Goal: Task Accomplishment & Management: Manage account settings

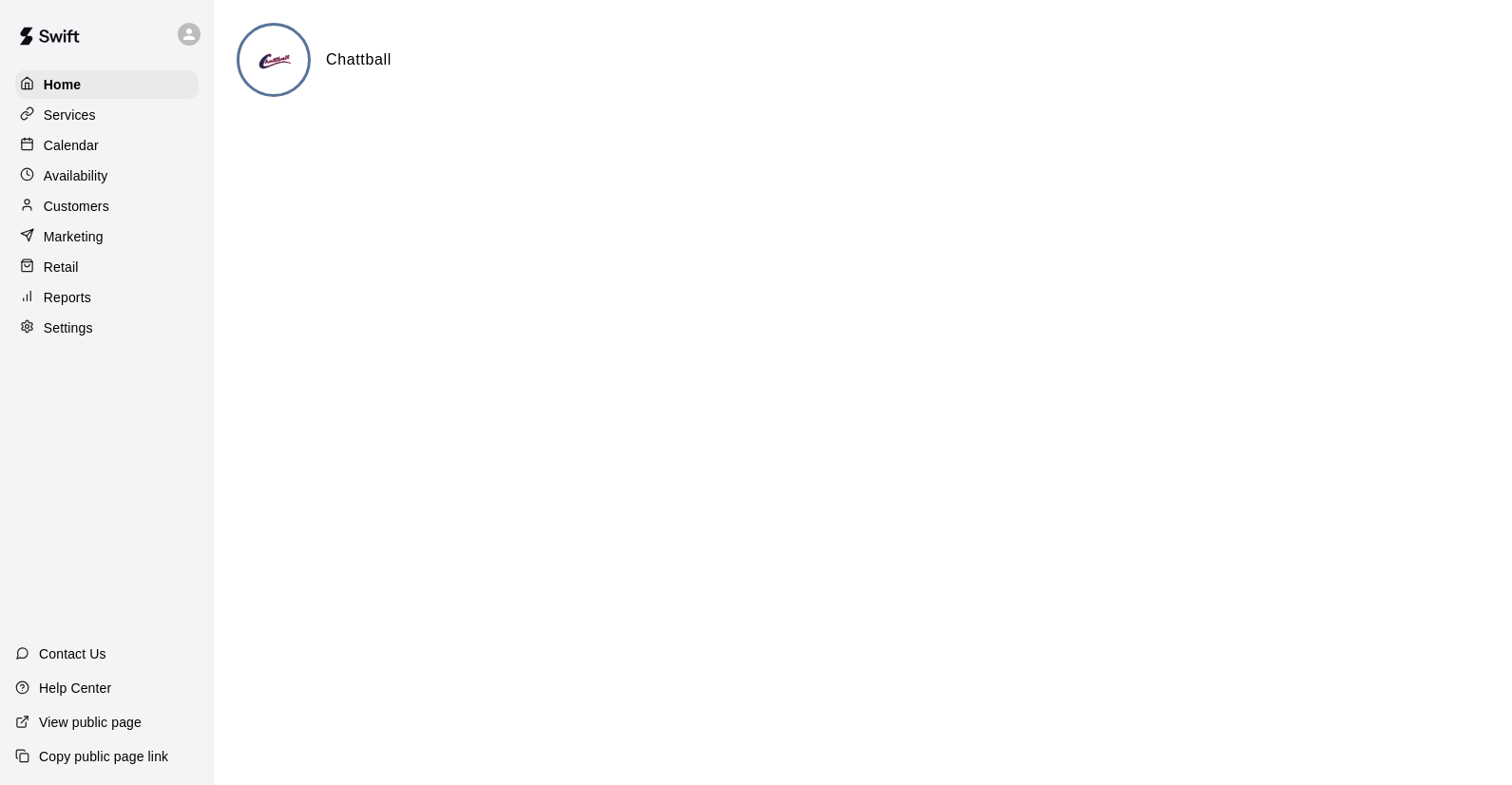
click at [73, 117] on p "Services" at bounding box center [69, 115] width 52 height 19
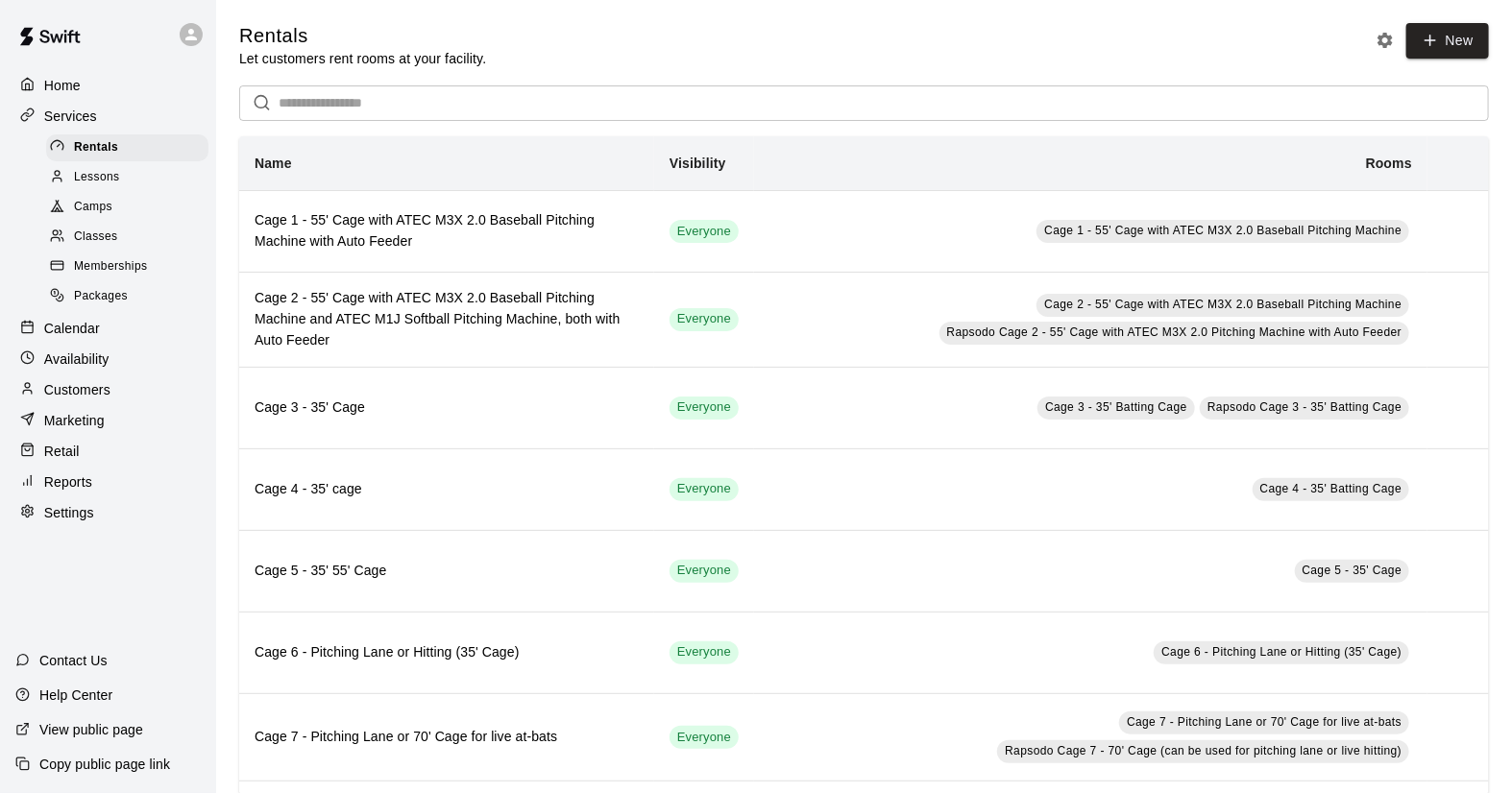
click at [94, 210] on span "Camps" at bounding box center [93, 208] width 38 height 19
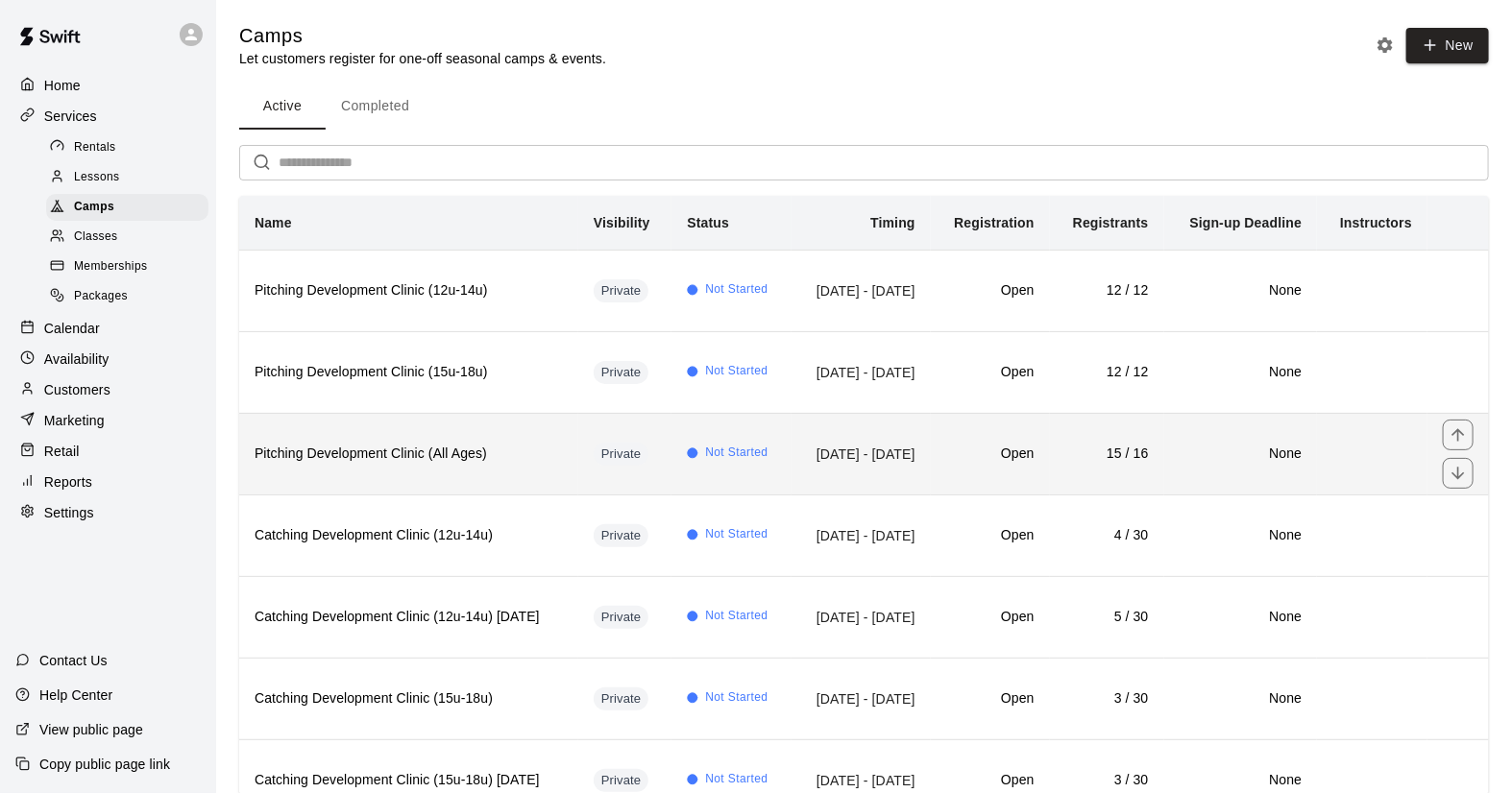
click at [511, 489] on th "Pitching Development Clinic (All Ages)" at bounding box center [409, 454] width 339 height 82
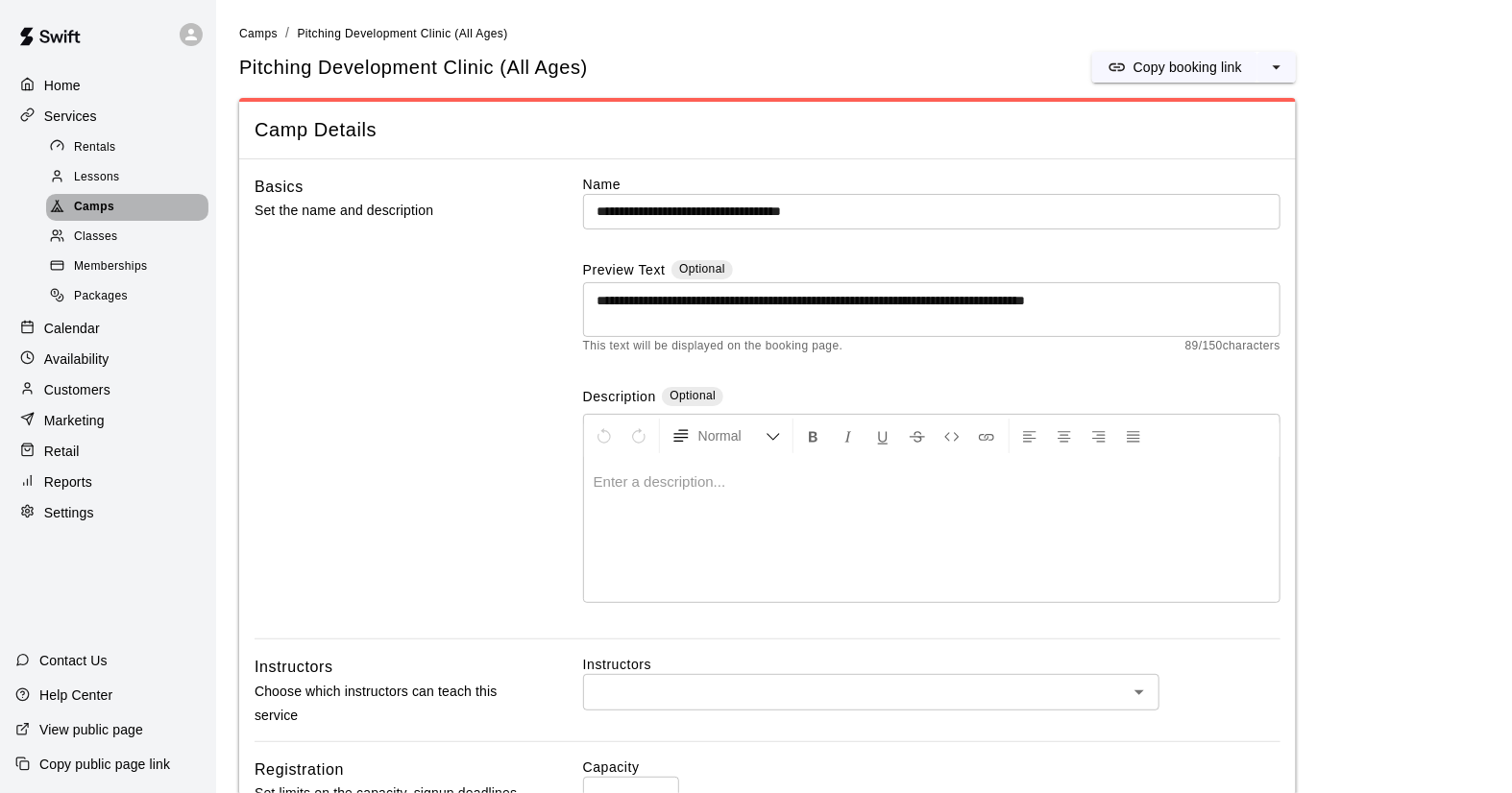
click at [89, 206] on span "Camps" at bounding box center [94, 208] width 40 height 19
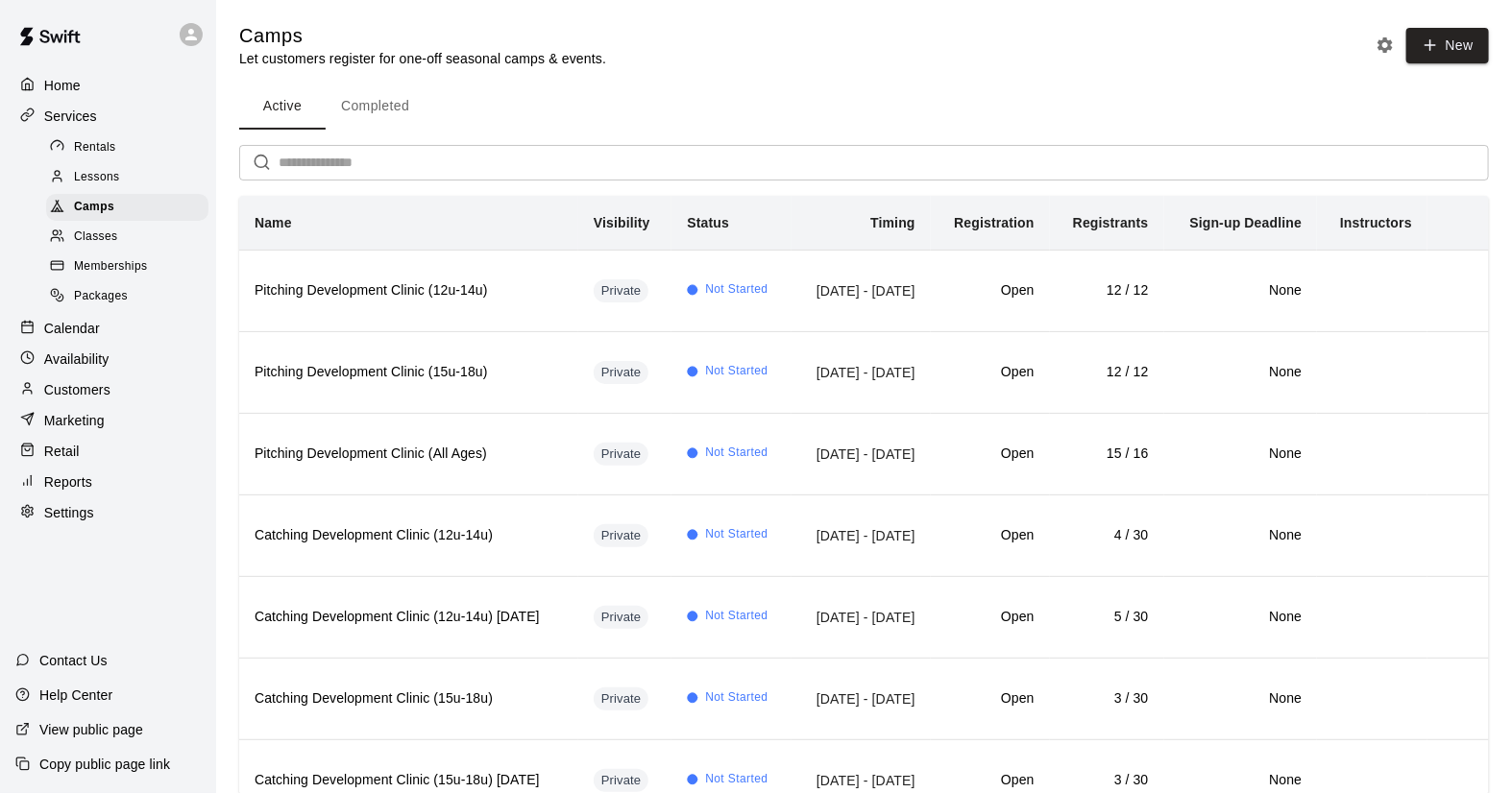
click at [76, 338] on p "Calendar" at bounding box center [72, 329] width 56 height 19
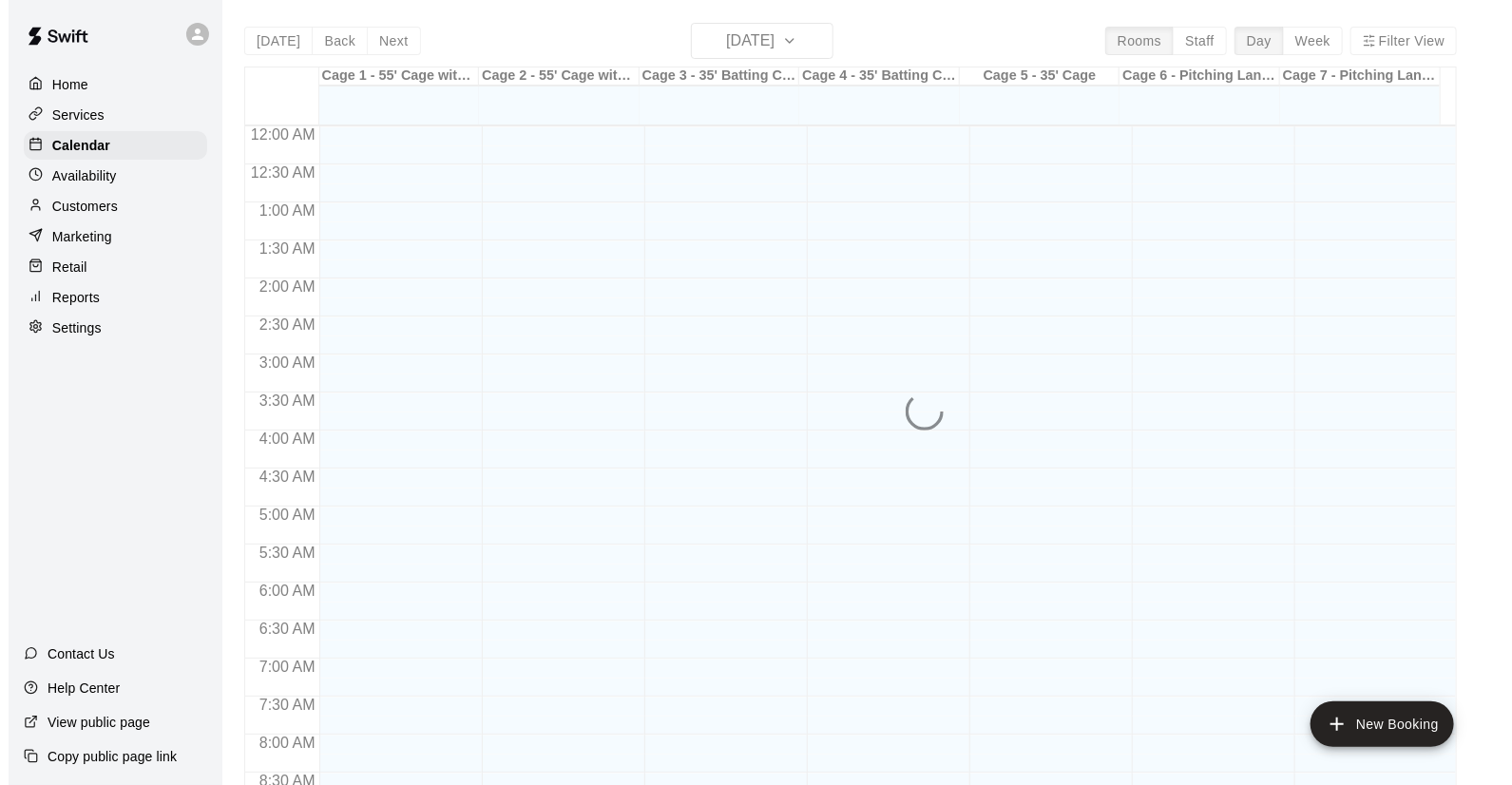
scroll to position [1086, 0]
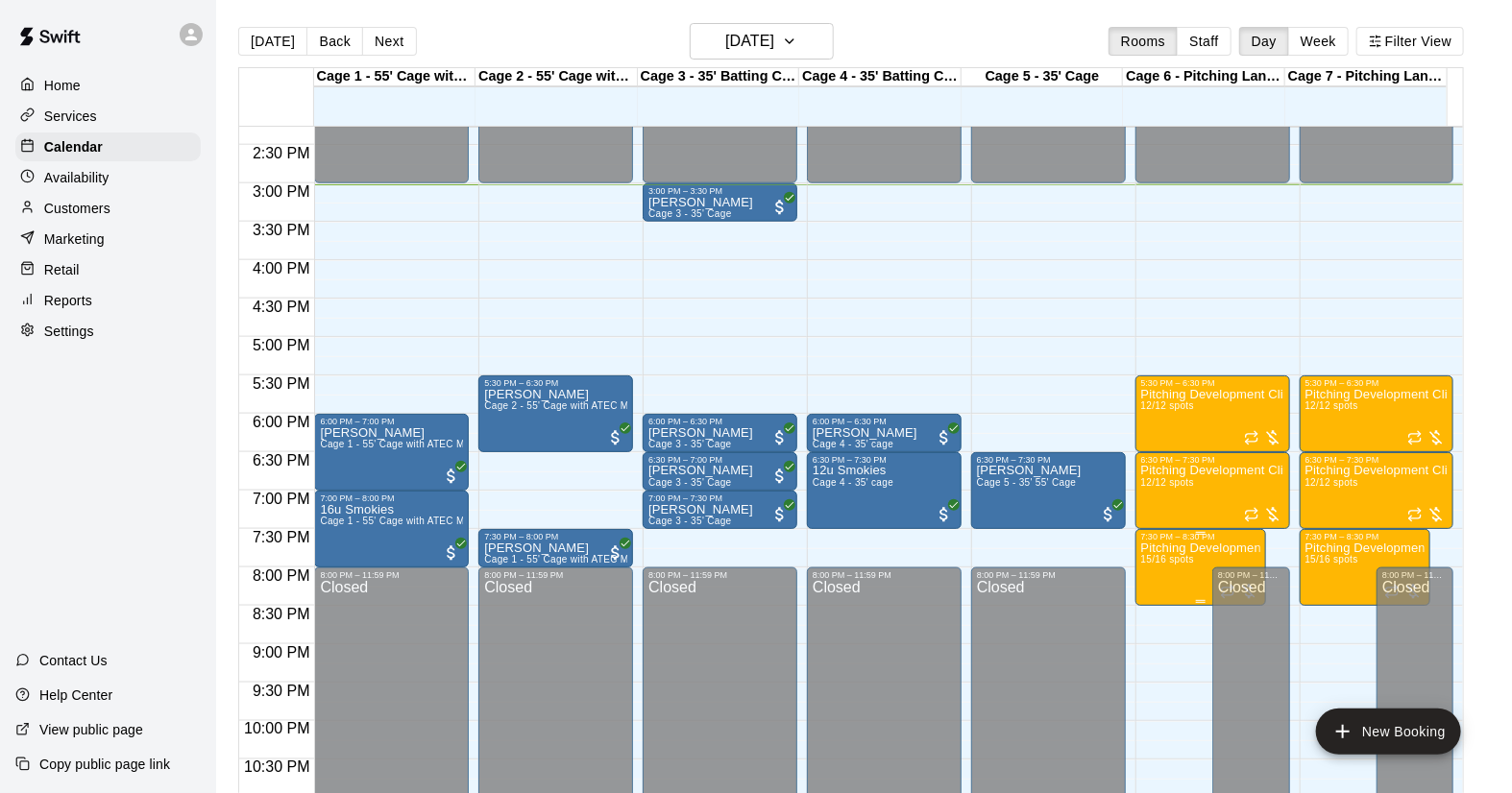
click at [1177, 549] on p "Pitching Development Clinic (All Ages)" at bounding box center [1201, 549] width 120 height 0
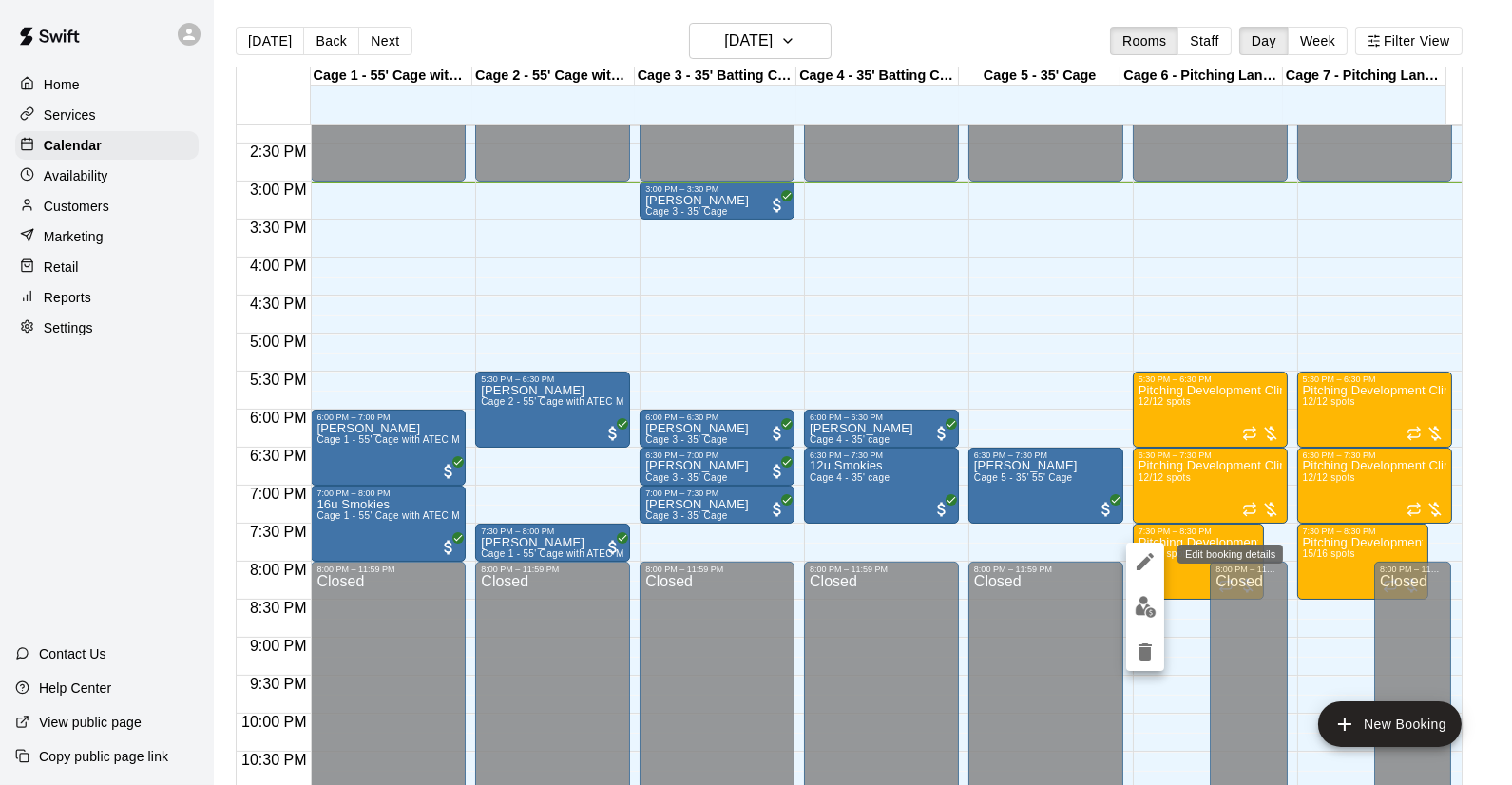
click at [1153, 559] on icon "edit" at bounding box center [1145, 562] width 23 height 23
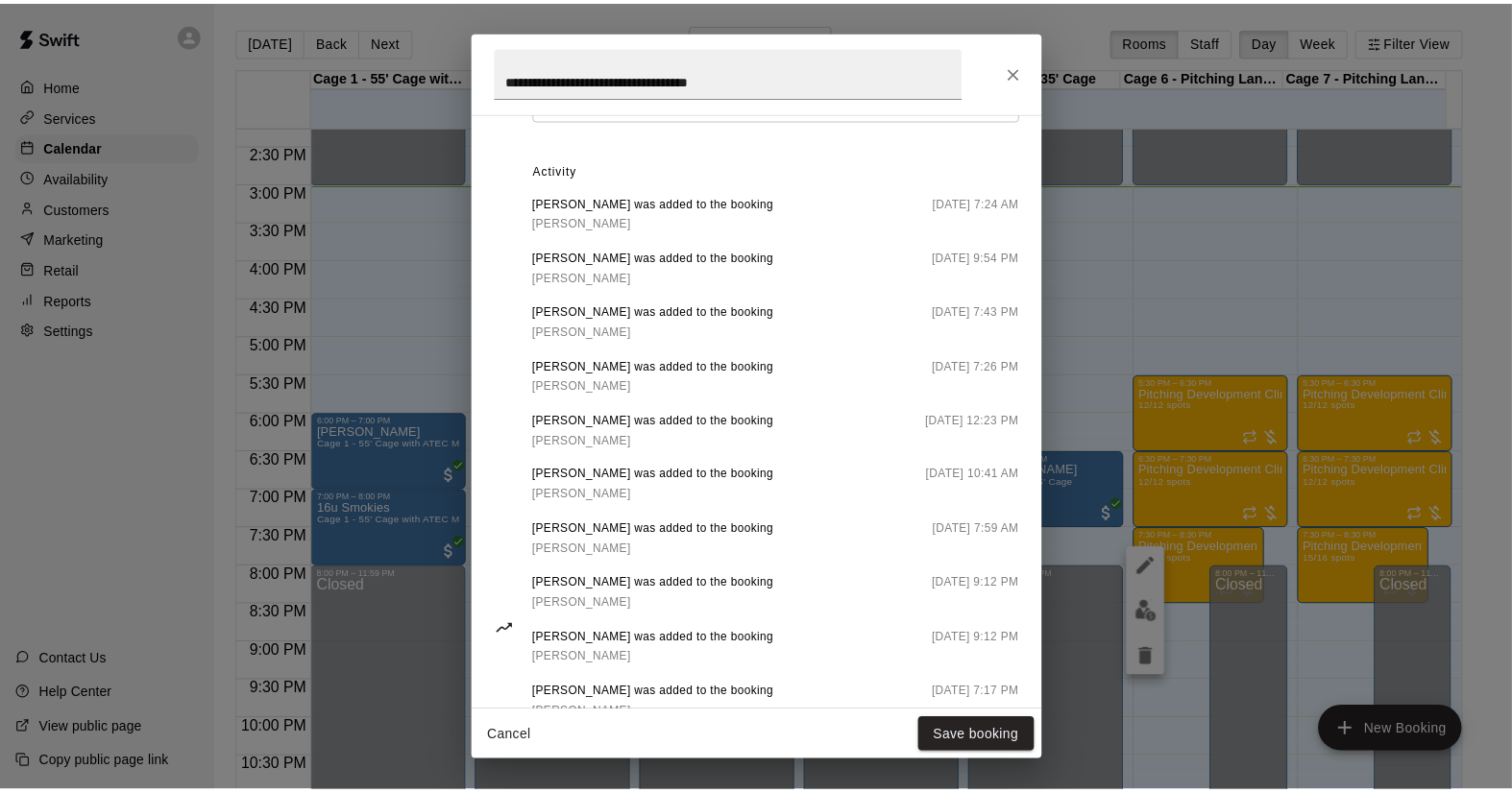
scroll to position [944, 0]
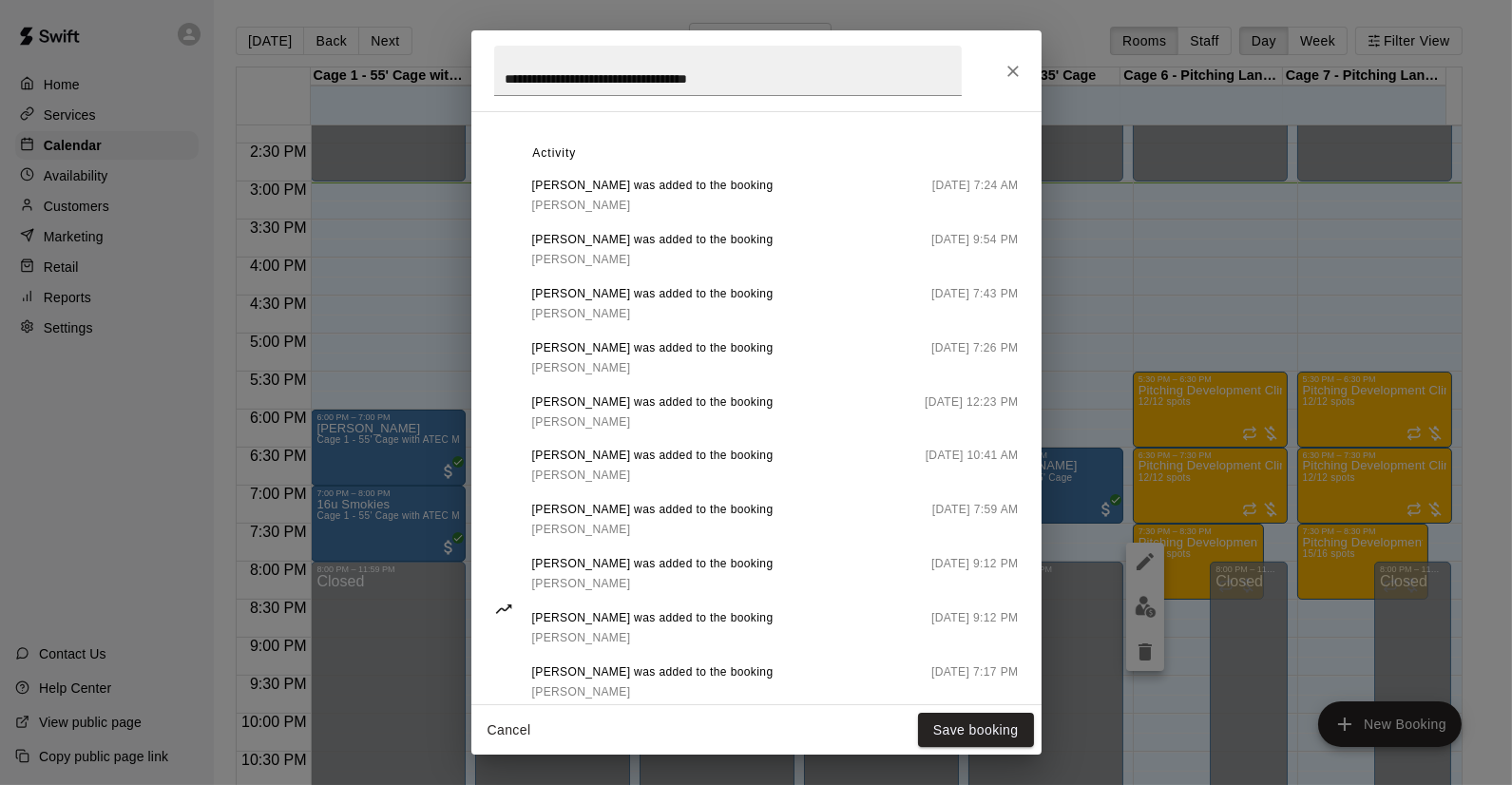
click at [634, 179] on span "Brayden Palmer was added to the booking" at bounding box center [653, 186] width 242 height 19
click at [1018, 73] on icon "Close" at bounding box center [1013, 71] width 19 height 19
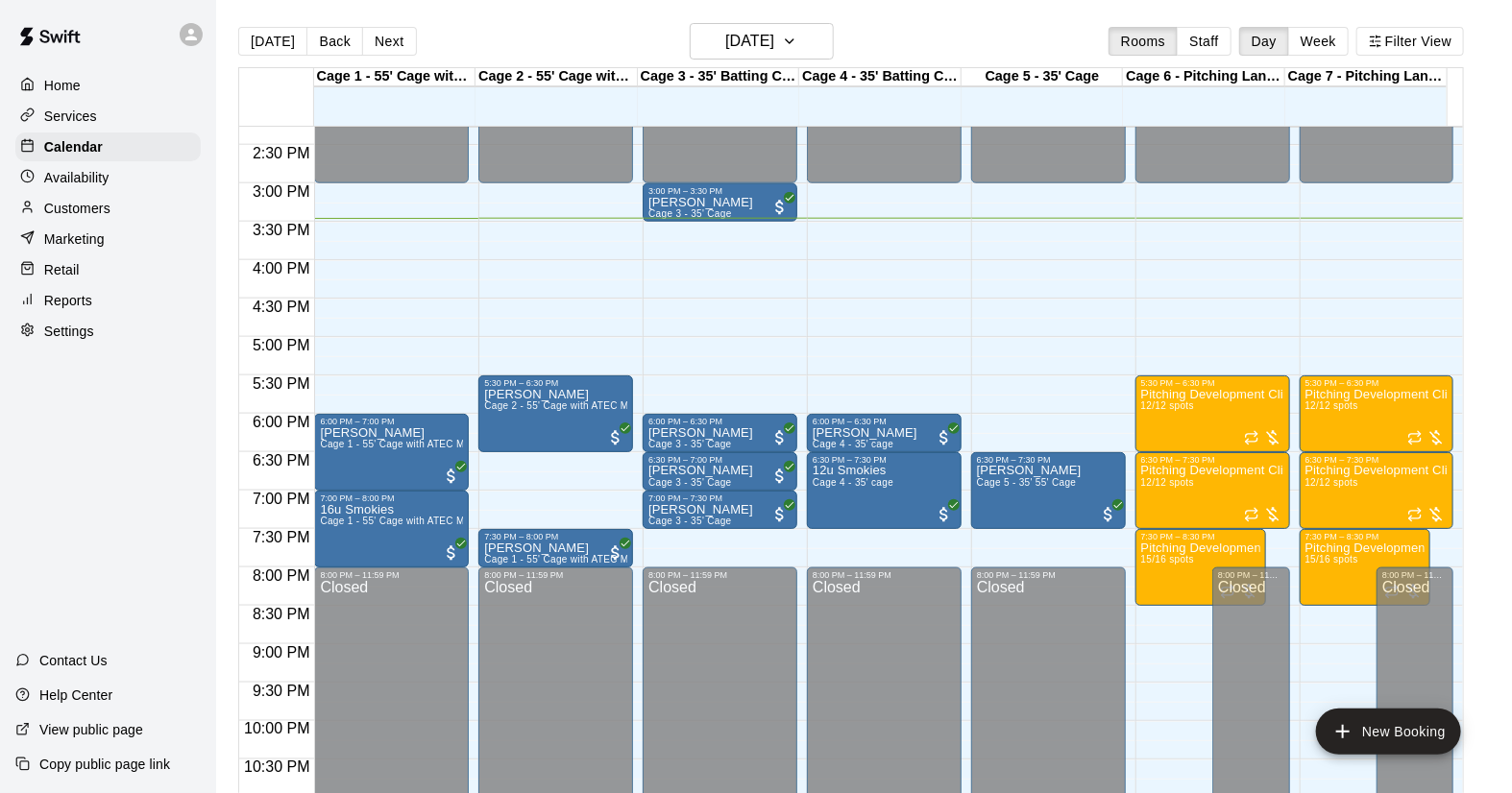
click at [70, 123] on p "Services" at bounding box center [70, 116] width 53 height 19
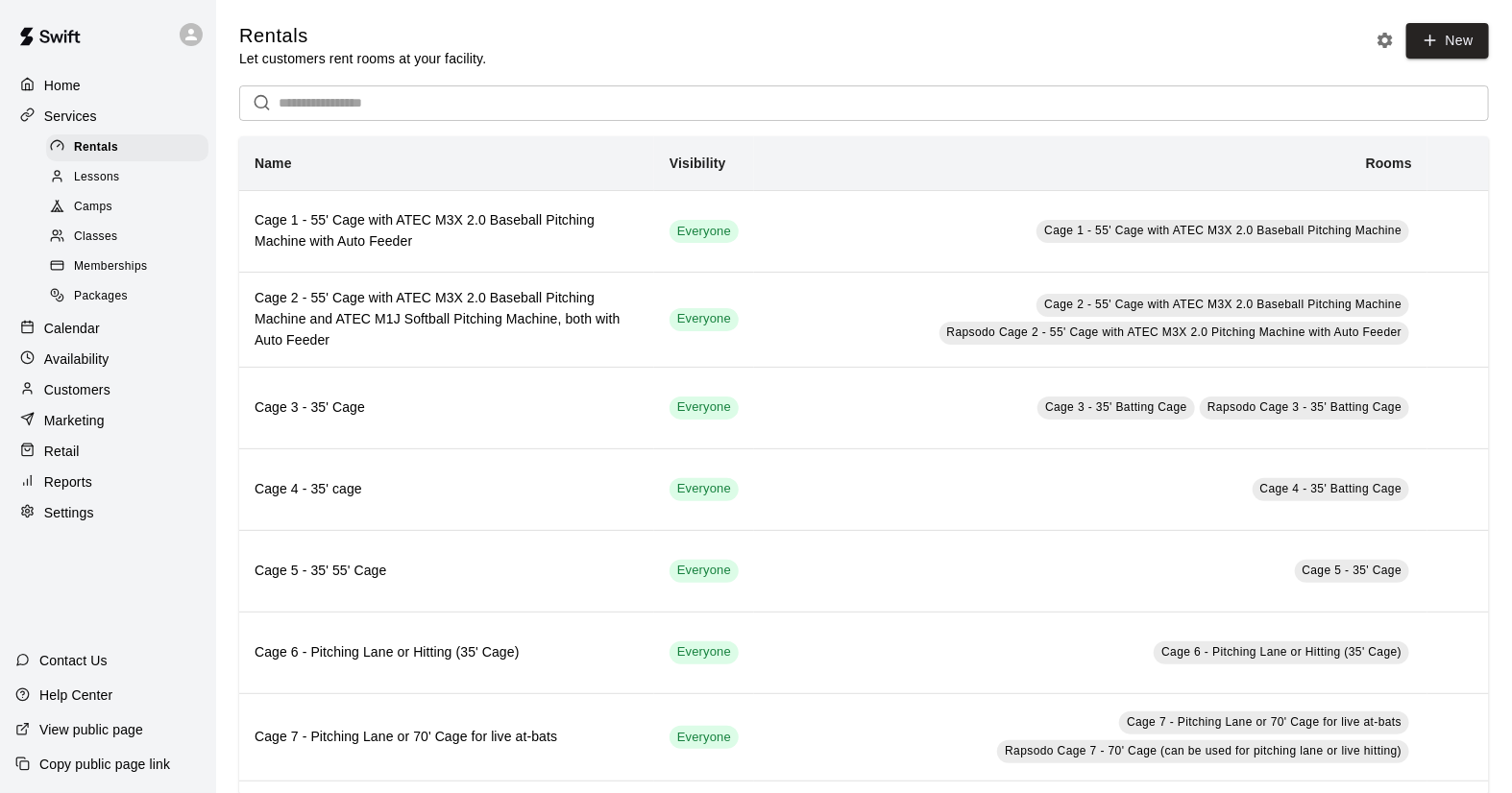
click at [99, 212] on span "Camps" at bounding box center [93, 208] width 38 height 19
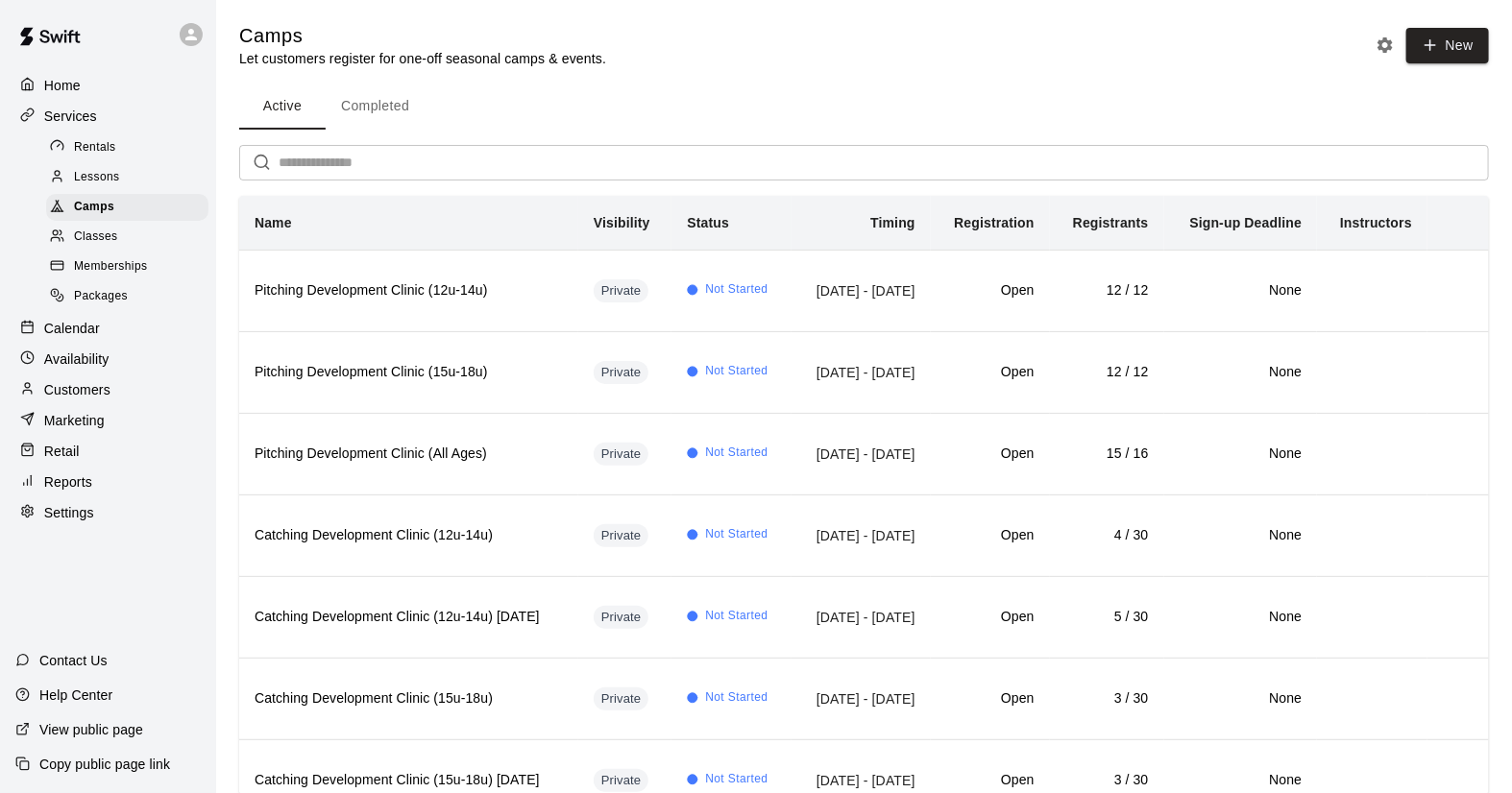
click at [71, 338] on p "Calendar" at bounding box center [72, 329] width 56 height 19
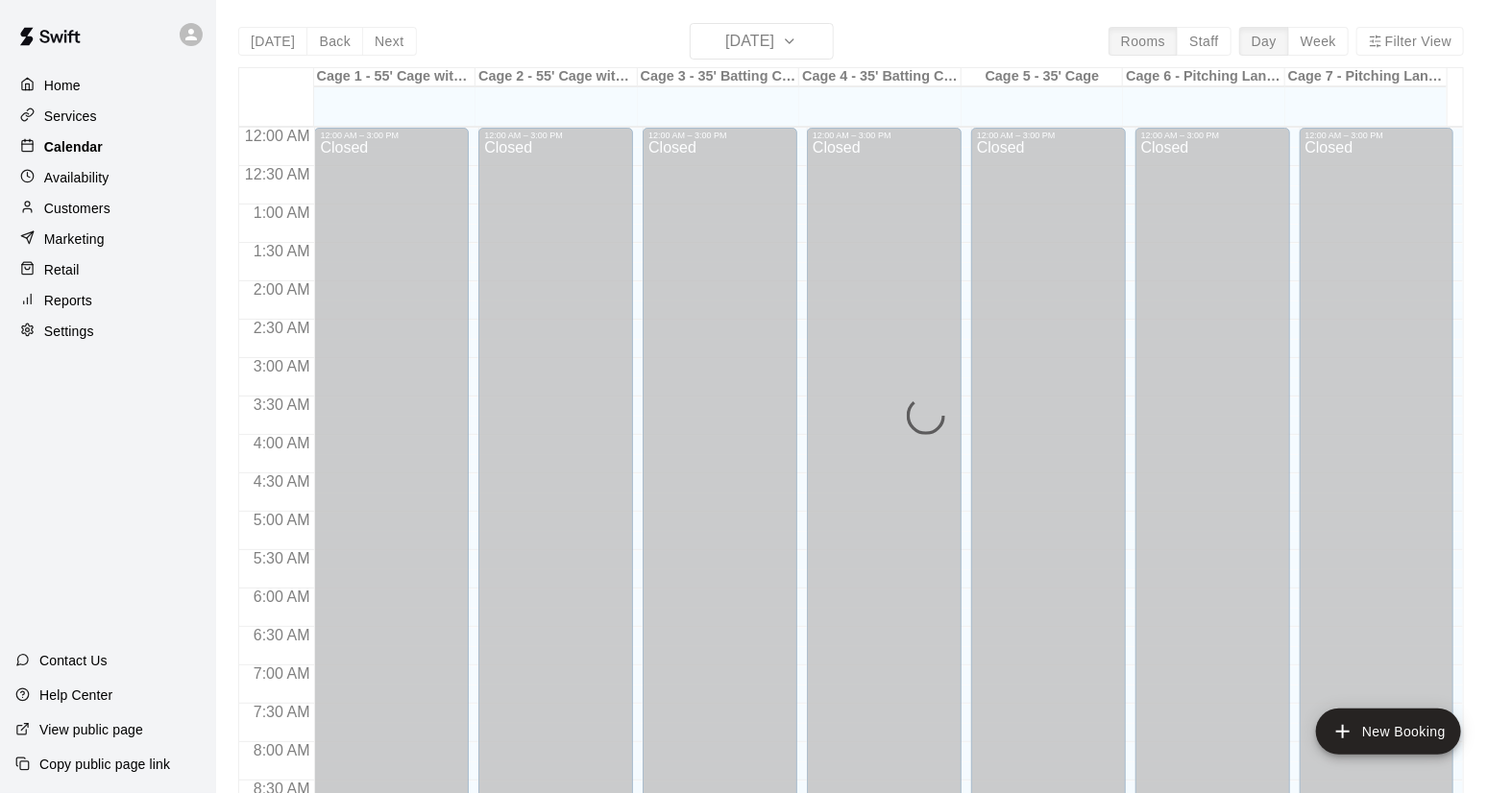
scroll to position [1097, 0]
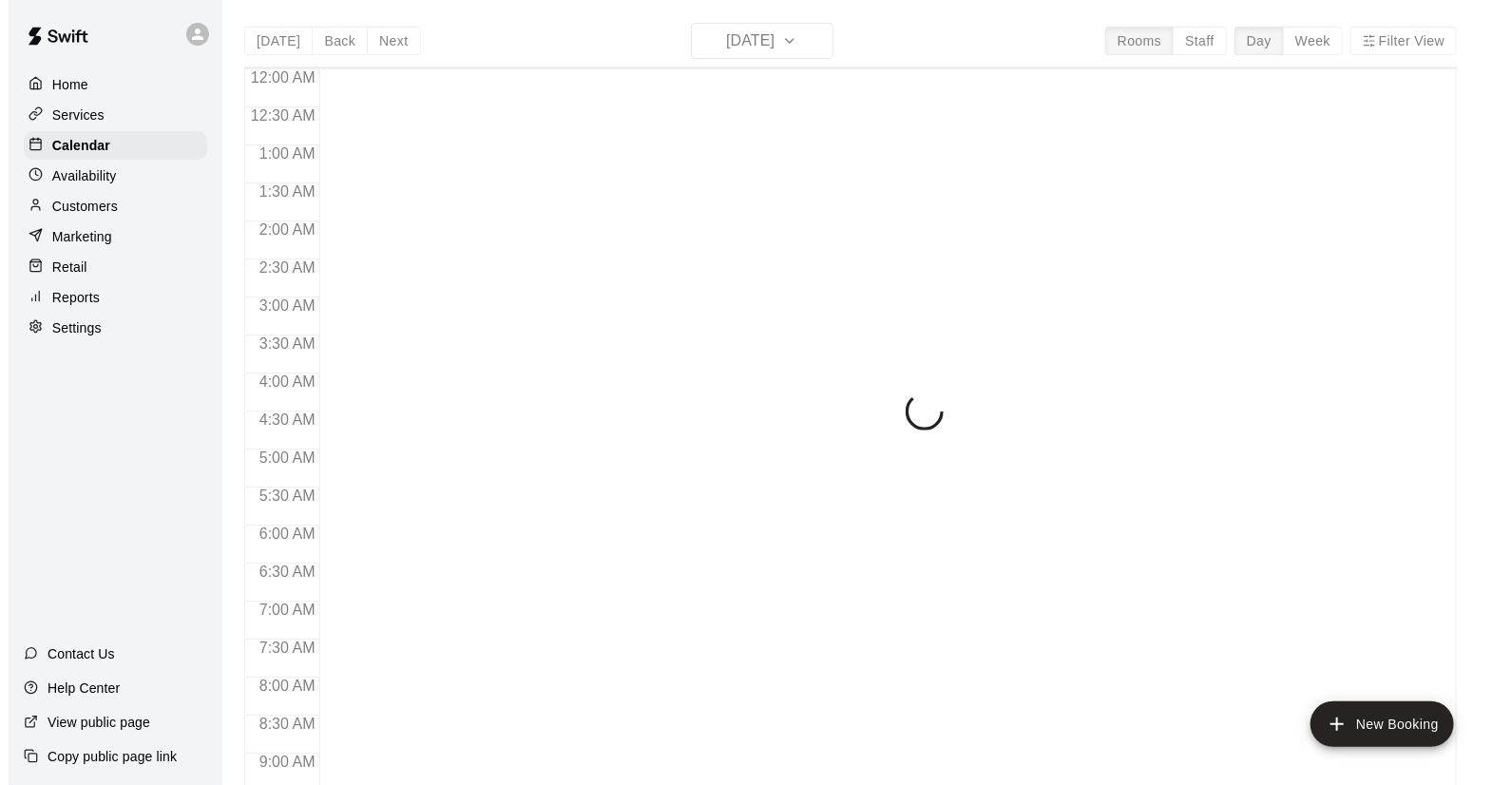
scroll to position [1086, 0]
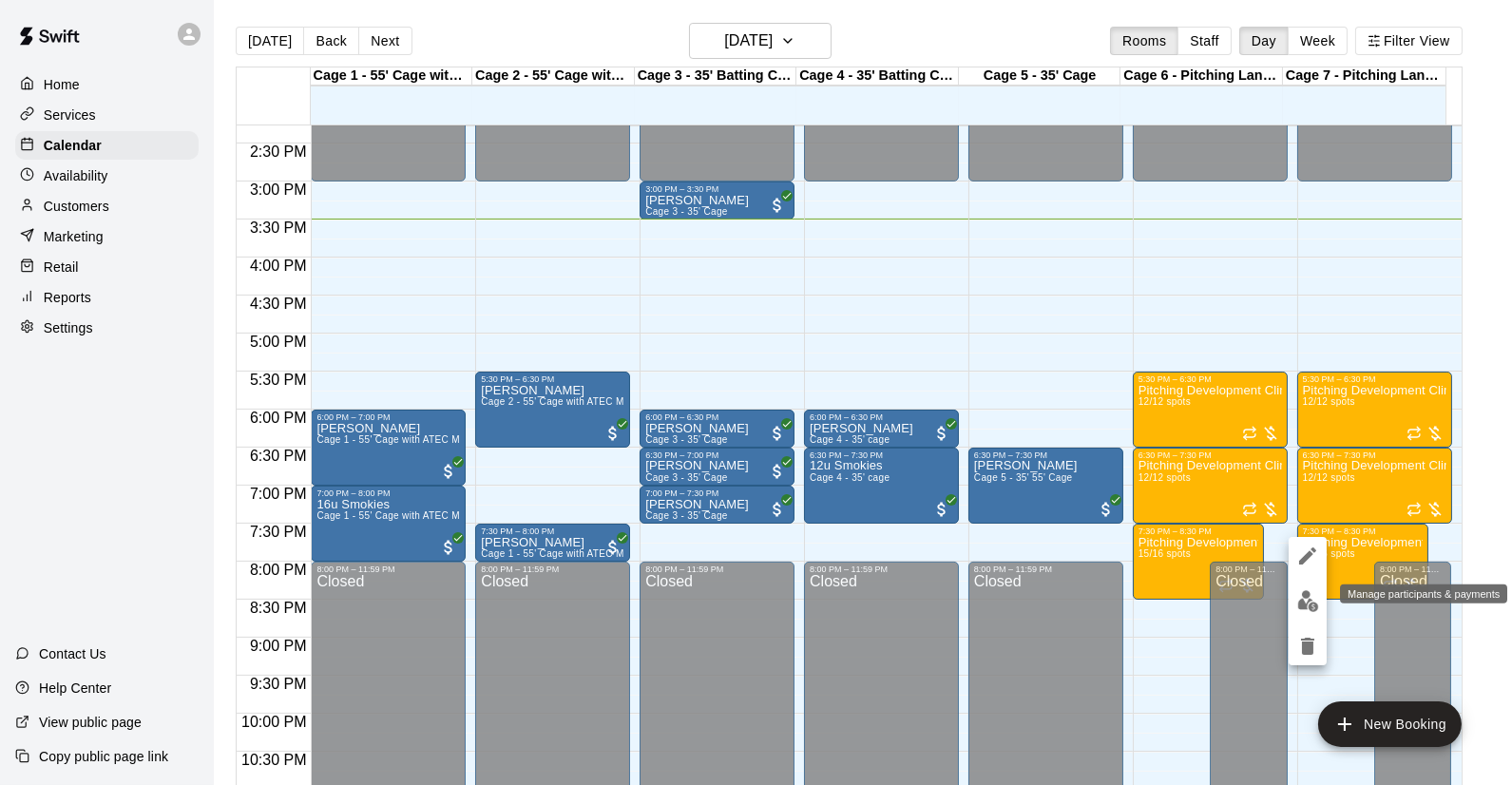
click at [1307, 603] on img "edit" at bounding box center [1308, 601] width 22 height 22
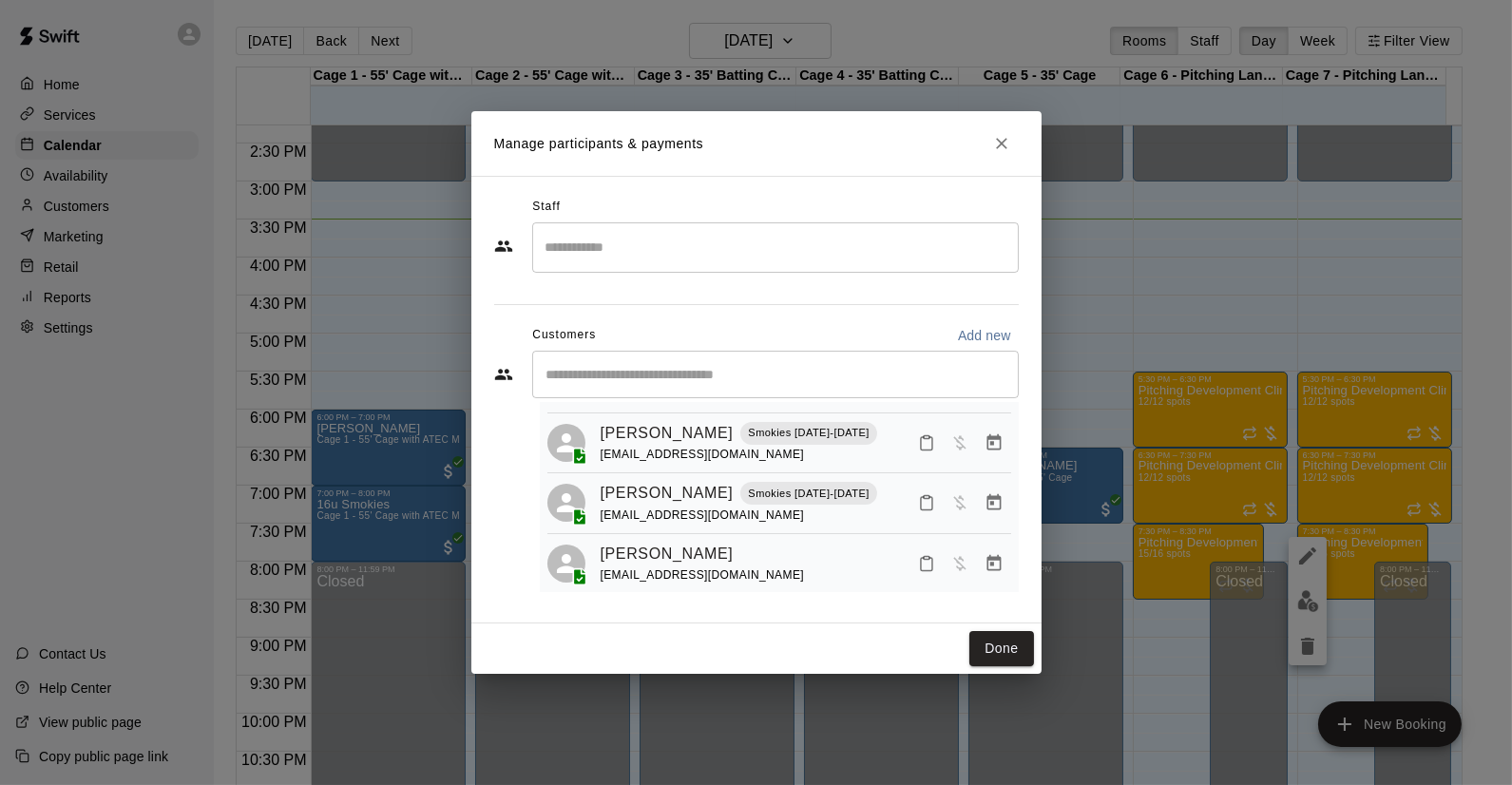
scroll to position [422, 0]
click at [986, 494] on icon "Manage bookings & payment" at bounding box center [993, 501] width 14 height 16
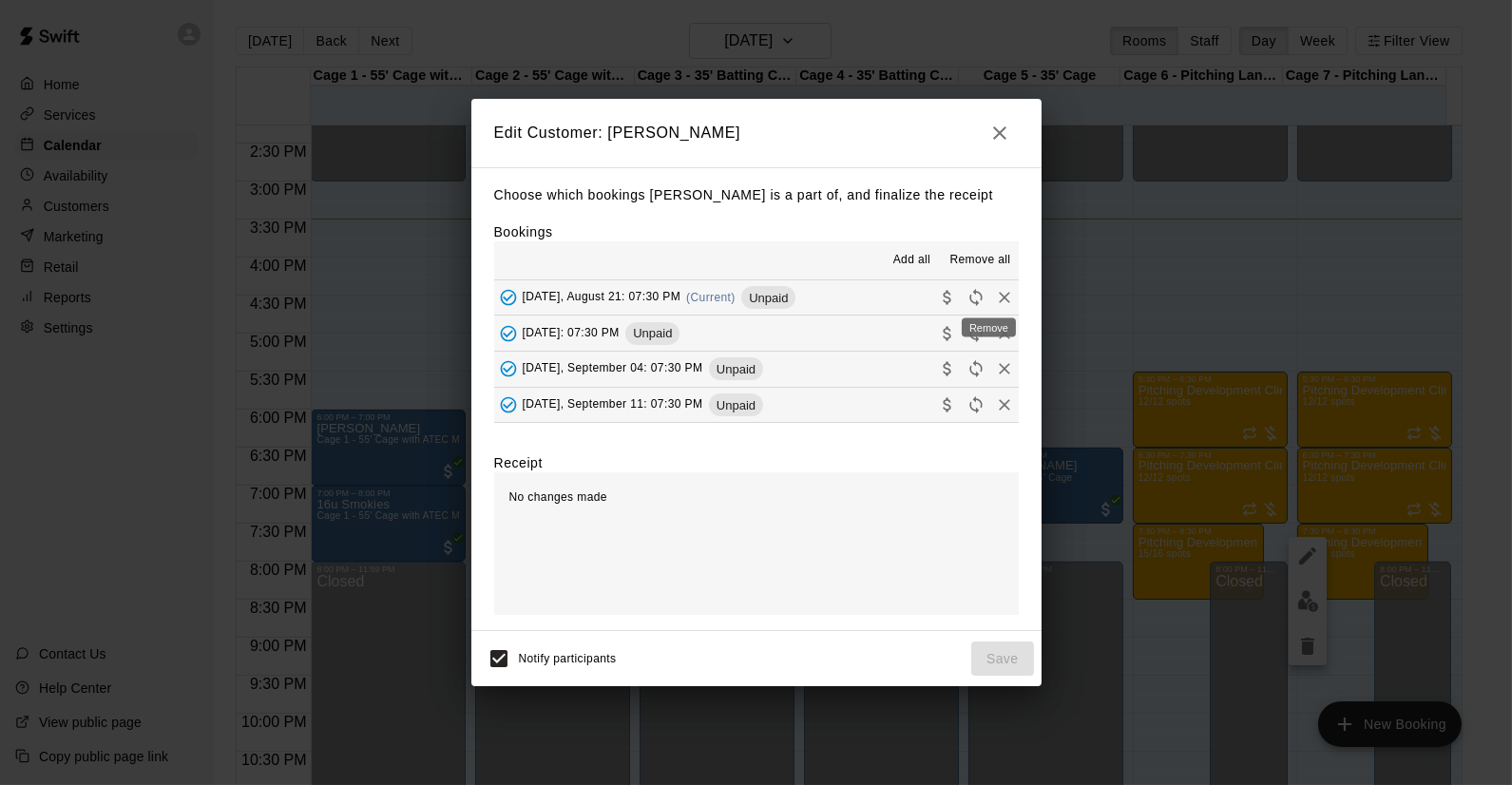
click at [995, 298] on icon "Remove" at bounding box center [1004, 298] width 19 height 19
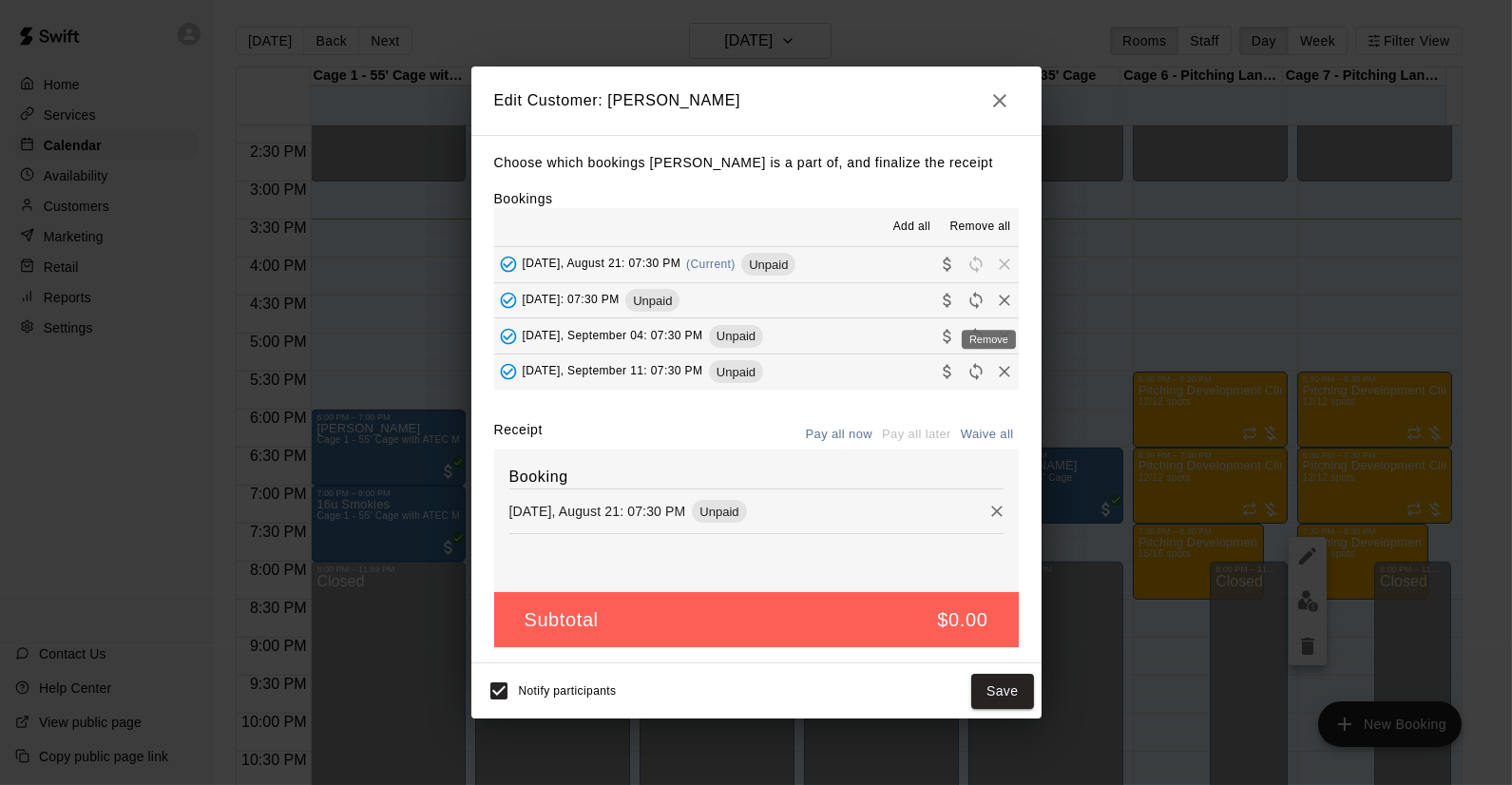
click at [998, 298] on icon "Remove" at bounding box center [1004, 301] width 11 height 11
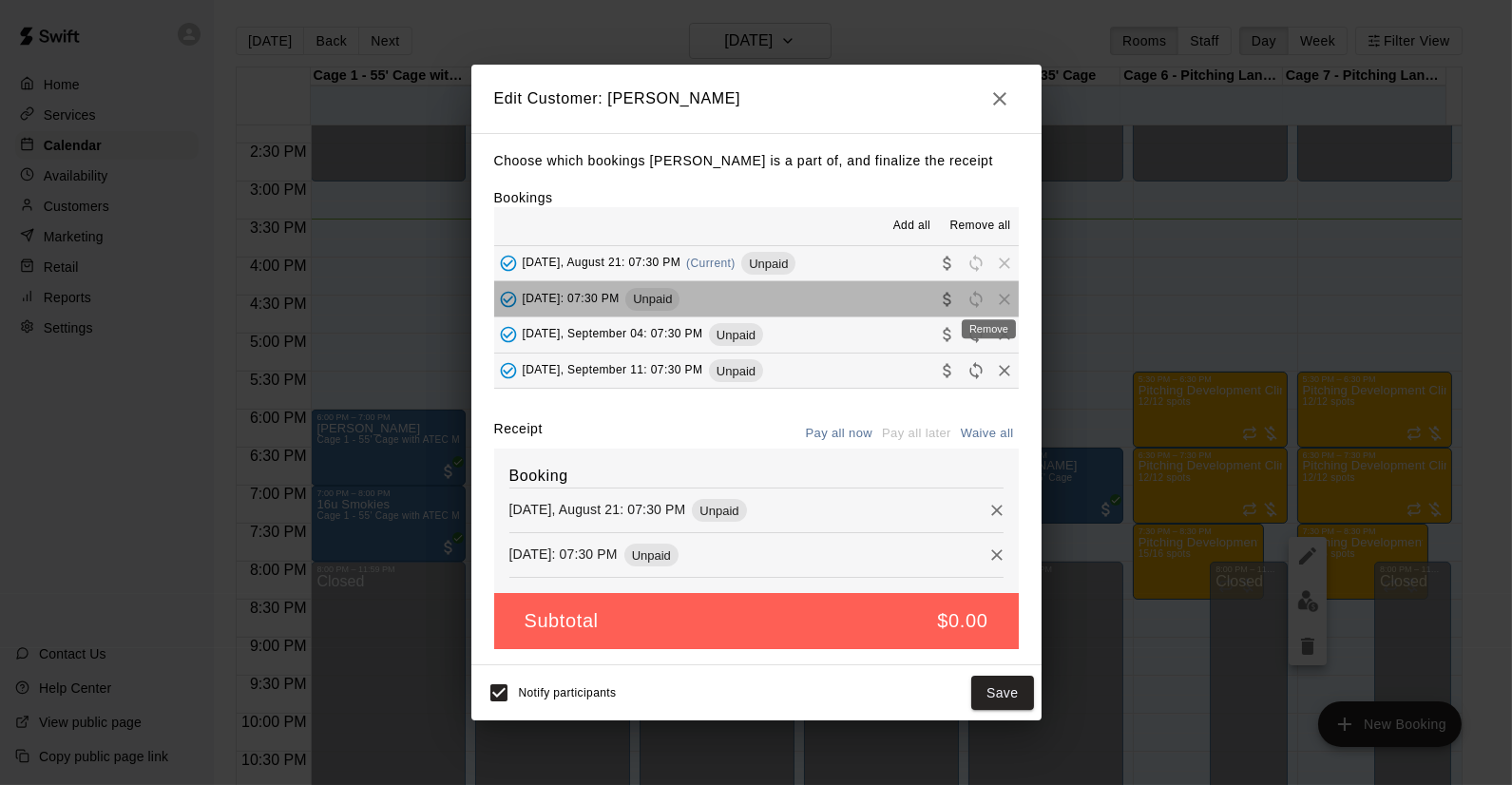
click at [990, 298] on span "Remove" at bounding box center [1004, 298] width 29 height 14
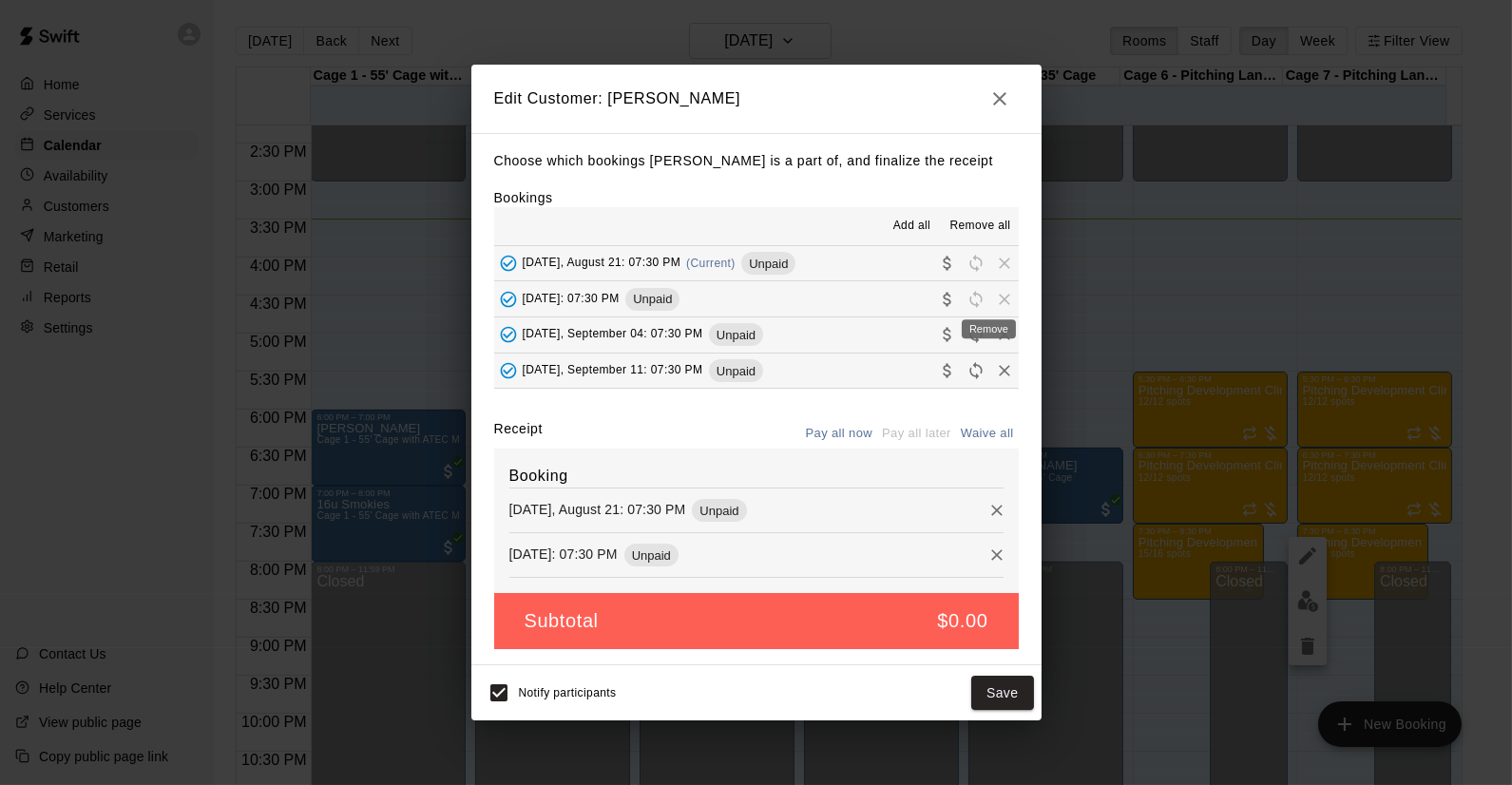
click at [986, 335] on div "Remove" at bounding box center [988, 329] width 54 height 19
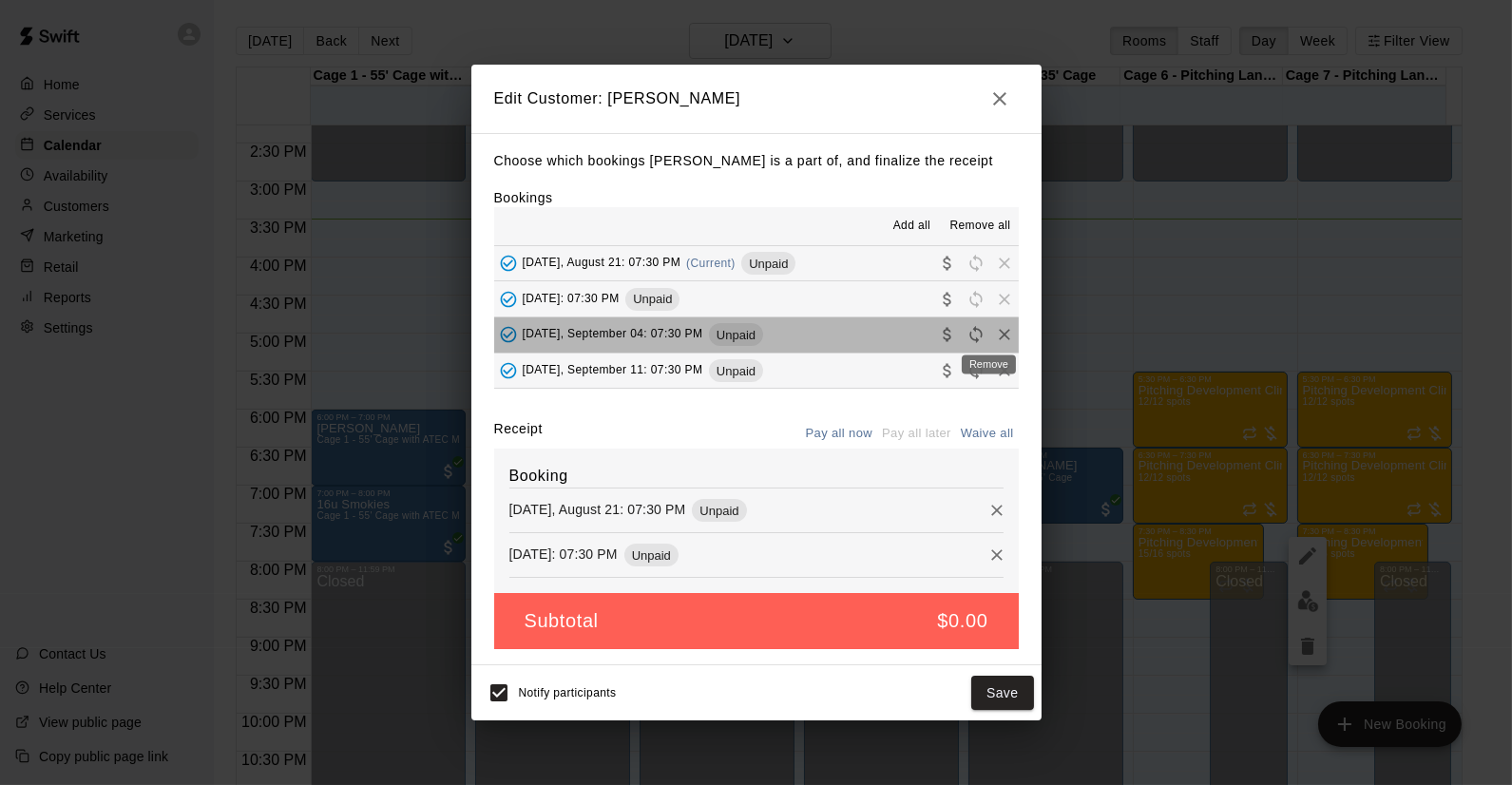
click at [988, 376] on div "Remove" at bounding box center [988, 359] width 58 height 34
click at [995, 337] on icon "Remove" at bounding box center [1004, 335] width 19 height 19
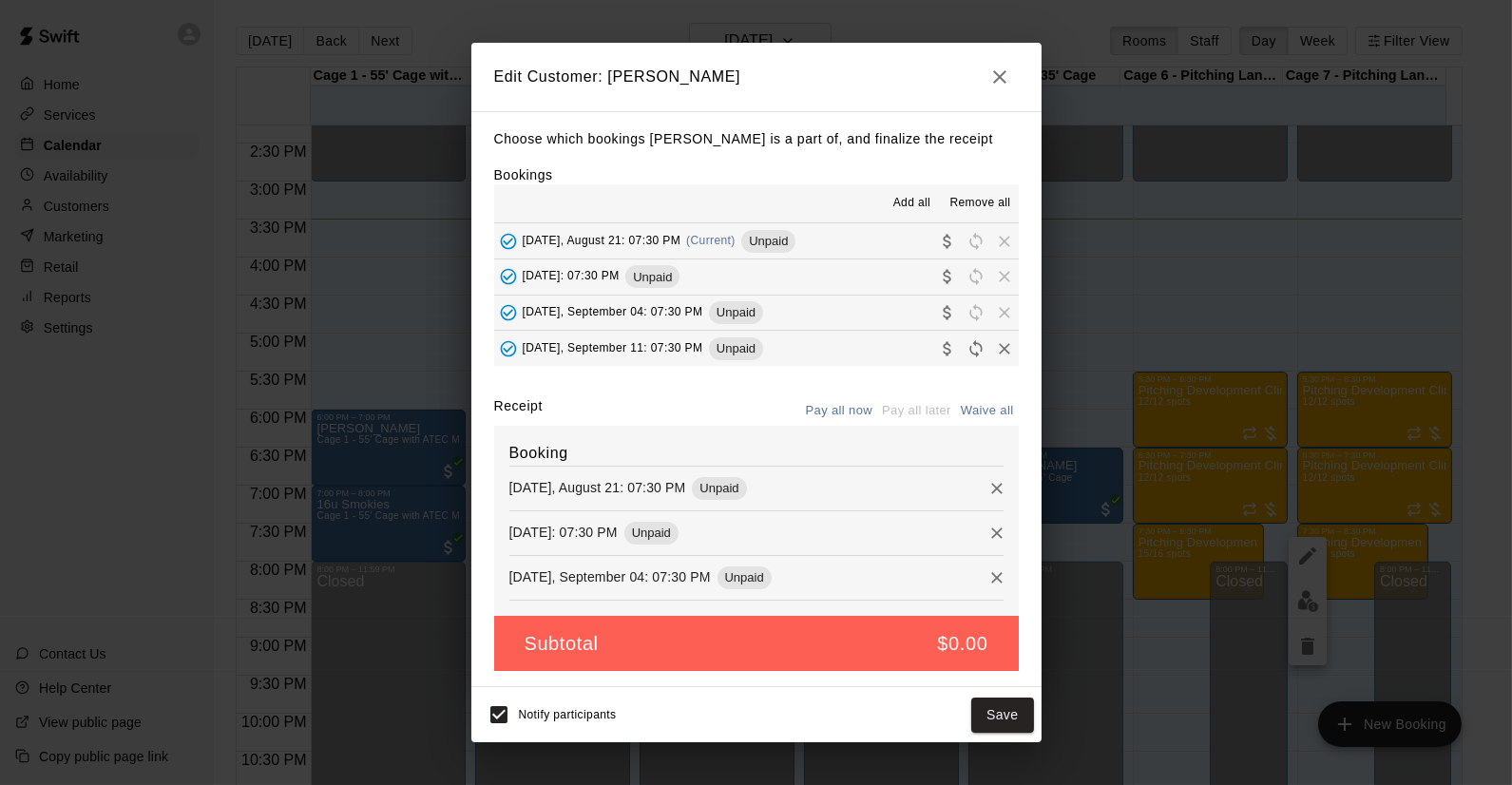
scroll to position [34, 0]
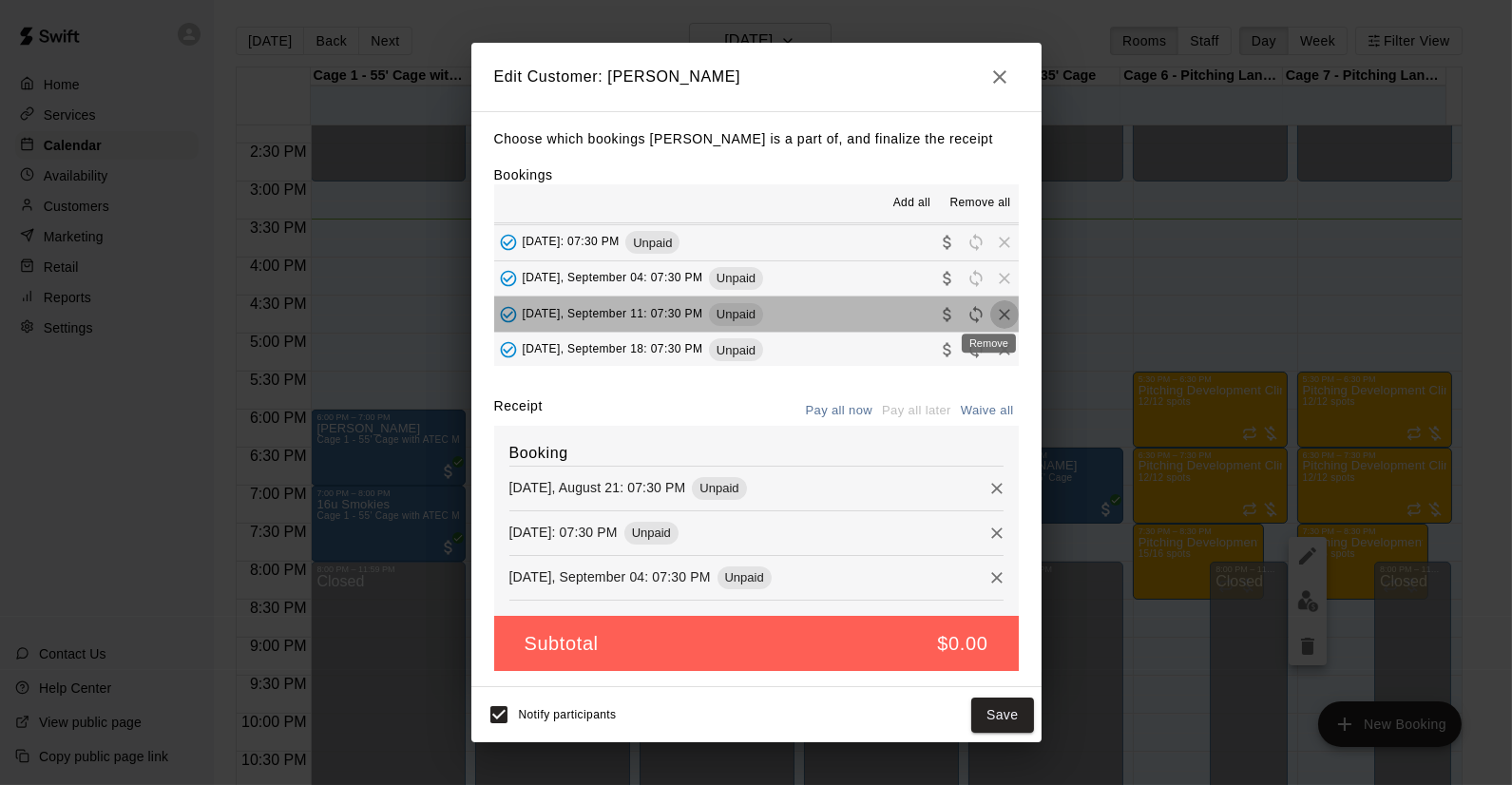
click at [995, 311] on icon "Remove" at bounding box center [1004, 315] width 19 height 19
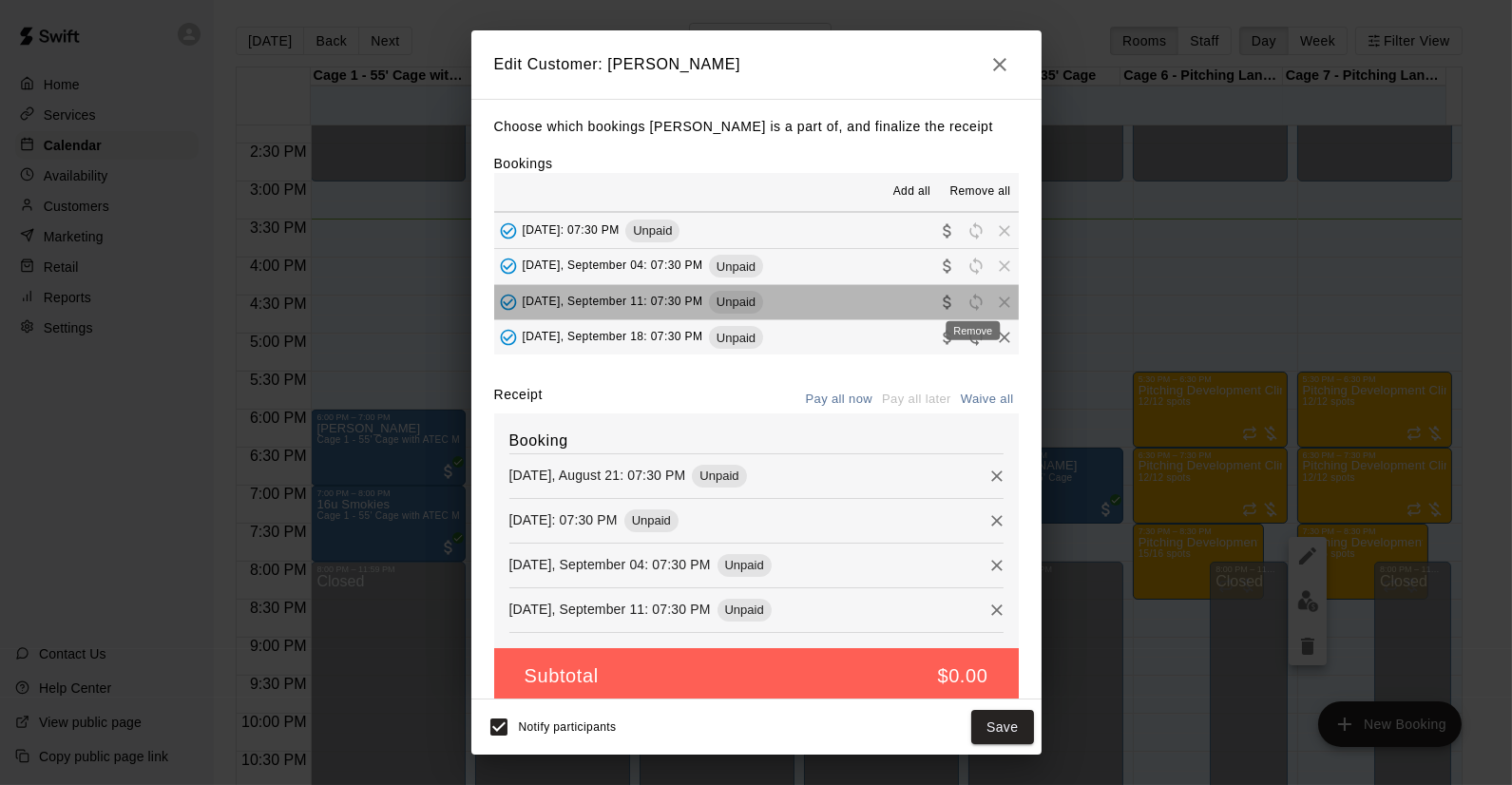
click at [973, 338] on div "Remove" at bounding box center [972, 331] width 54 height 19
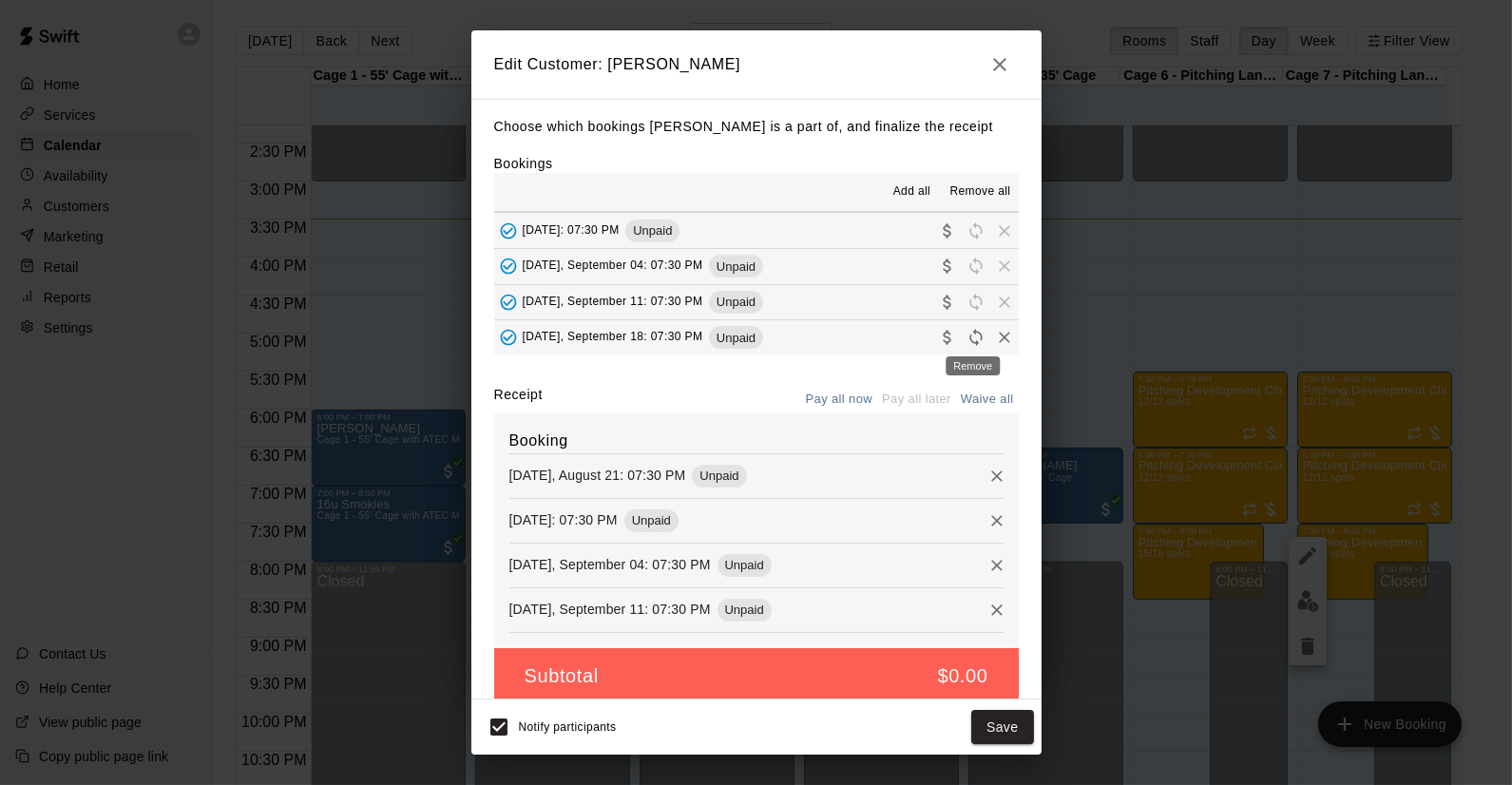
click at [995, 332] on icon "Remove" at bounding box center [1004, 338] width 19 height 19
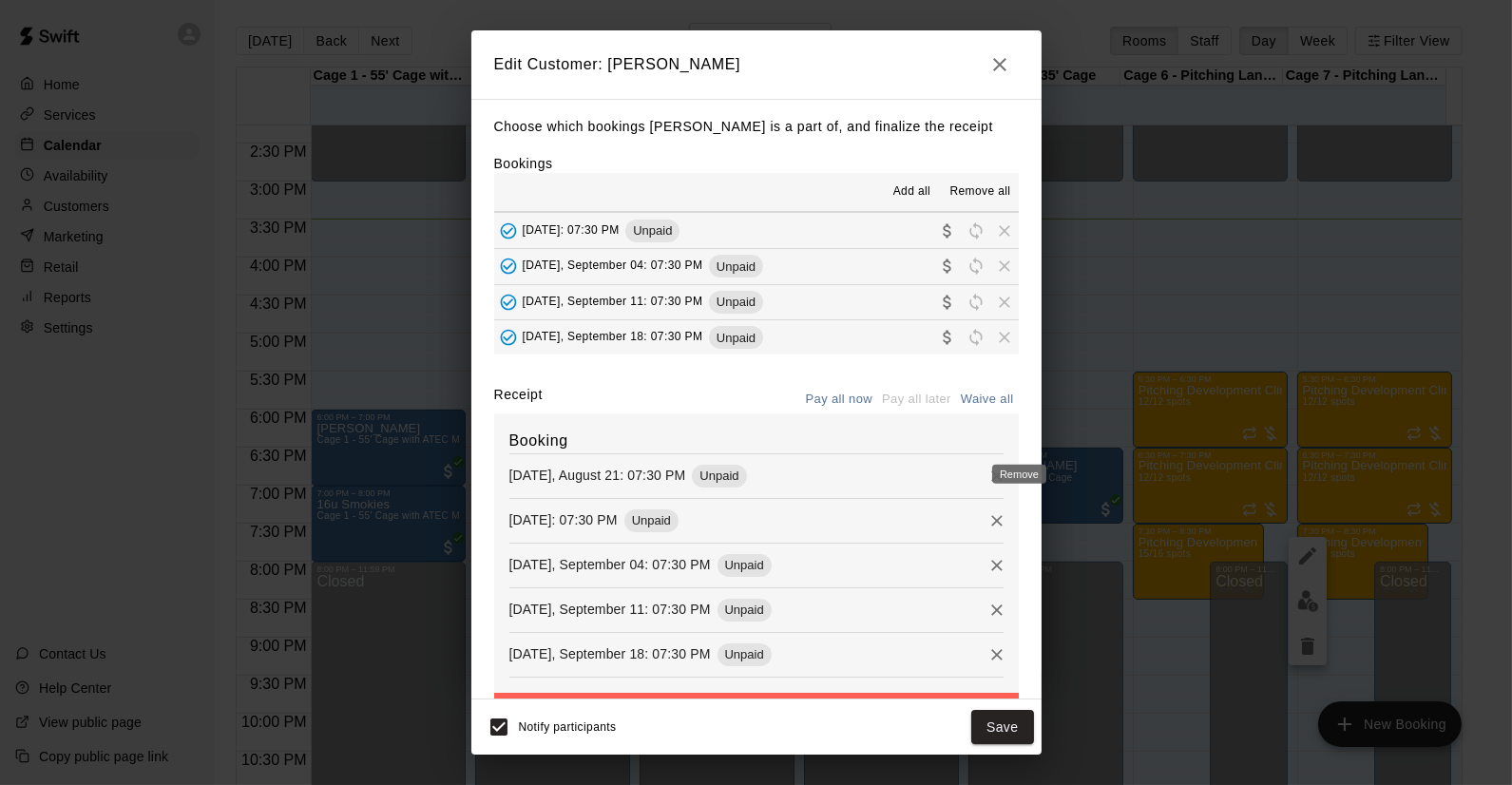
click at [987, 468] on icon "Remove" at bounding box center [997, 477] width 19 height 19
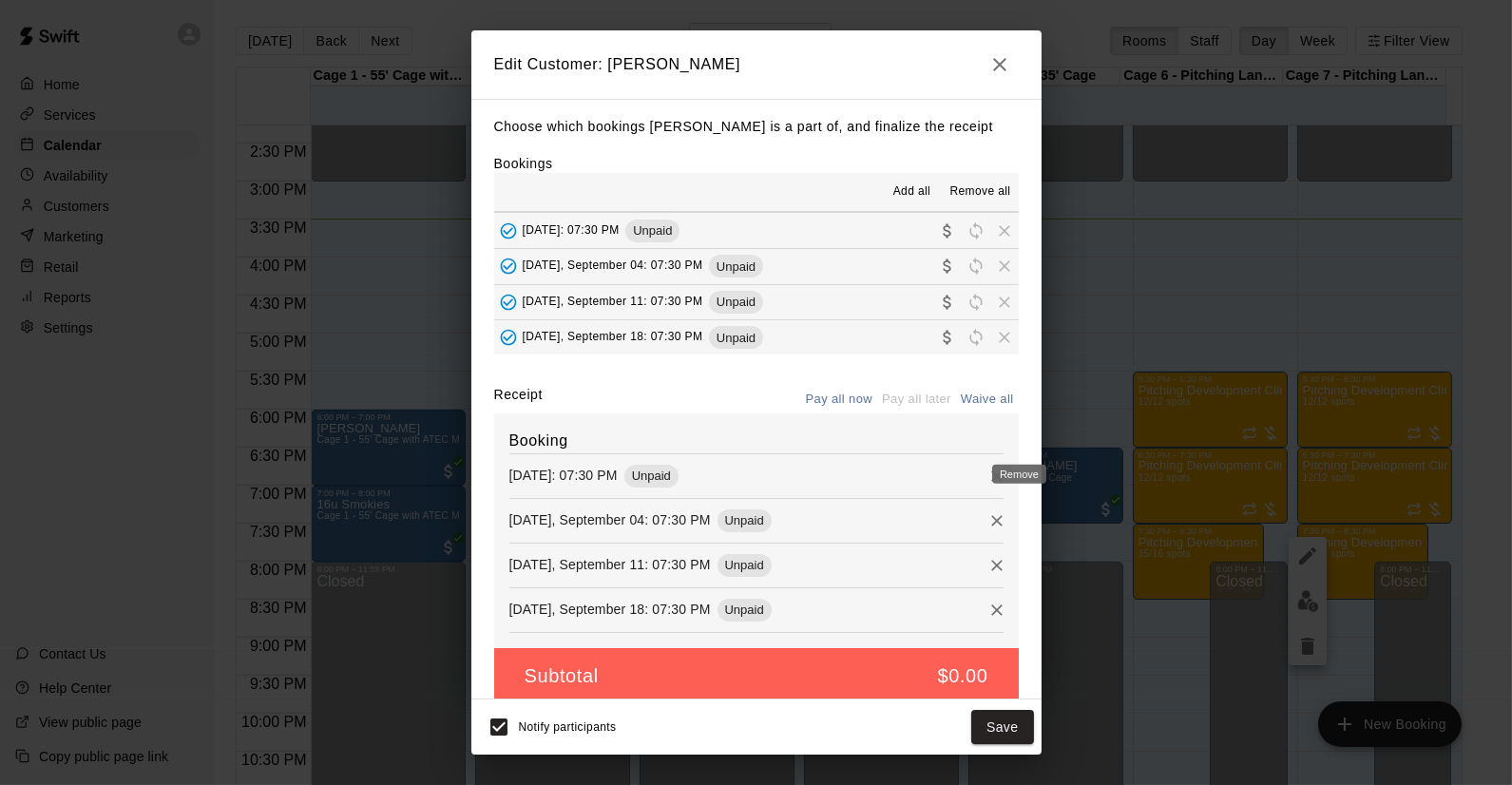
click at [987, 479] on icon "Remove" at bounding box center [997, 477] width 19 height 19
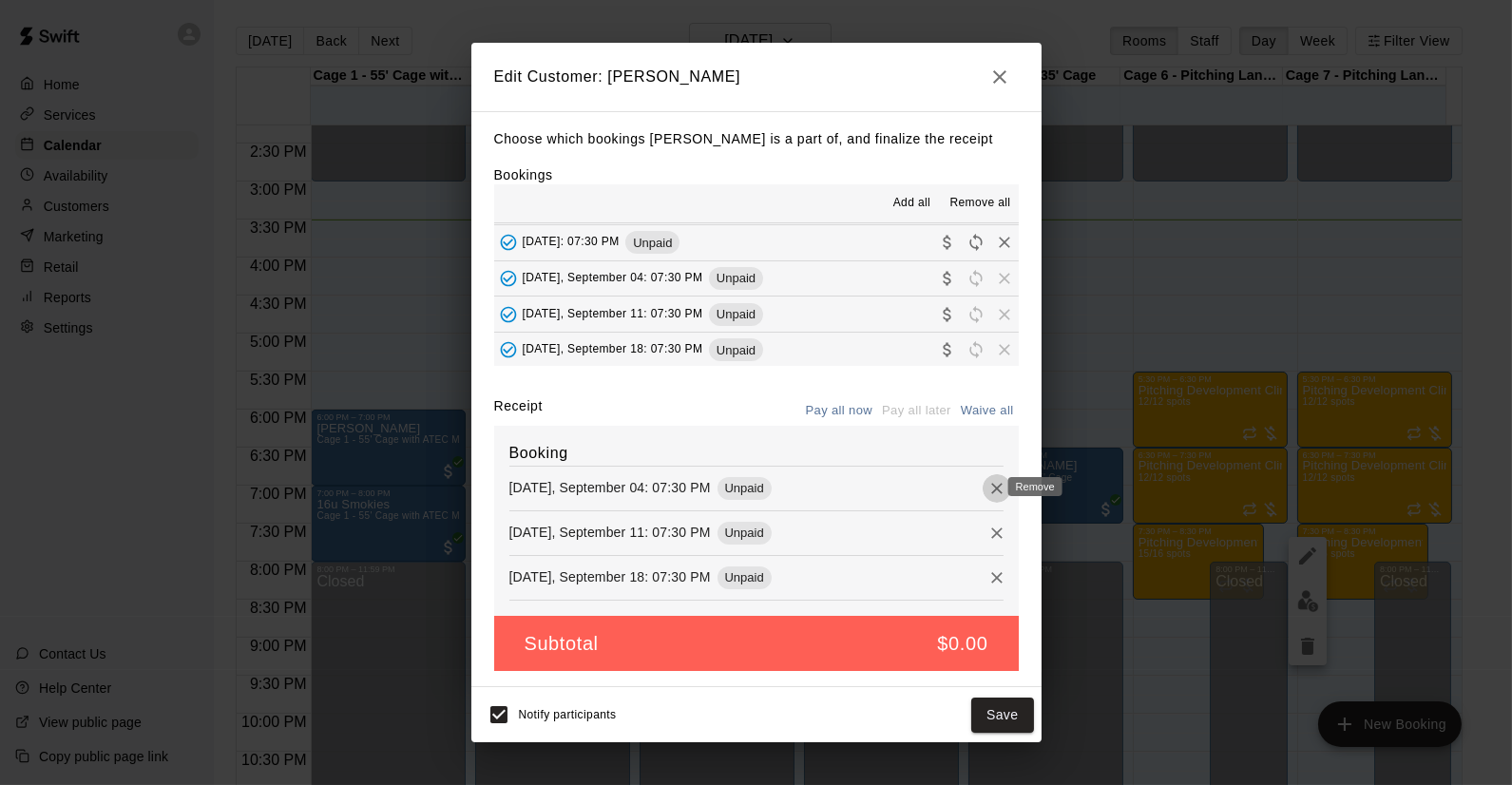
click at [987, 488] on icon "Remove" at bounding box center [997, 489] width 19 height 19
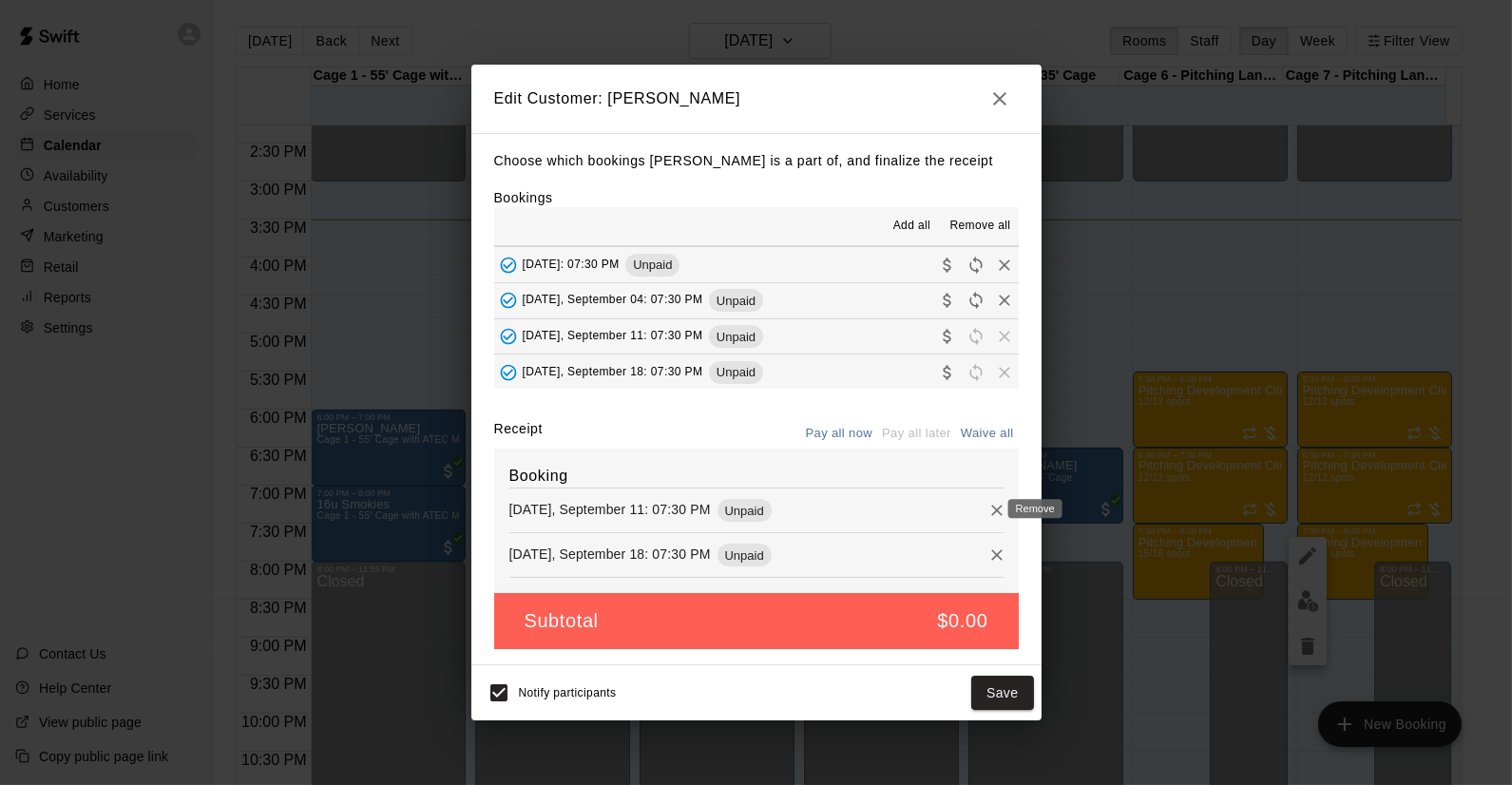
click at [991, 512] on icon "Remove" at bounding box center [997, 511] width 11 height 11
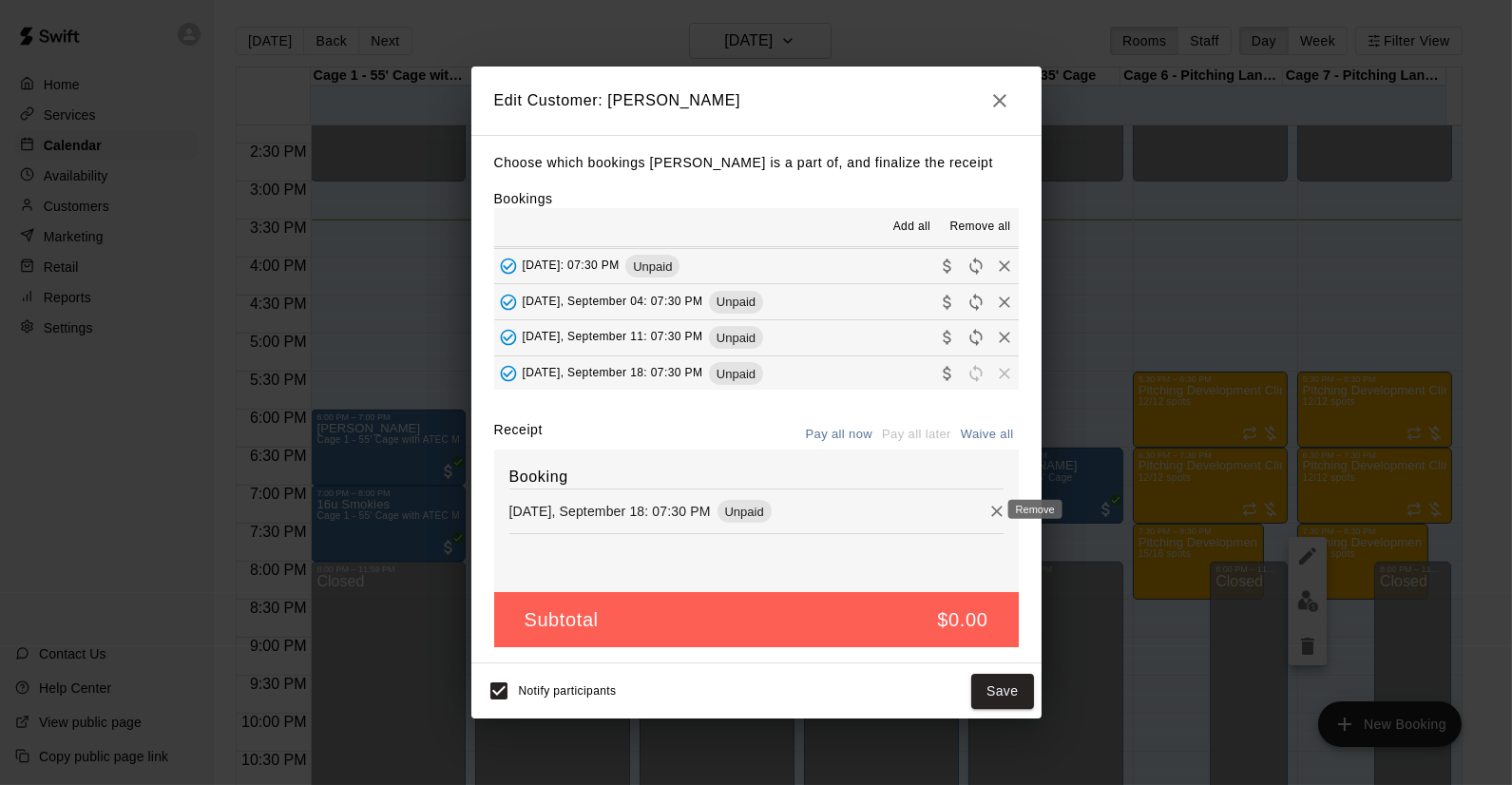
click at [987, 509] on icon "Remove" at bounding box center [997, 512] width 19 height 19
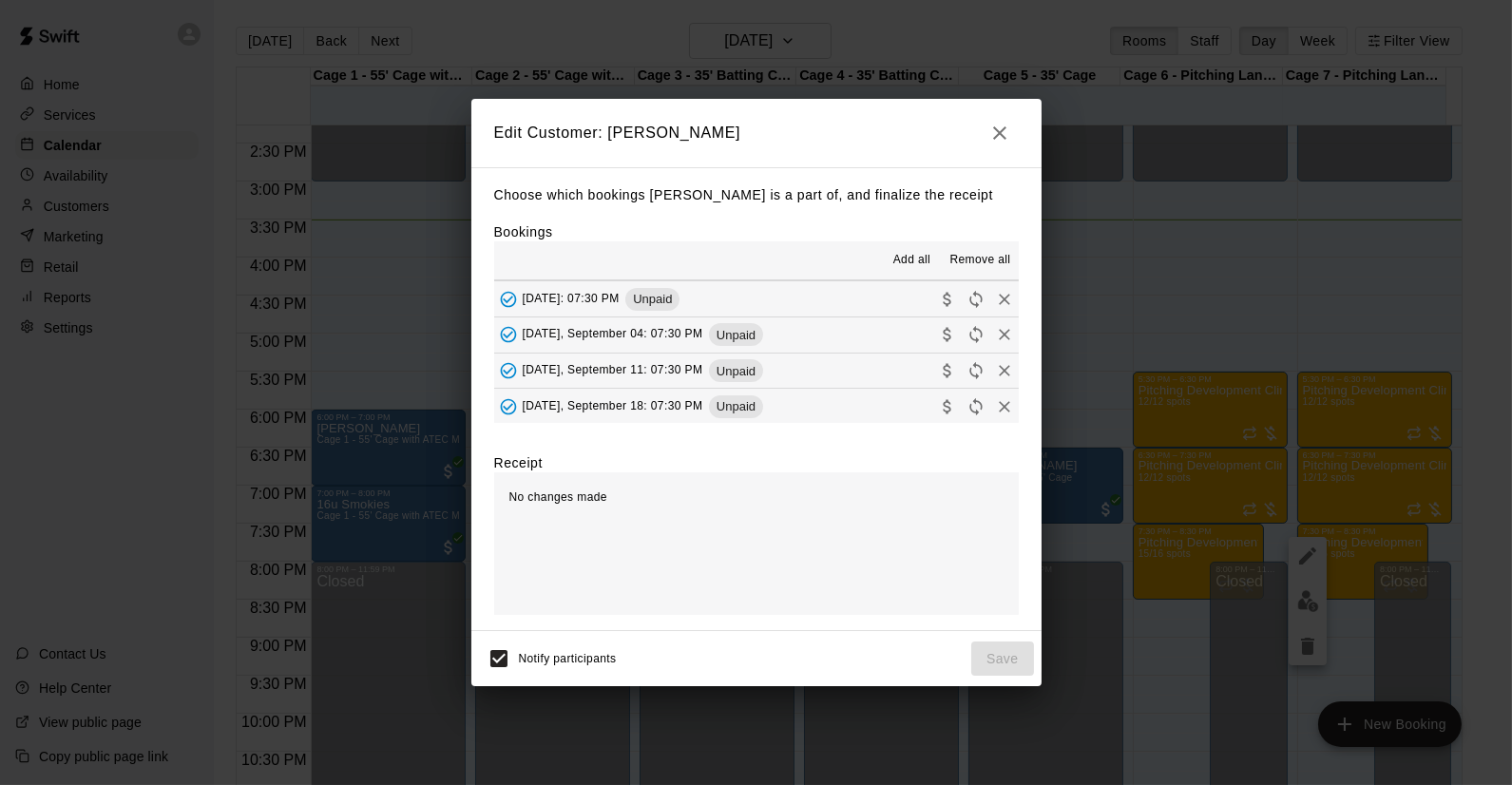
click at [1004, 129] on icon "button" at bounding box center [999, 133] width 23 height 23
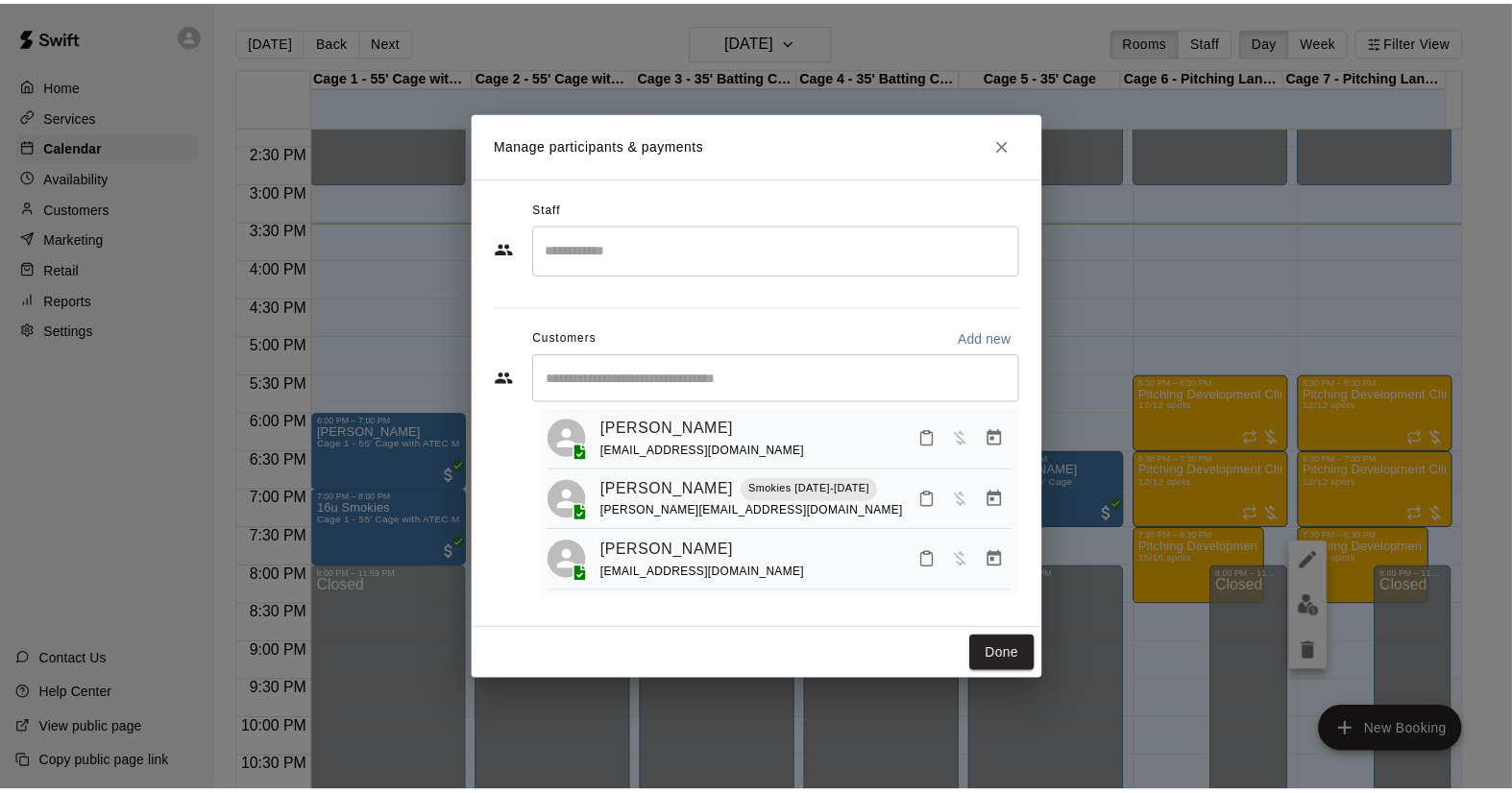
scroll to position [0, 0]
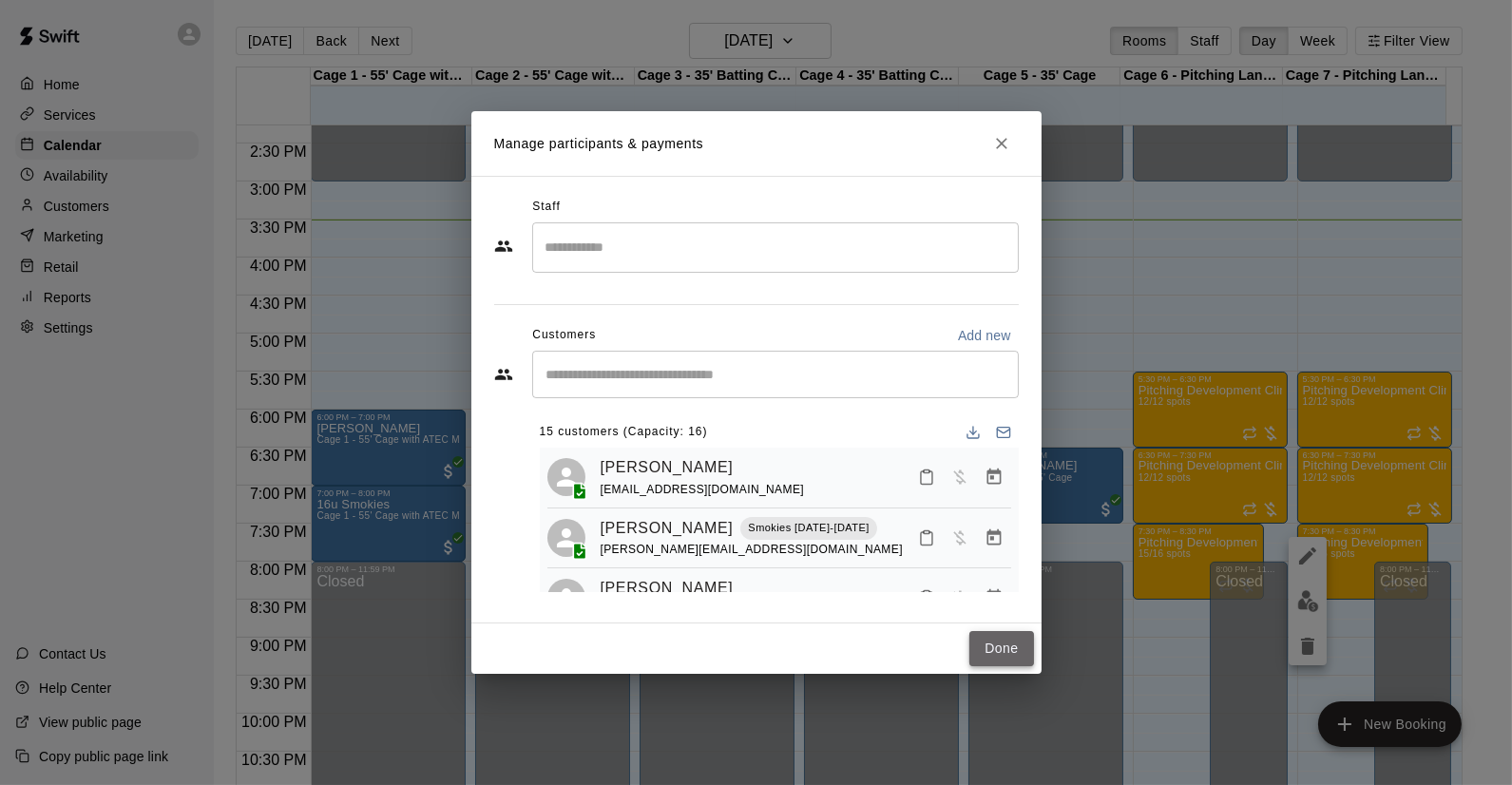
click at [999, 652] on button "Done" at bounding box center [1000, 649] width 64 height 35
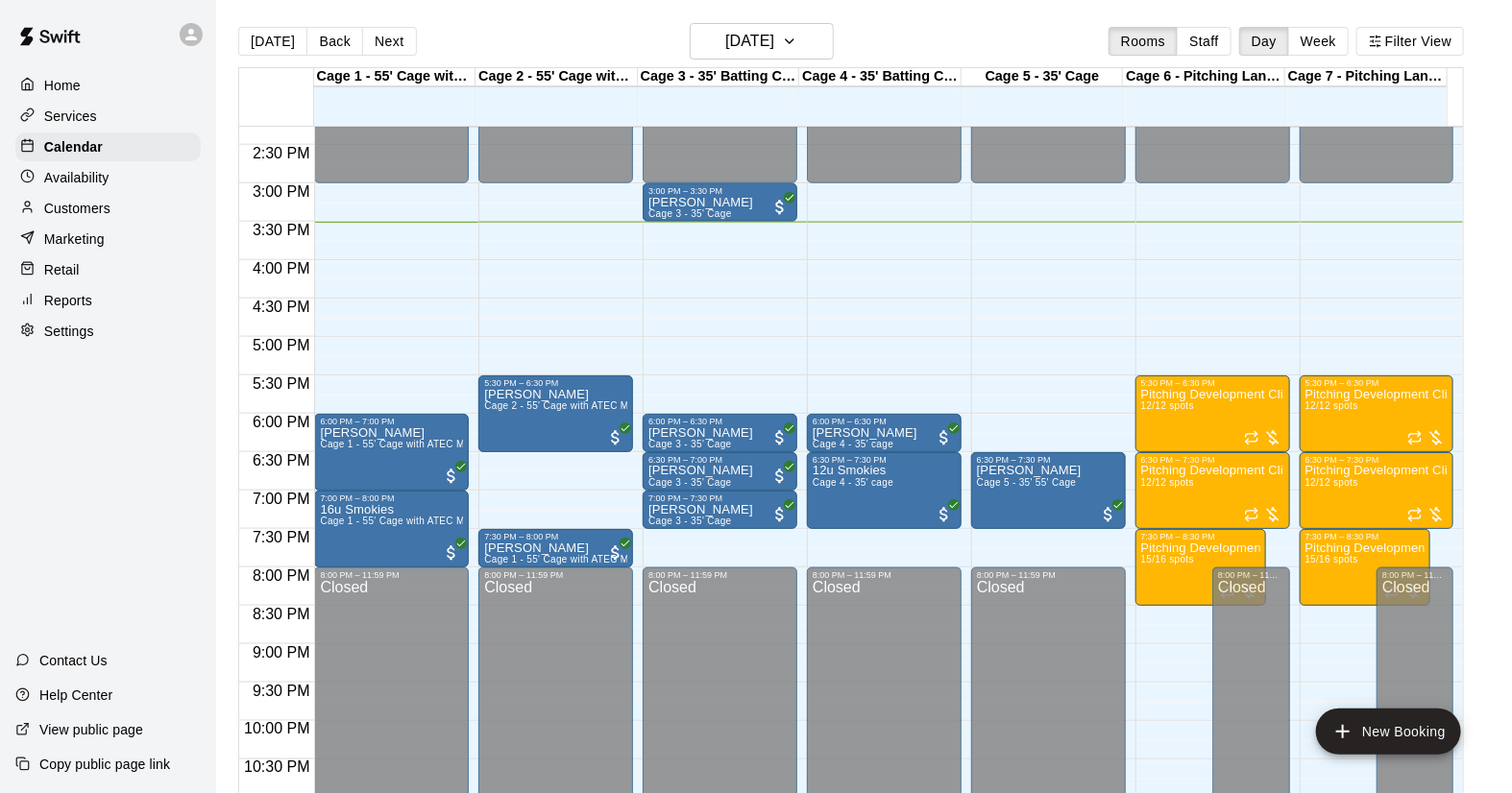
click at [67, 115] on p "Services" at bounding box center [70, 116] width 53 height 19
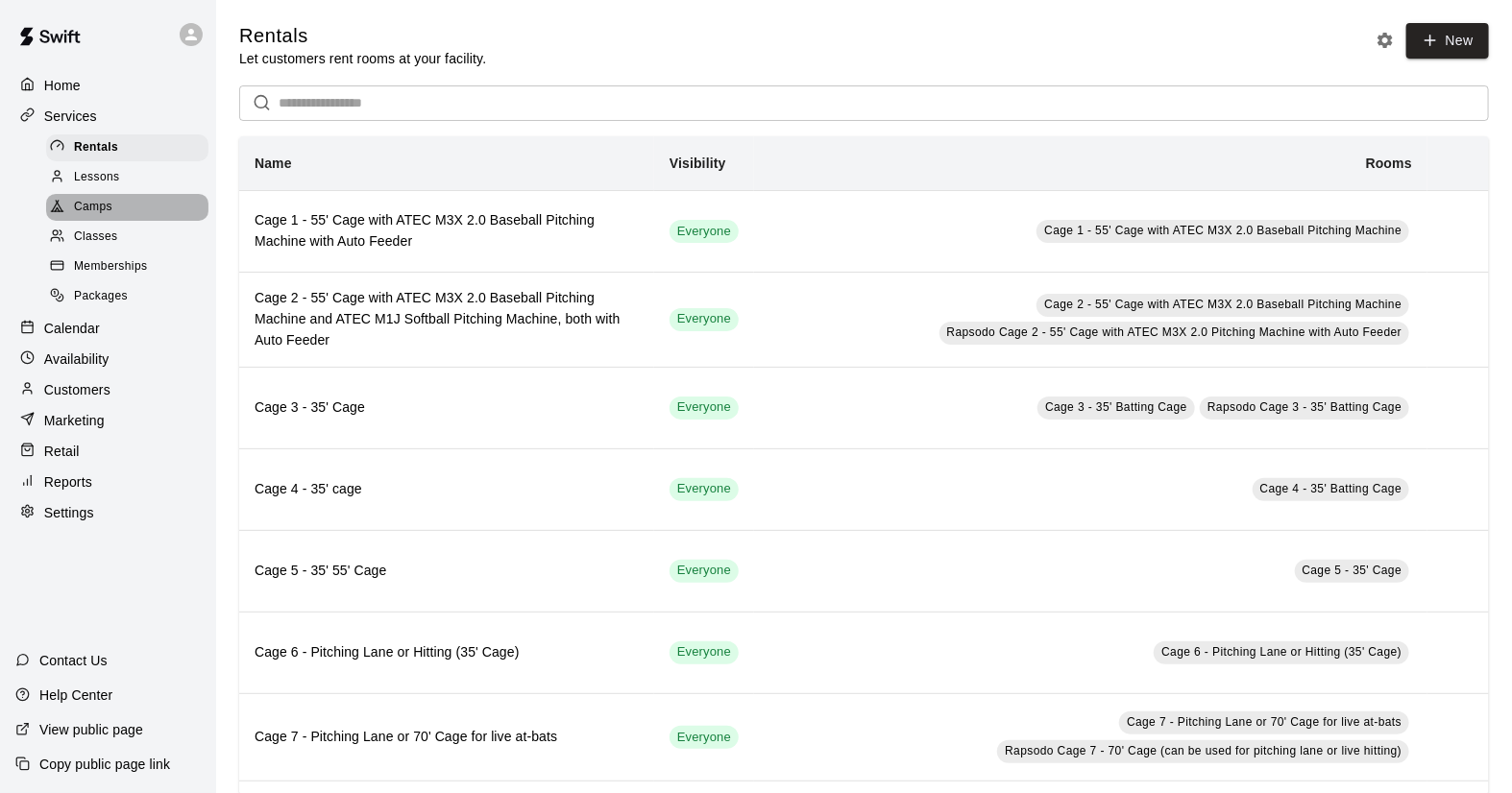
click at [87, 214] on span "Camps" at bounding box center [93, 208] width 38 height 19
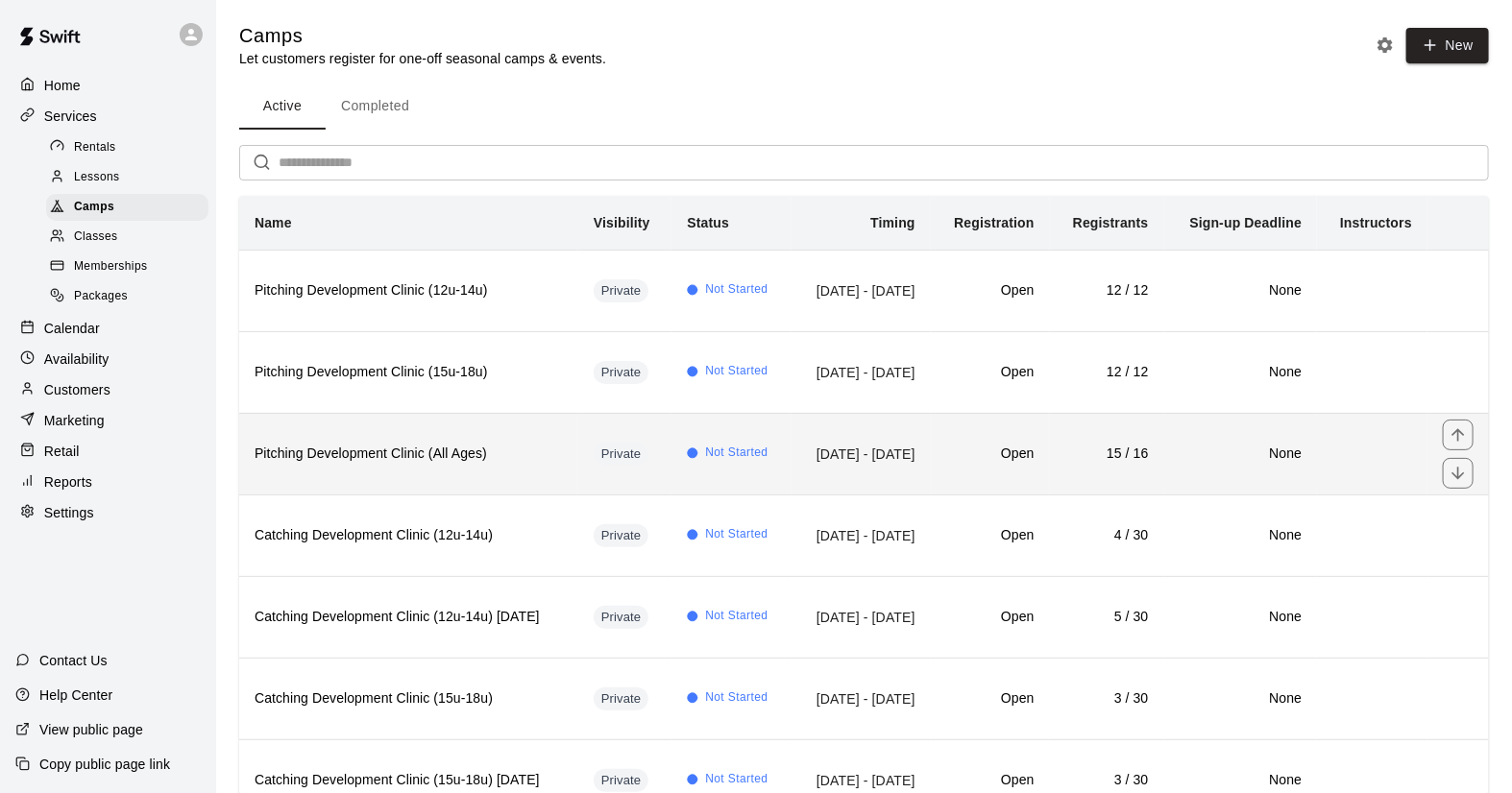
click at [480, 458] on th "Pitching Development Clinic (All Ages)" at bounding box center [409, 454] width 339 height 82
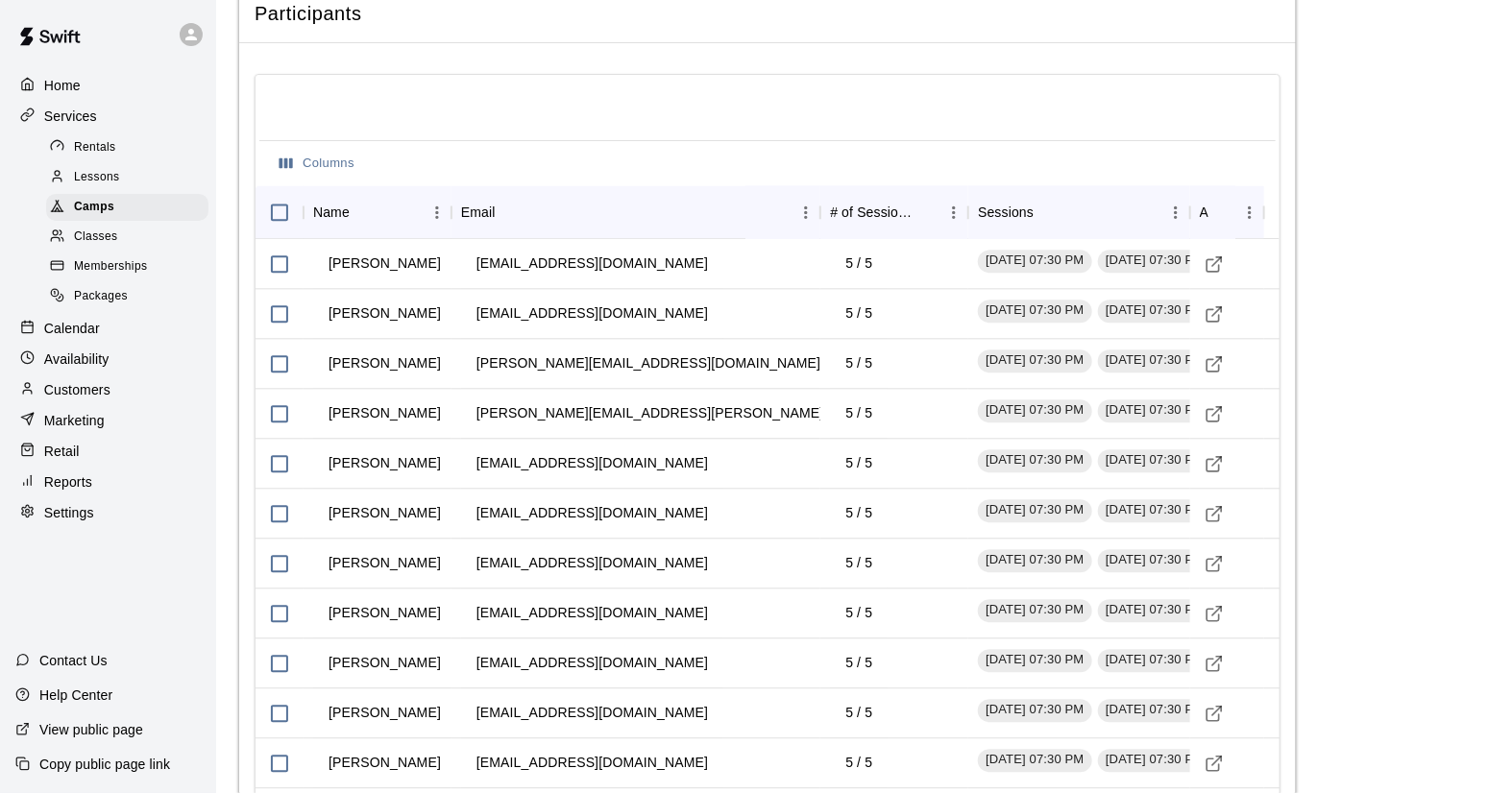
scroll to position [1921, 0]
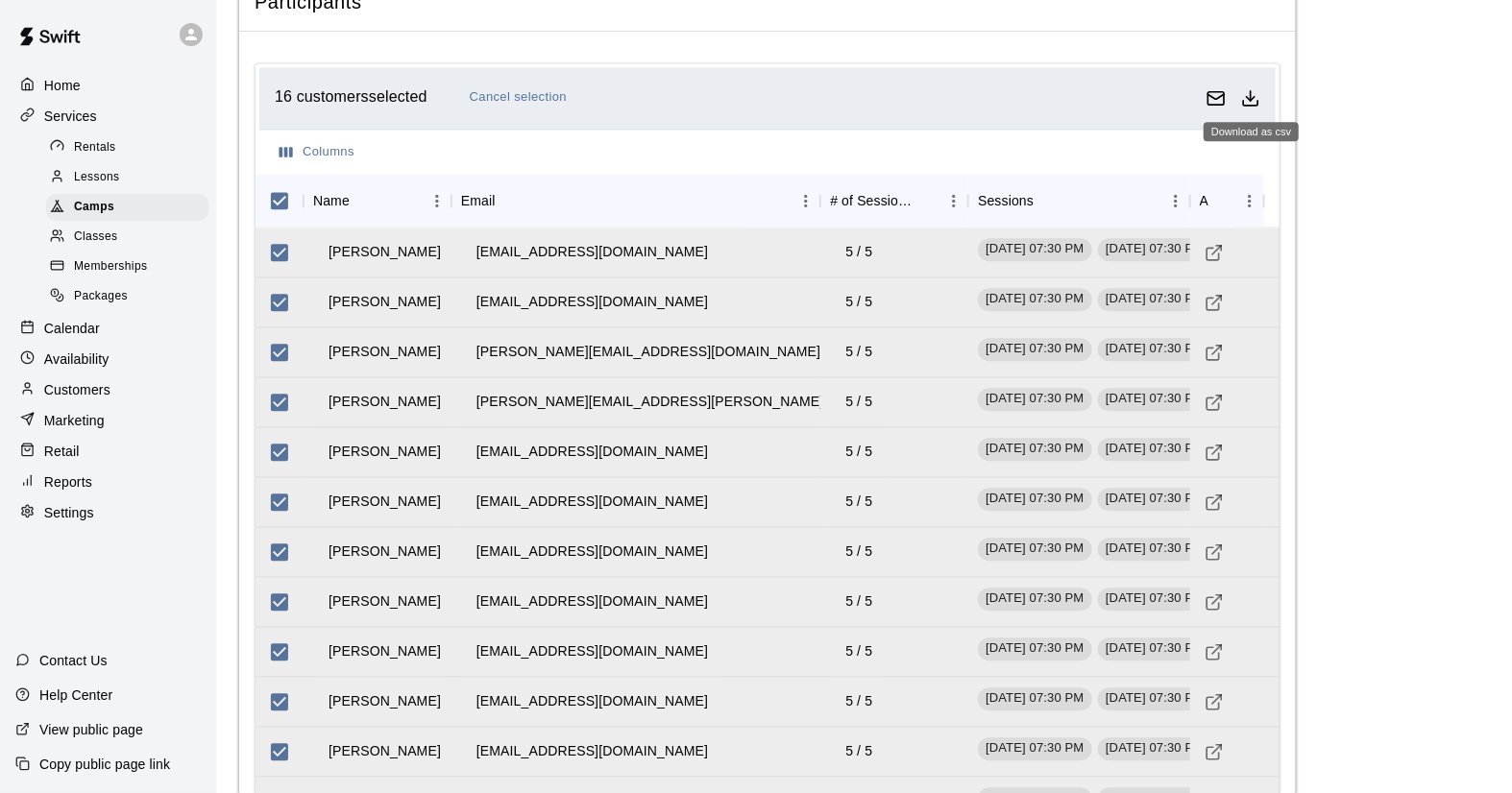
click at [1254, 99] on icon "Download as csv" at bounding box center [1251, 98] width 19 height 19
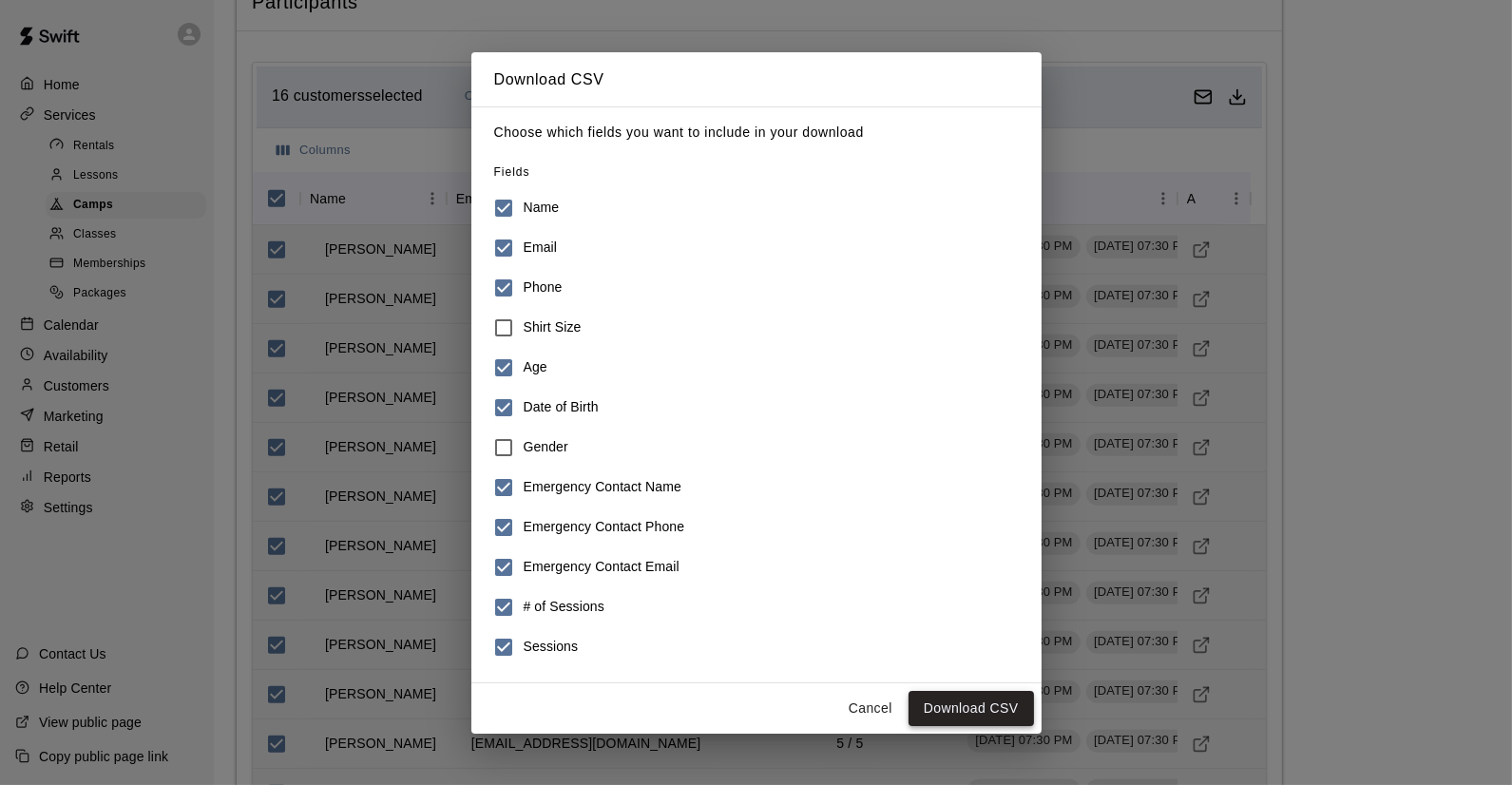
click at [973, 704] on button "Download CSV" at bounding box center [971, 708] width 126 height 35
click at [875, 717] on button "Cancel" at bounding box center [870, 708] width 61 height 35
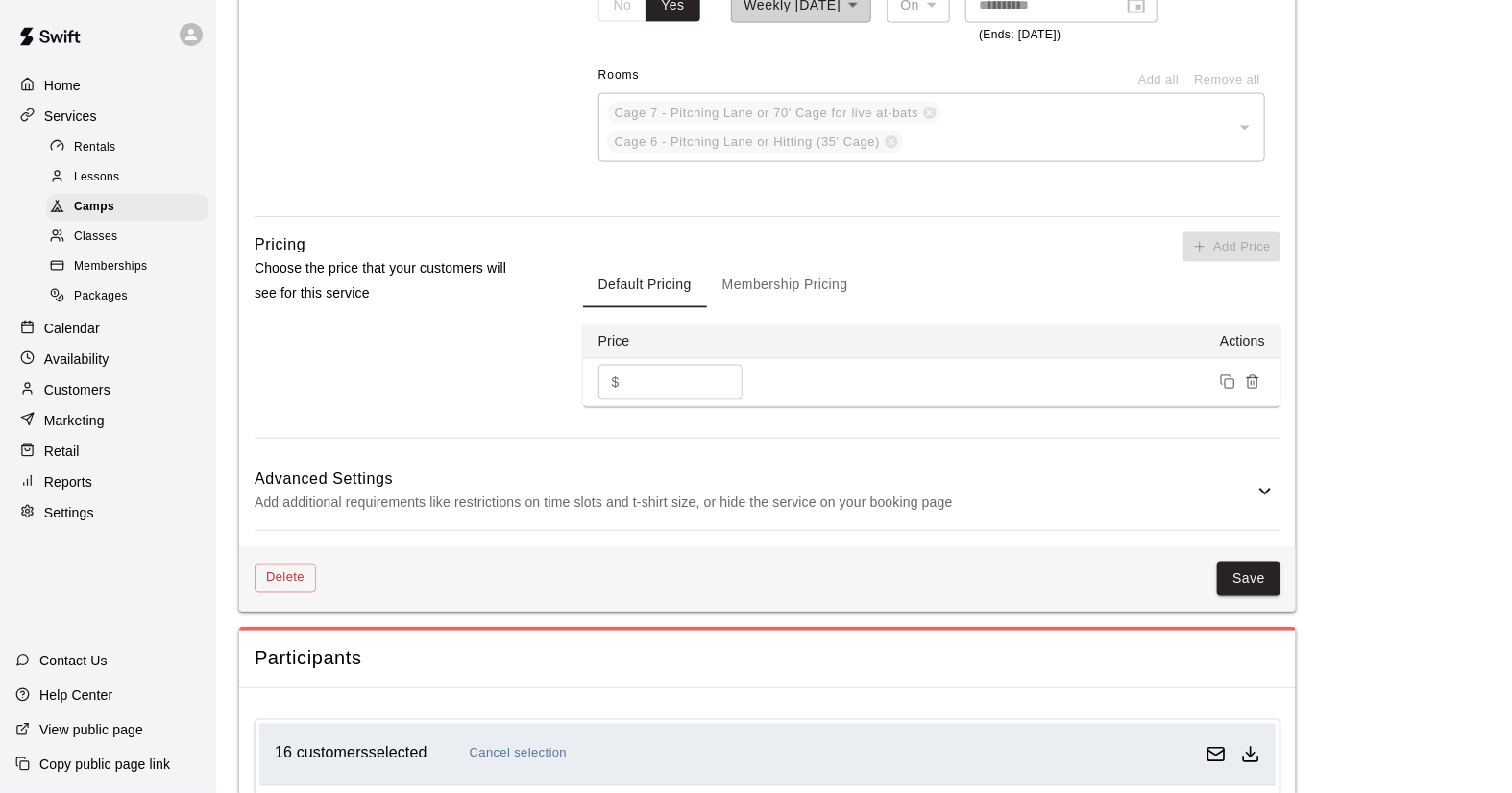
scroll to position [1387, 0]
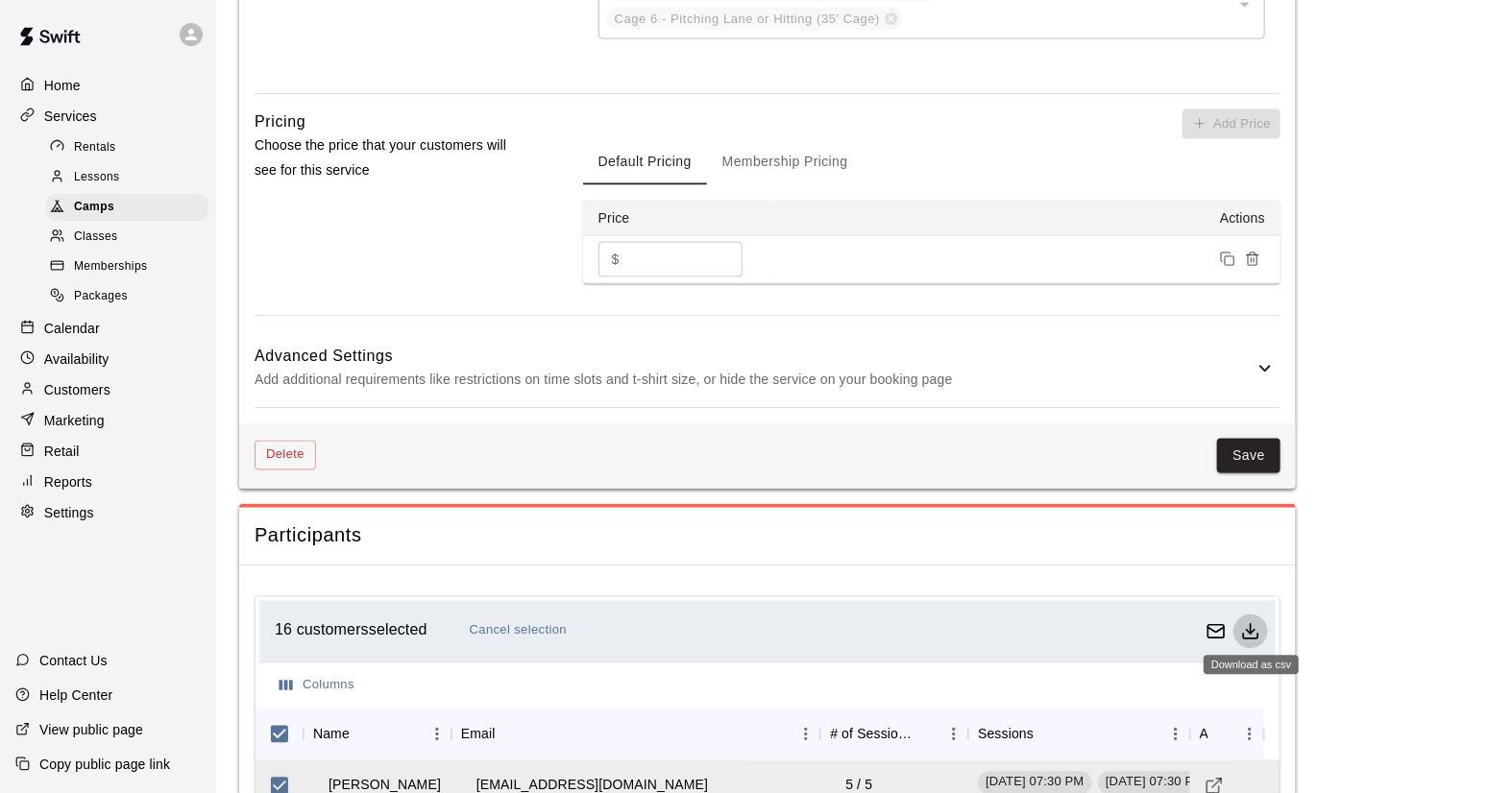
click at [1248, 631] on icon "Download as csv" at bounding box center [1251, 632] width 19 height 19
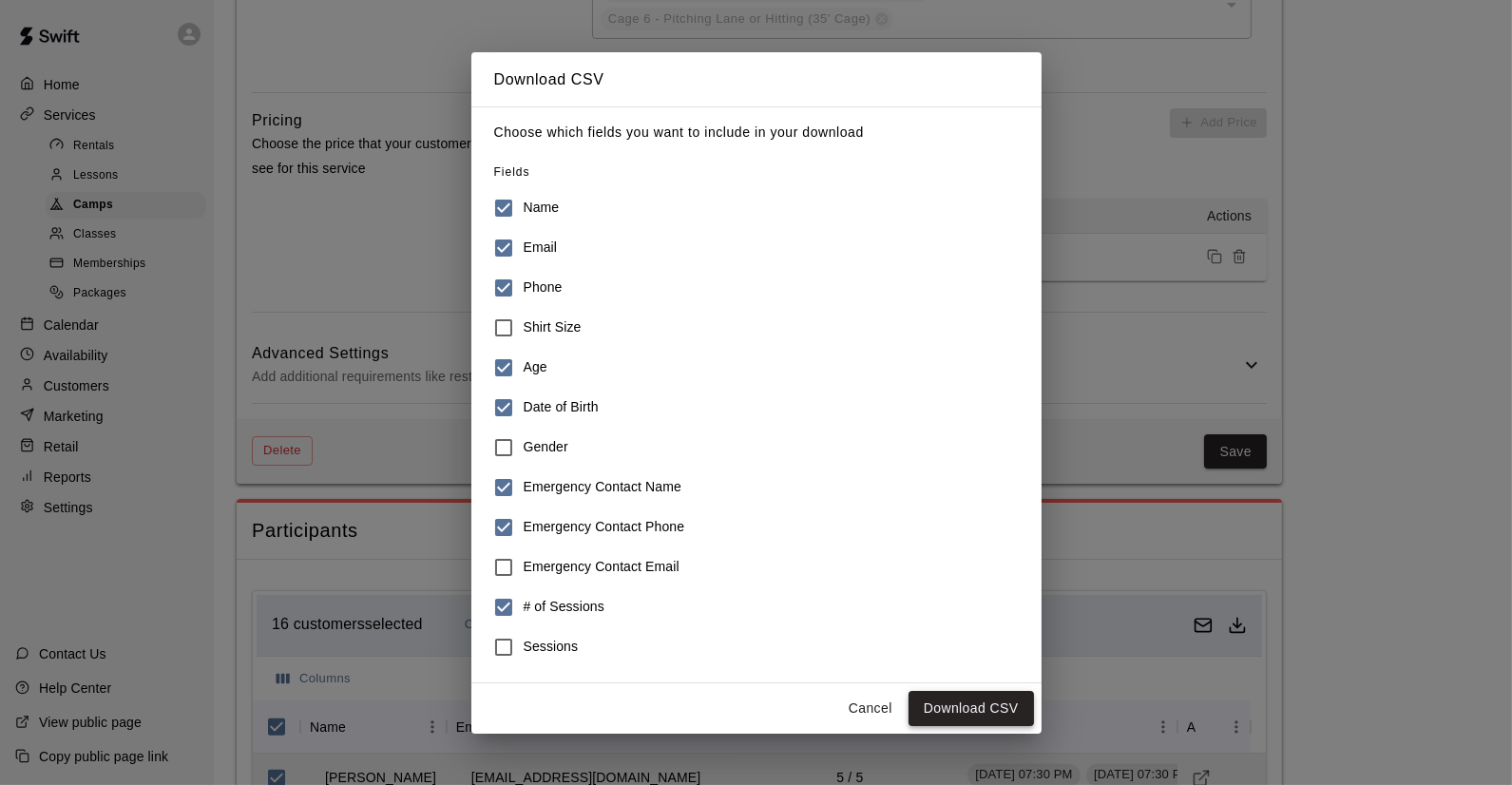
click at [965, 706] on button "Download CSV" at bounding box center [971, 708] width 126 height 35
click at [857, 703] on button "Cancel" at bounding box center [870, 708] width 61 height 35
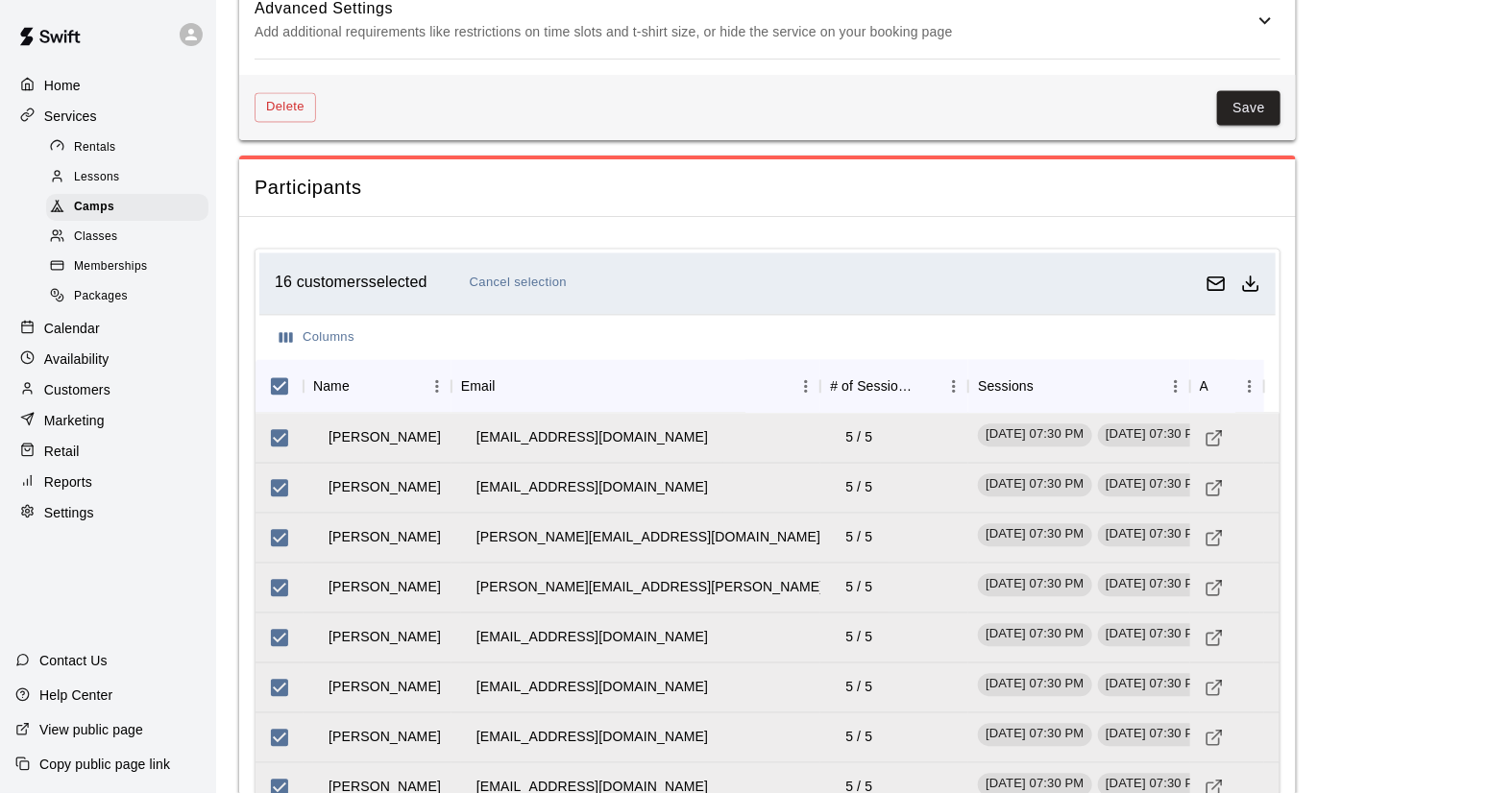
scroll to position [1921, 0]
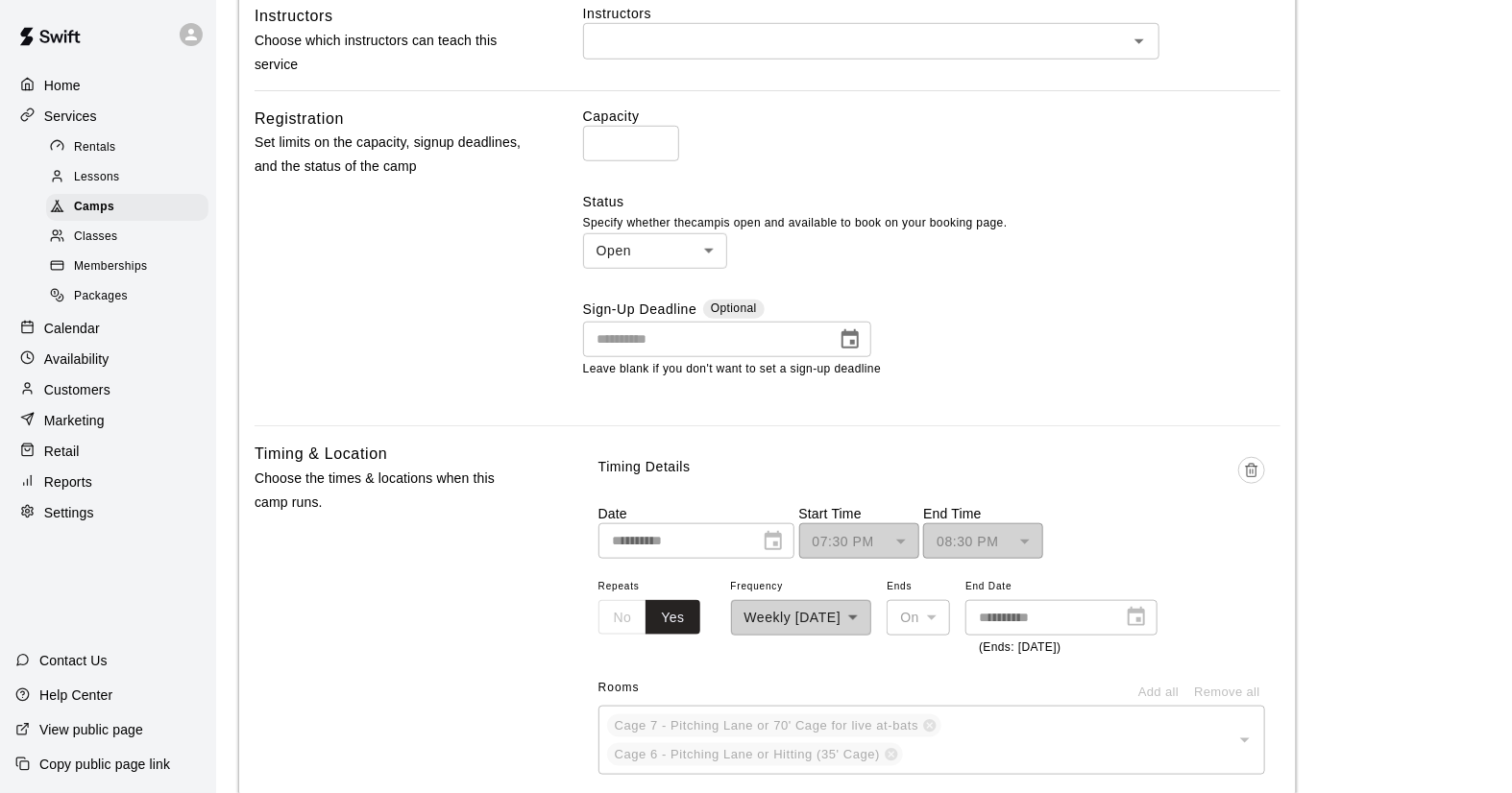
scroll to position [645, 0]
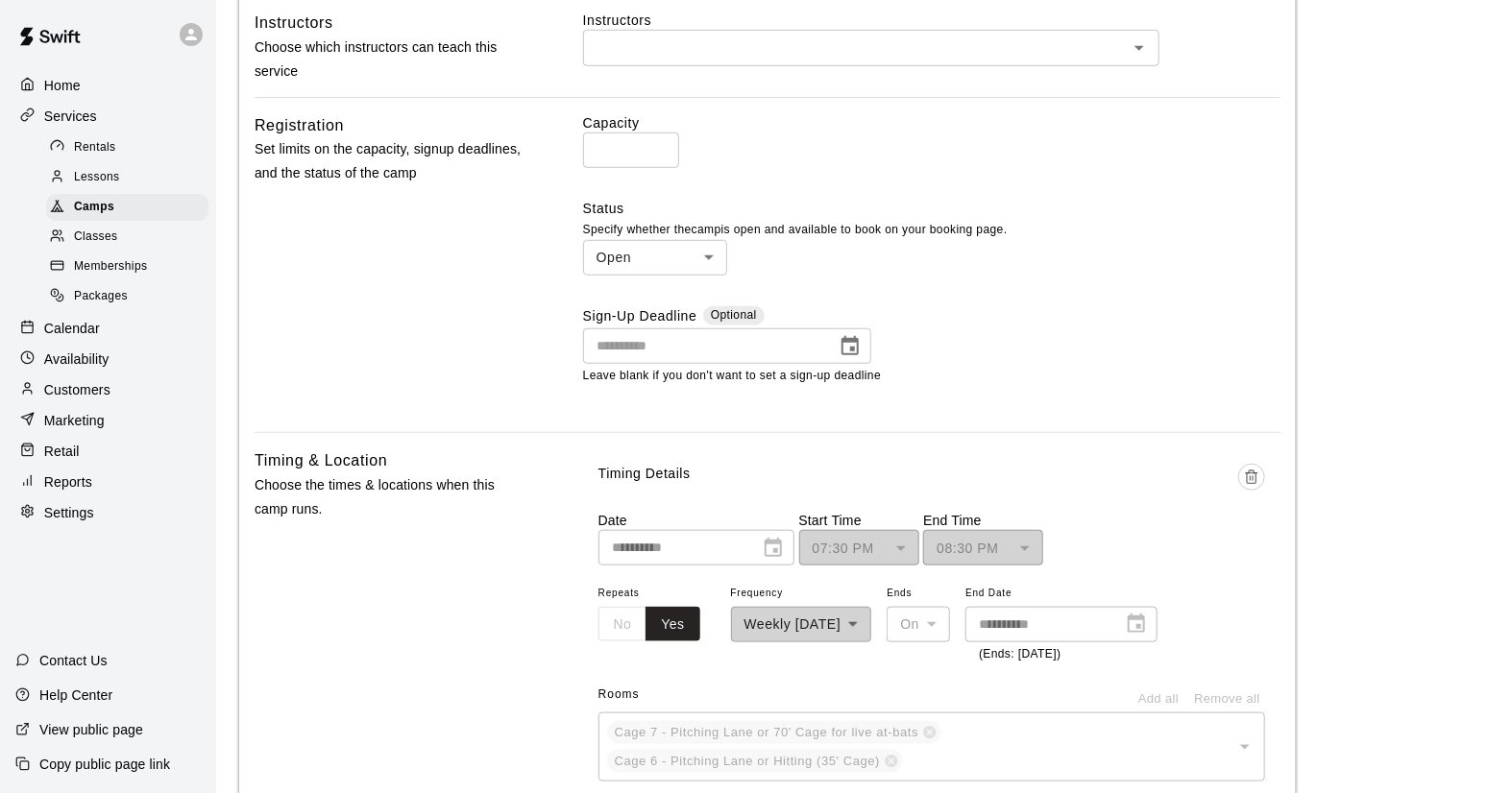
click at [616, 149] on input "**" at bounding box center [632, 150] width 96 height 36
type input "**"
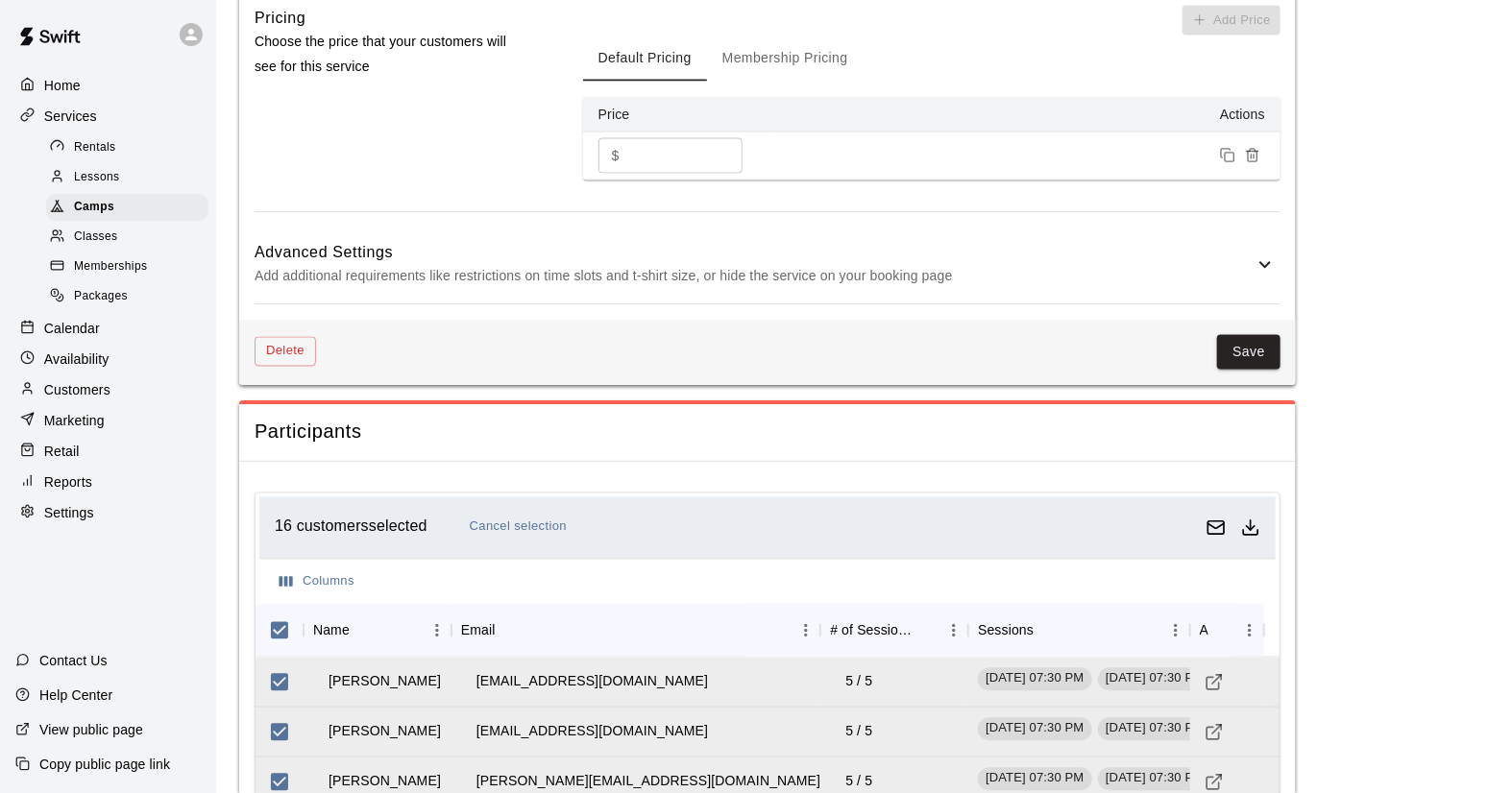
scroll to position [1712, 0]
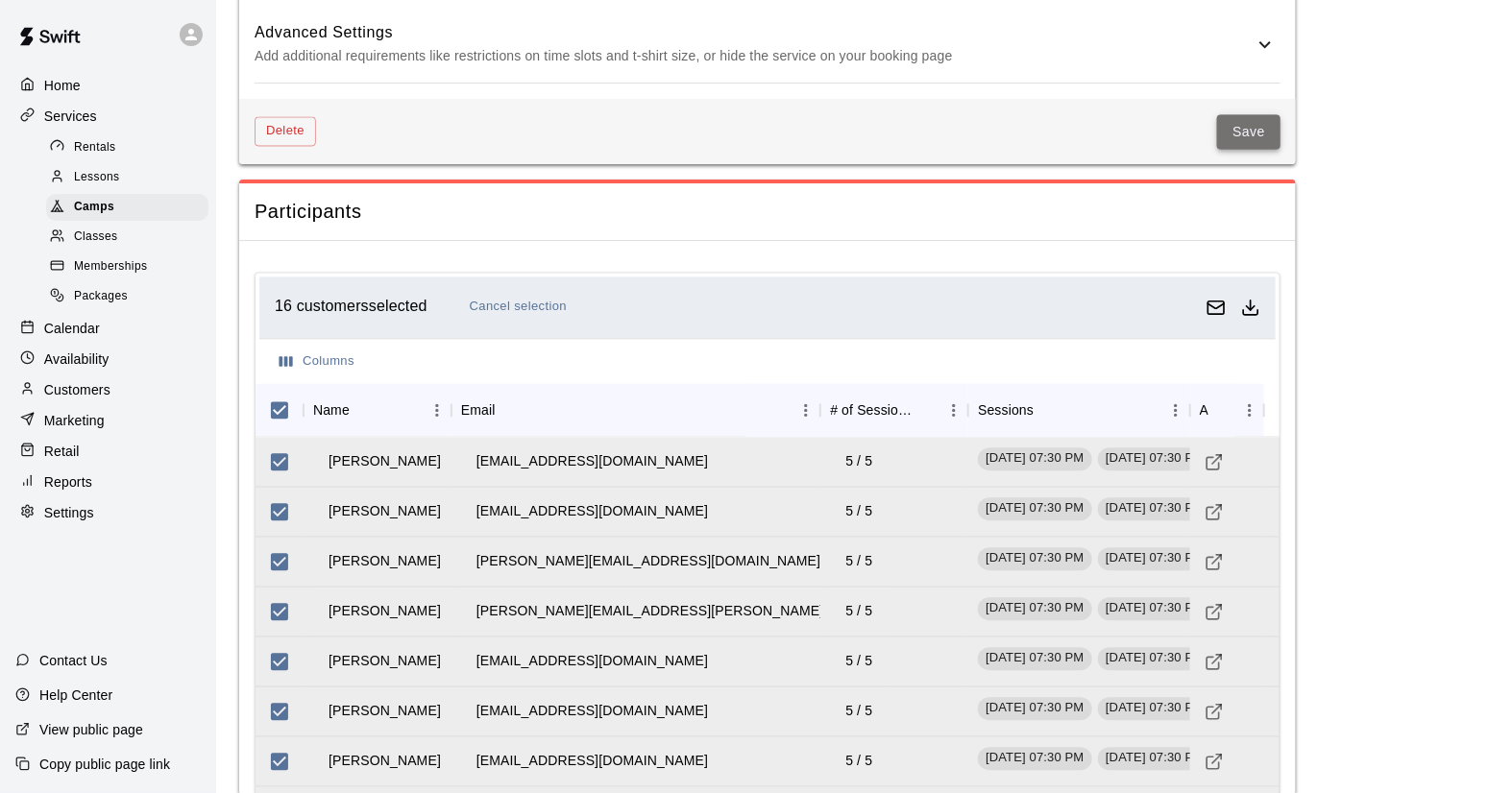
click at [1230, 117] on button "Save" at bounding box center [1249, 132] width 63 height 36
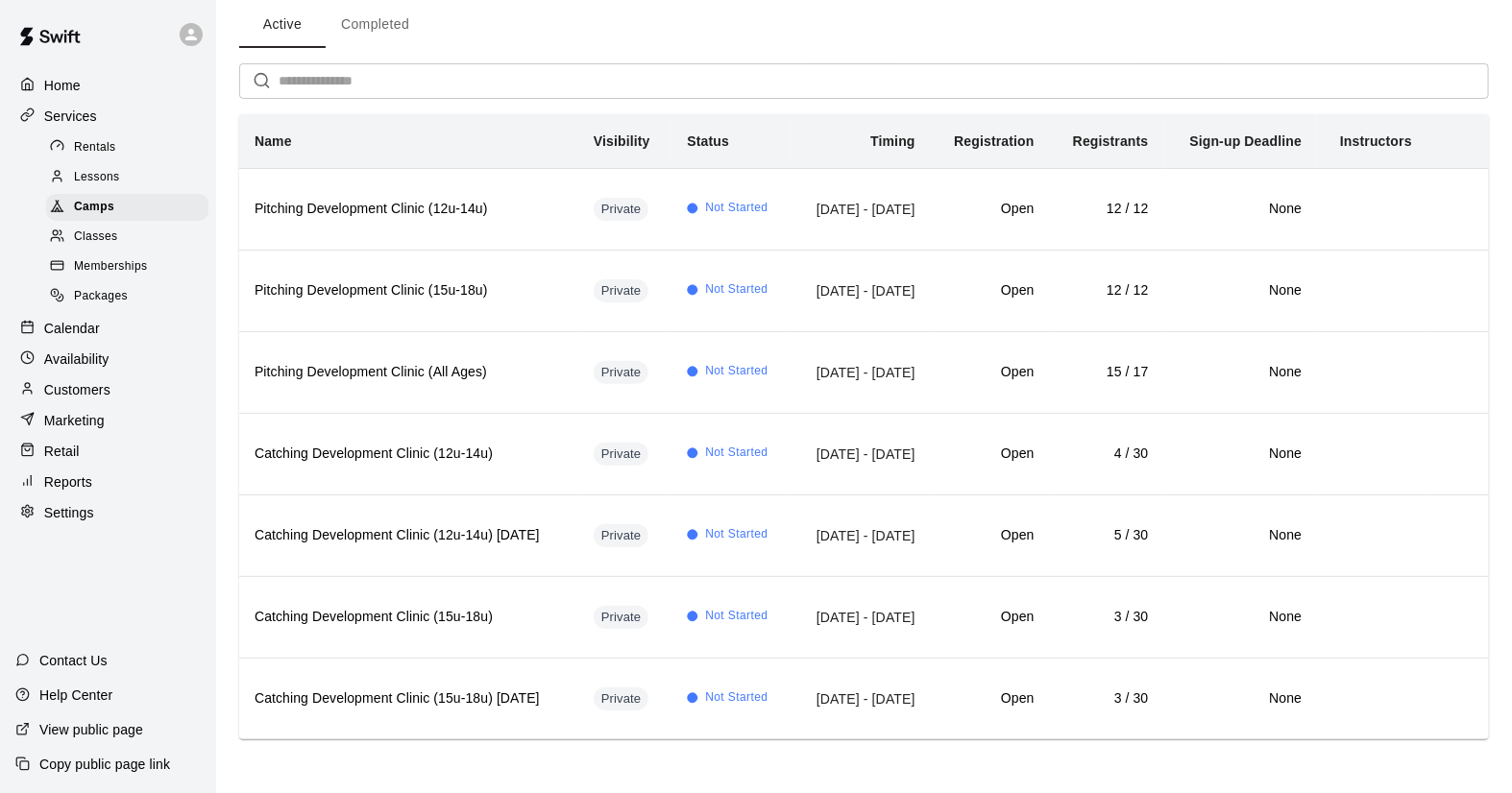
scroll to position [88, 0]
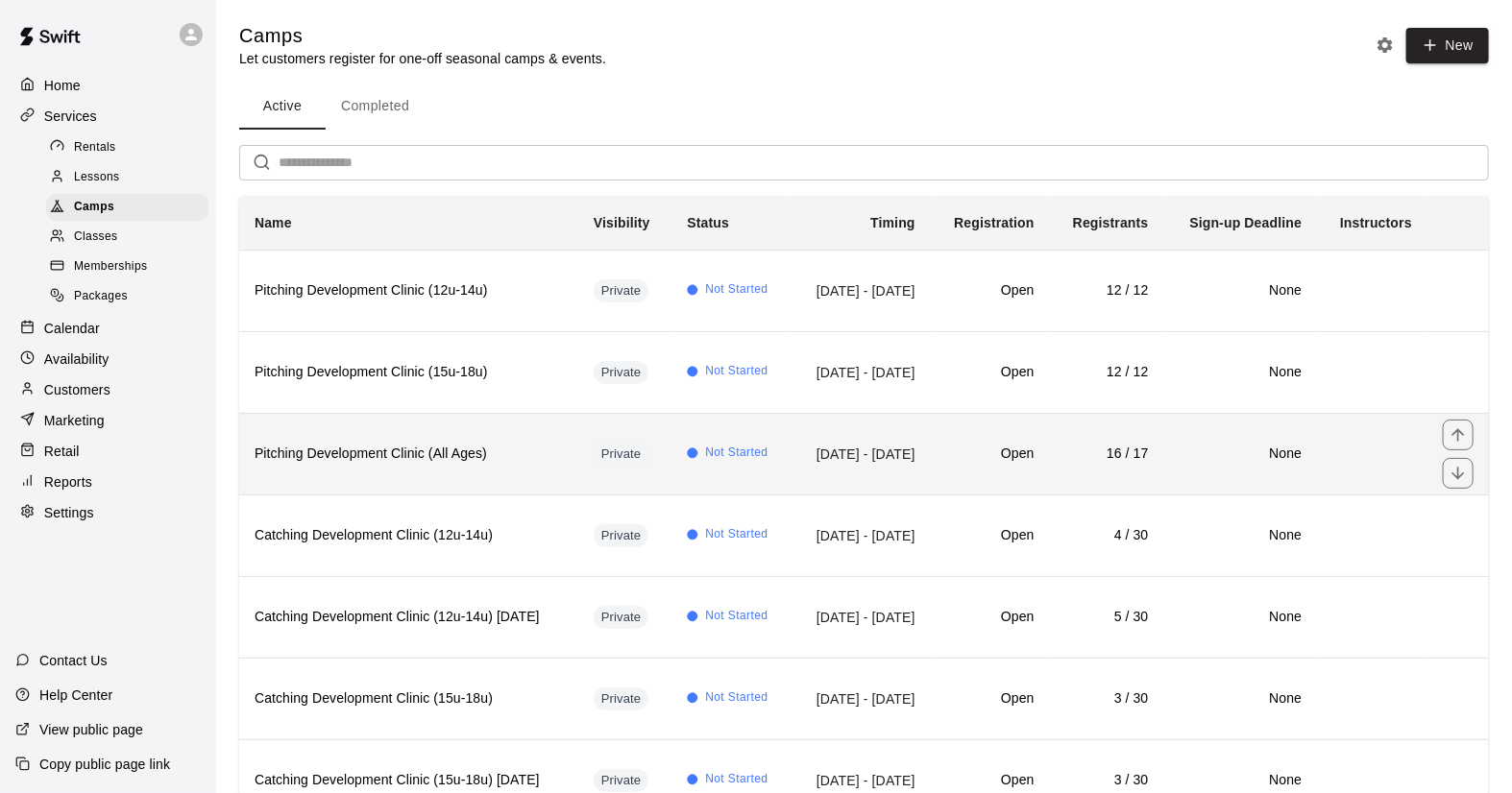
click at [544, 465] on h6 "Pitching Development Clinic (All Ages)" at bounding box center [409, 455] width 309 height 21
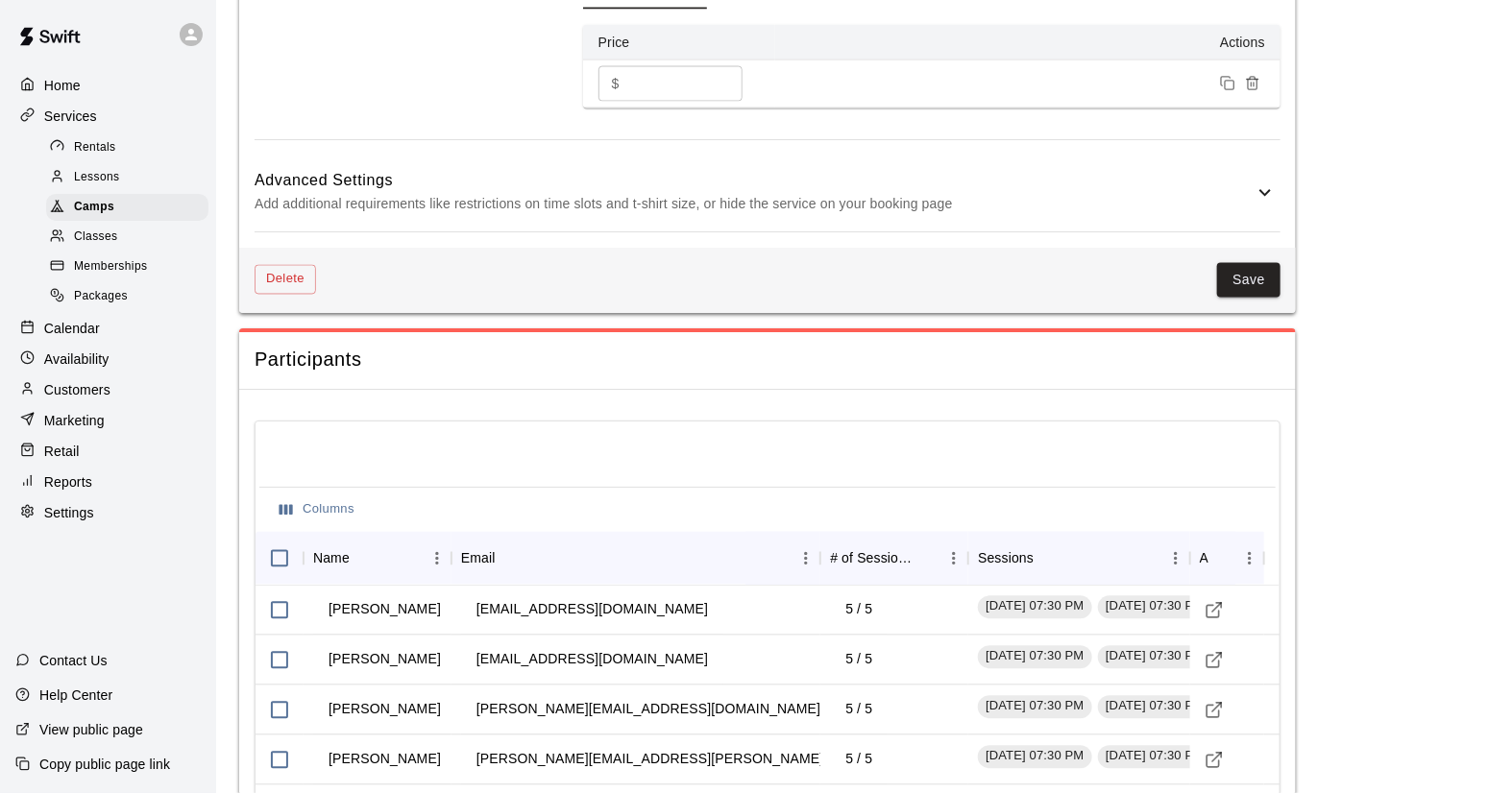
scroll to position [1562, 0]
drag, startPoint x: 1354, startPoint y: 550, endPoint x: 1311, endPoint y: 550, distance: 43.0
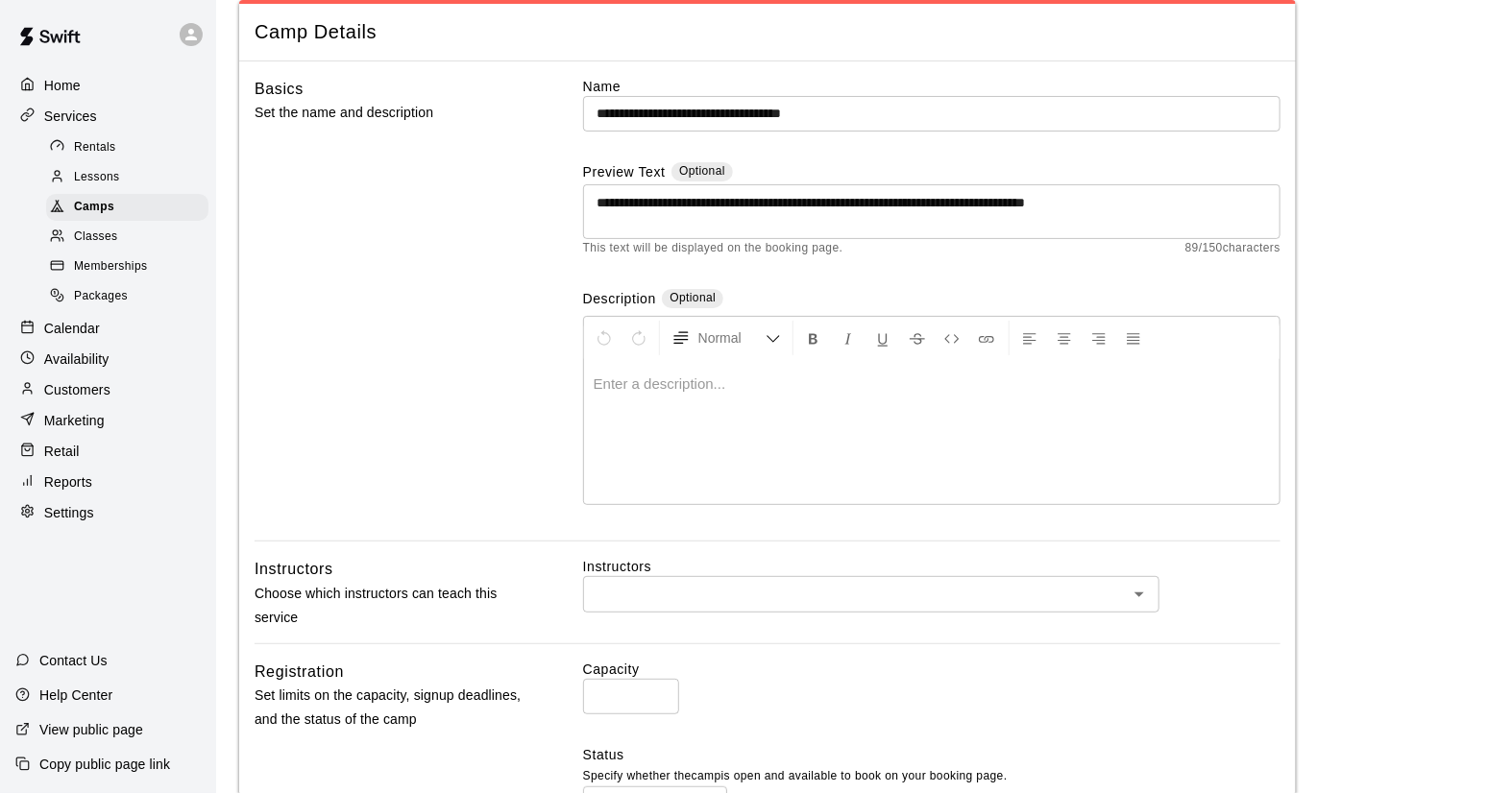
scroll to position [0, 0]
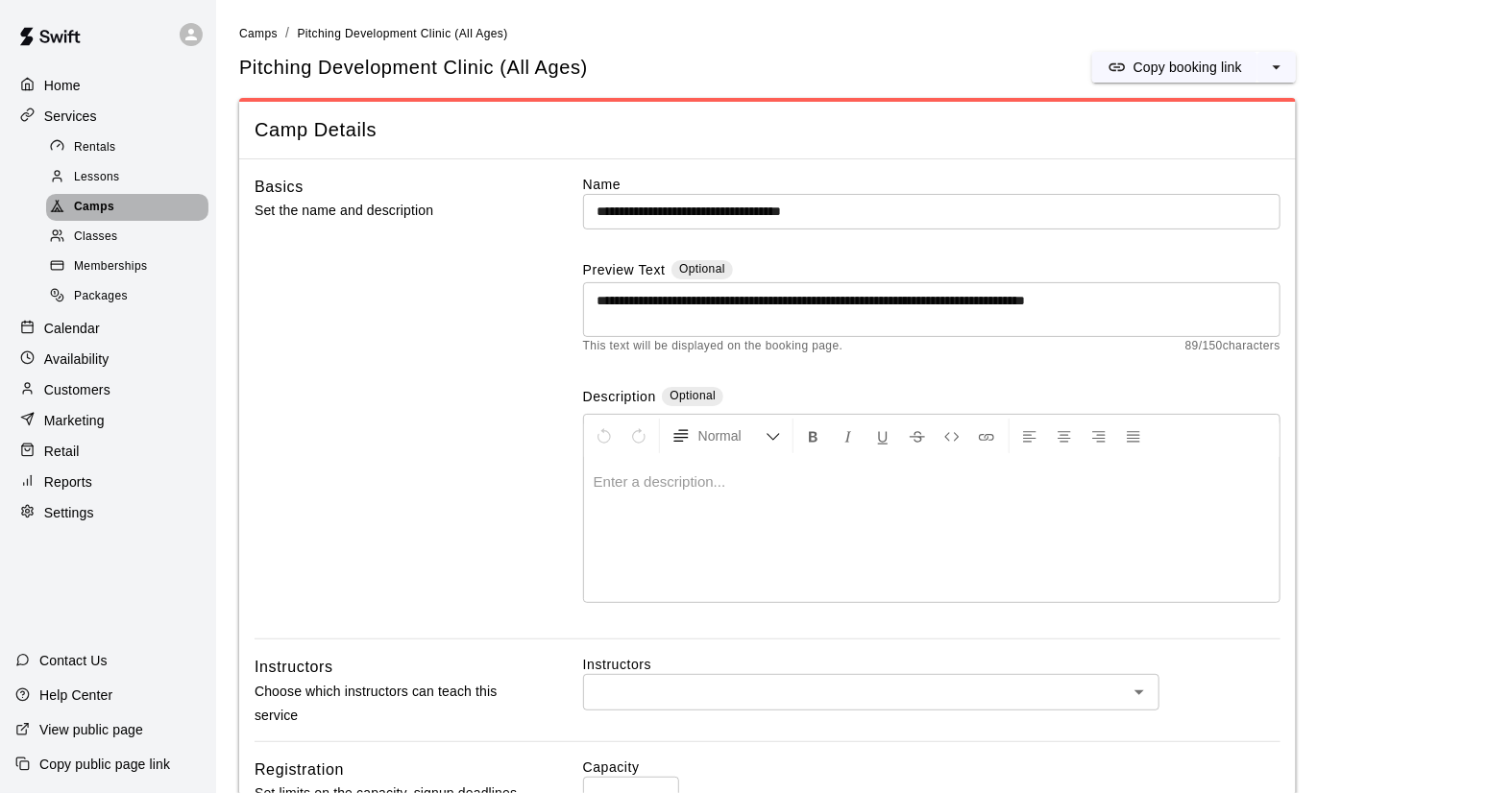
click at [83, 210] on span "Camps" at bounding box center [94, 208] width 40 height 19
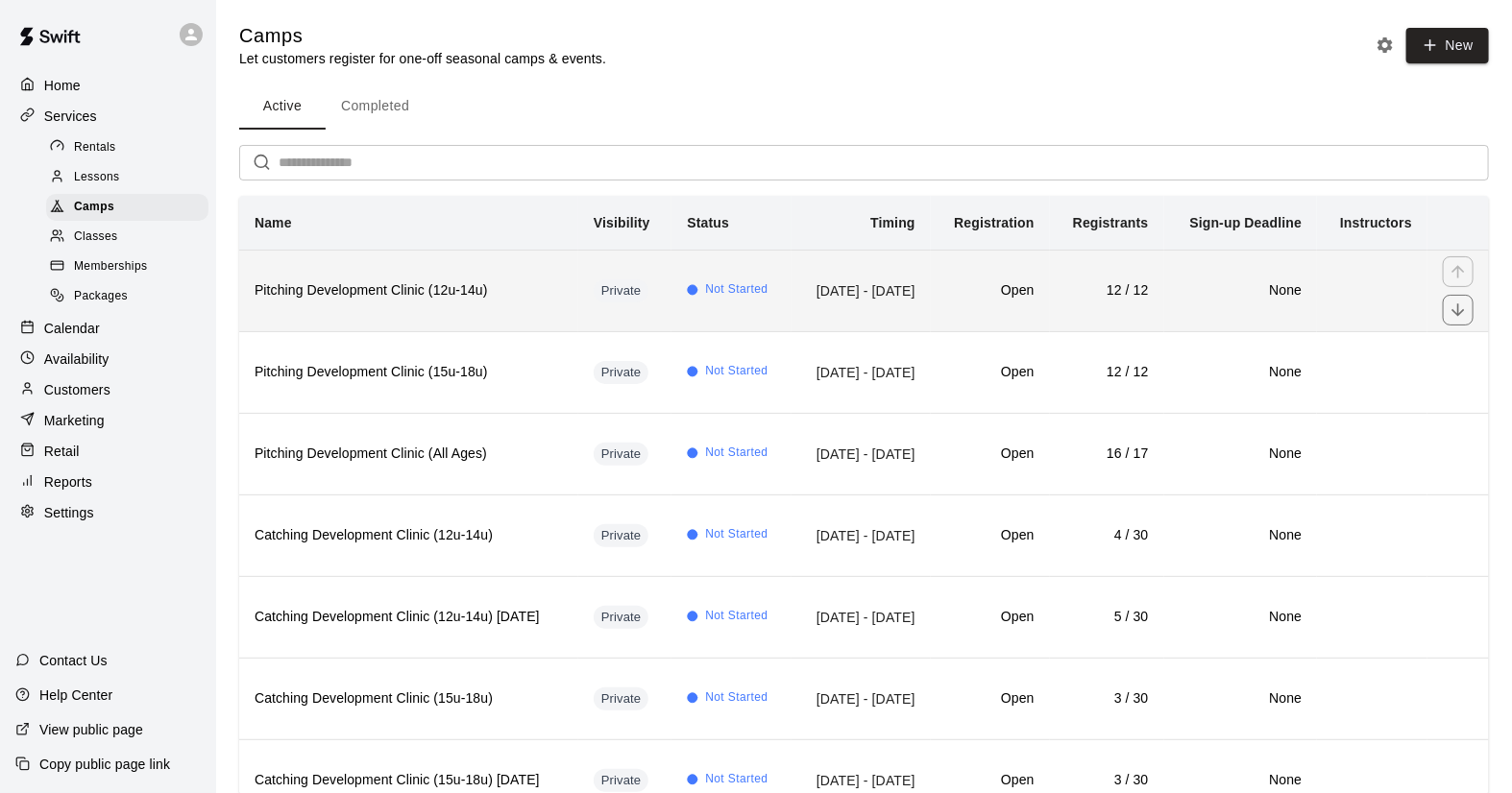
click at [927, 332] on td "[DATE] - [DATE]" at bounding box center [860, 290] width 139 height 82
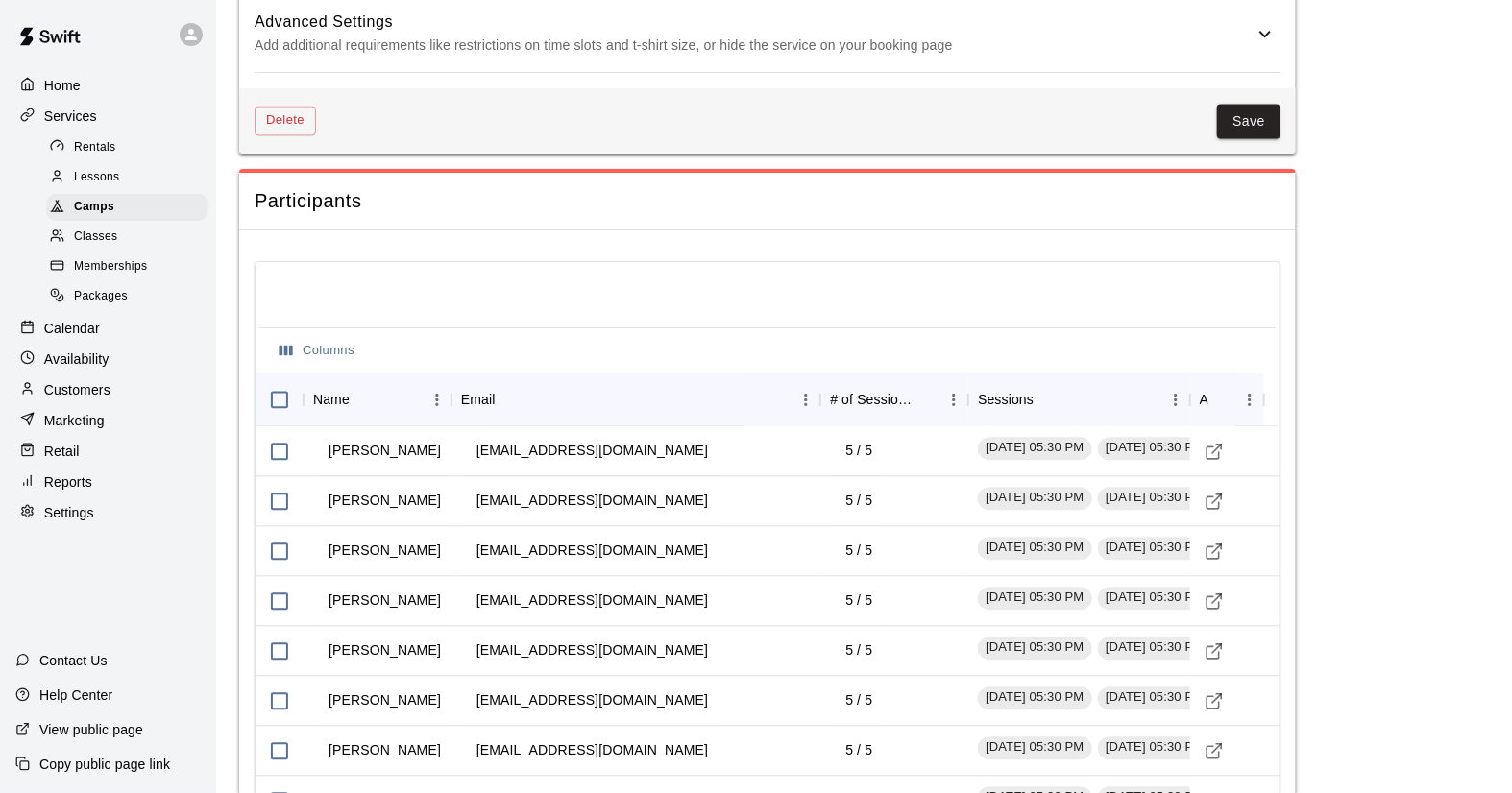
scroll to position [1707, 0]
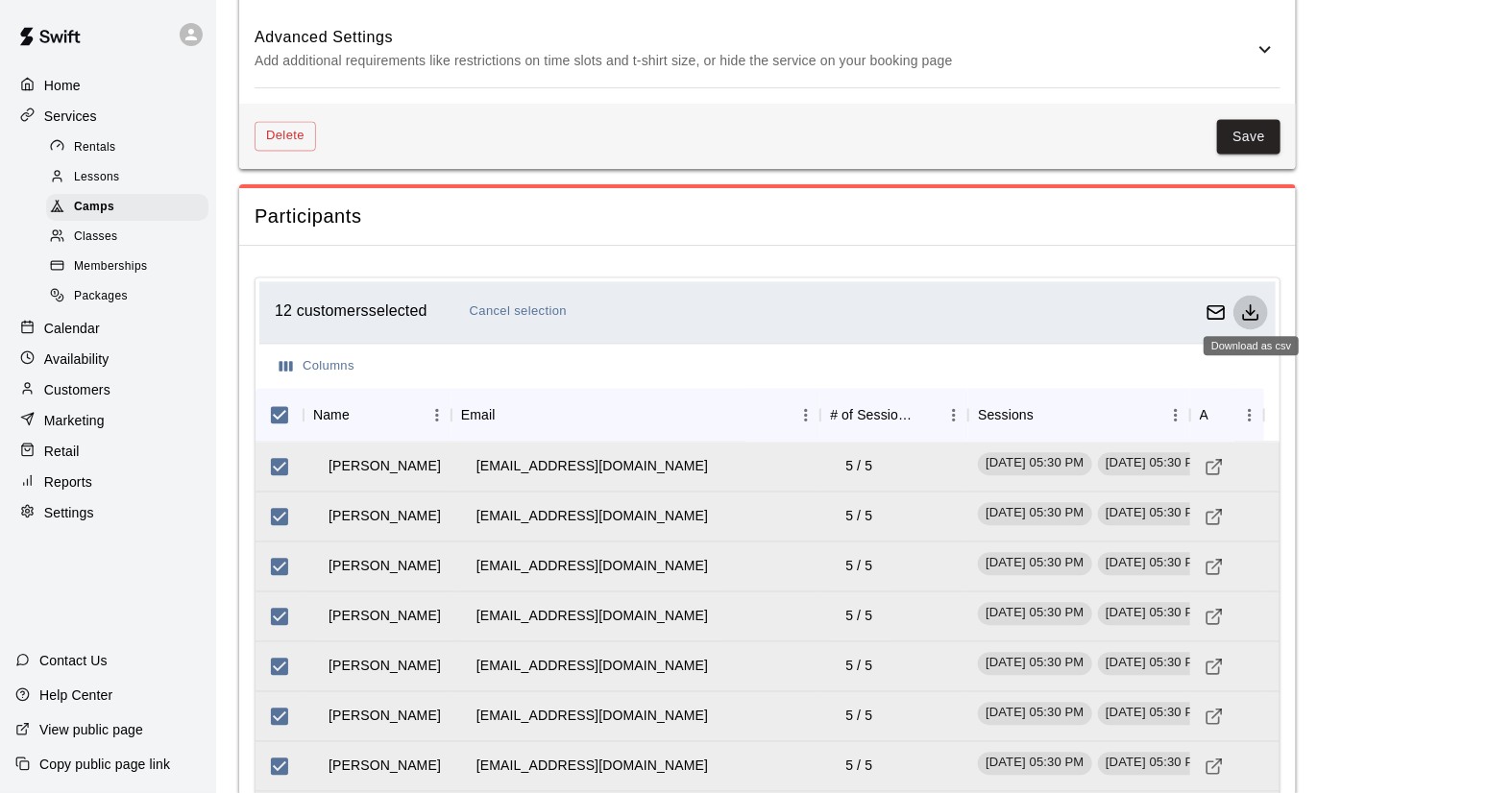
click at [1253, 314] on icon "Download as csv" at bounding box center [1251, 316] width 14 height 5
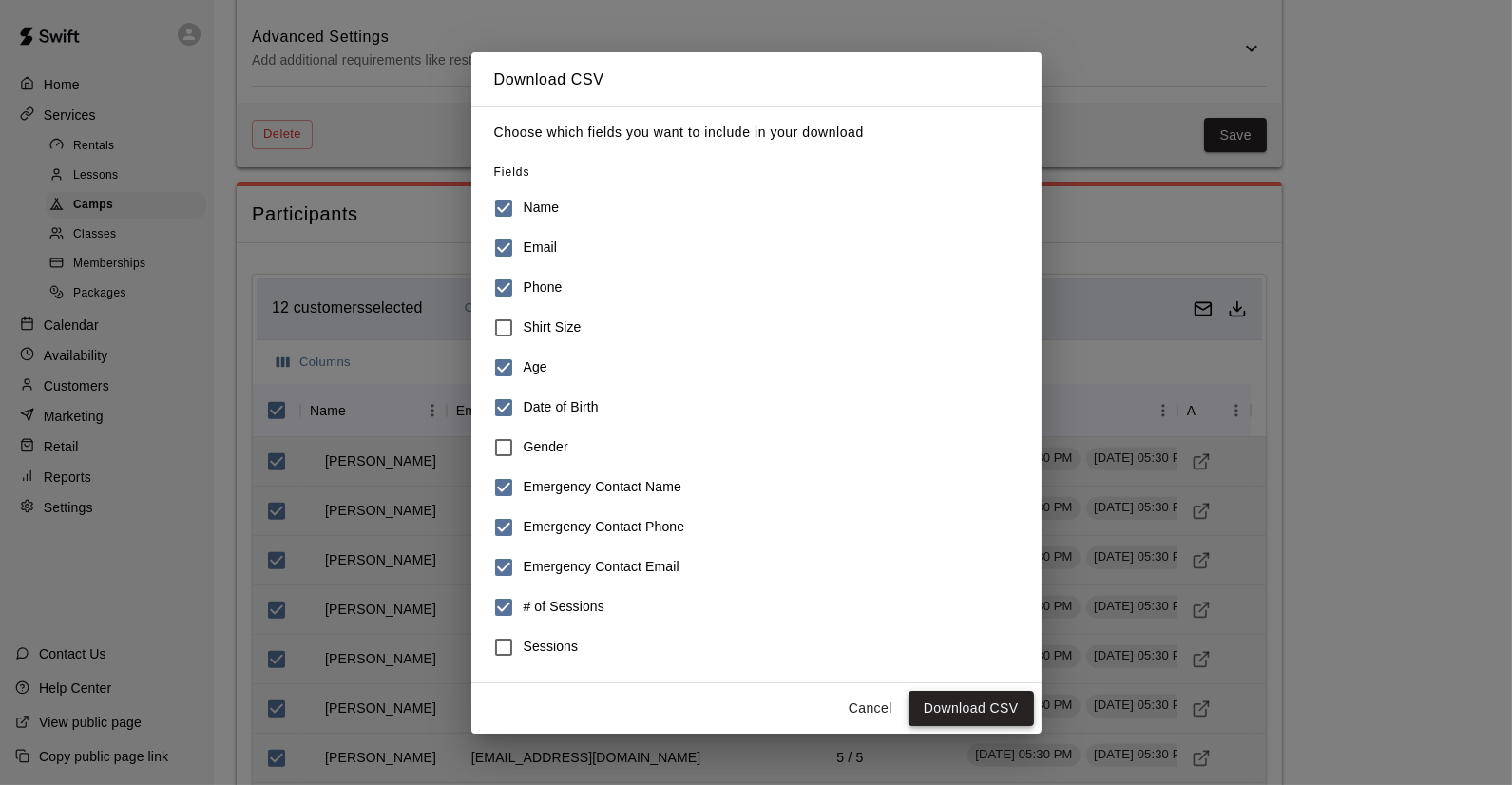
click at [974, 708] on button "Download CSV" at bounding box center [971, 708] width 126 height 35
click at [866, 705] on button "Cancel" at bounding box center [870, 708] width 61 height 35
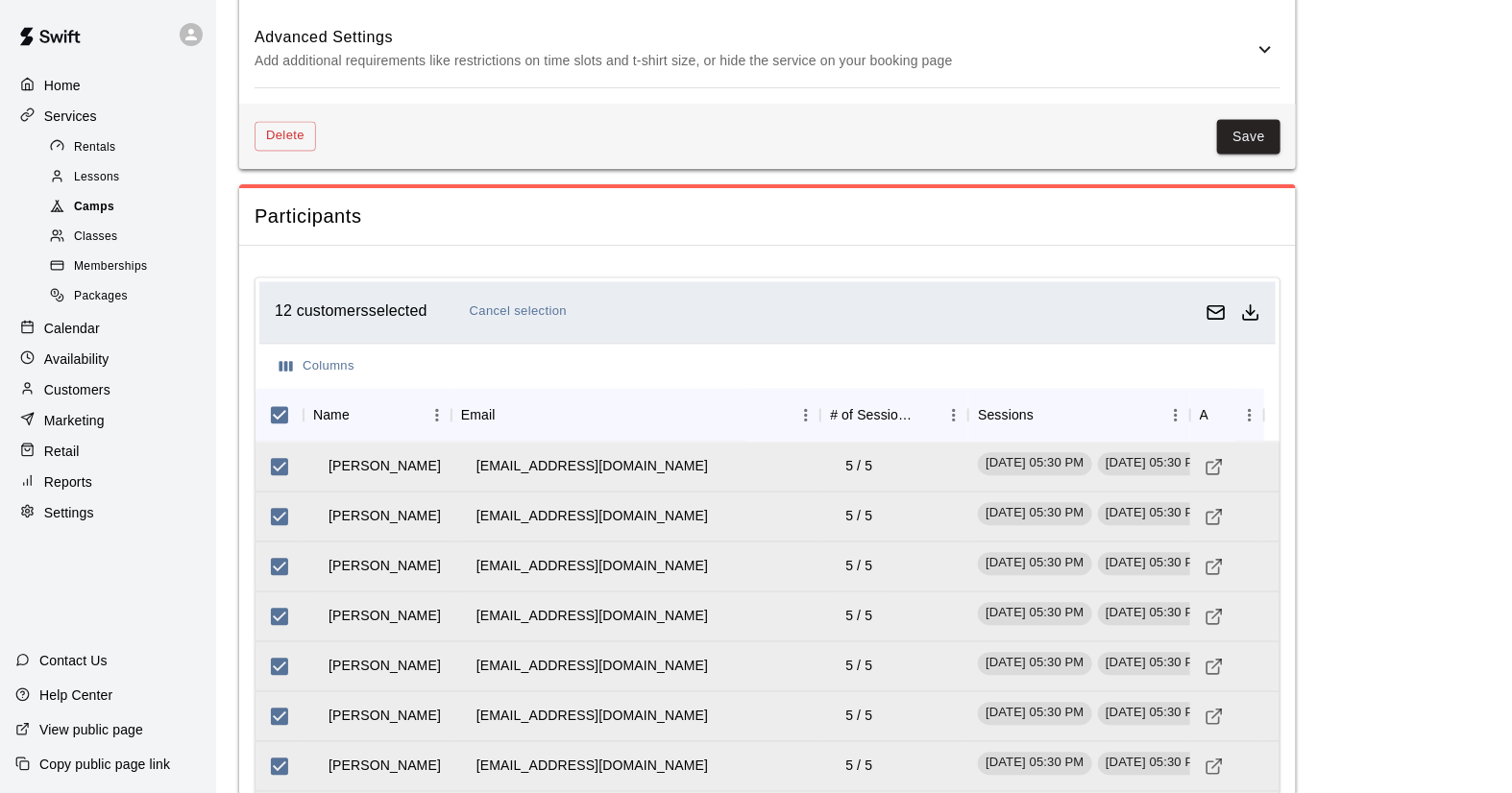
click at [82, 211] on span "Camps" at bounding box center [94, 208] width 40 height 19
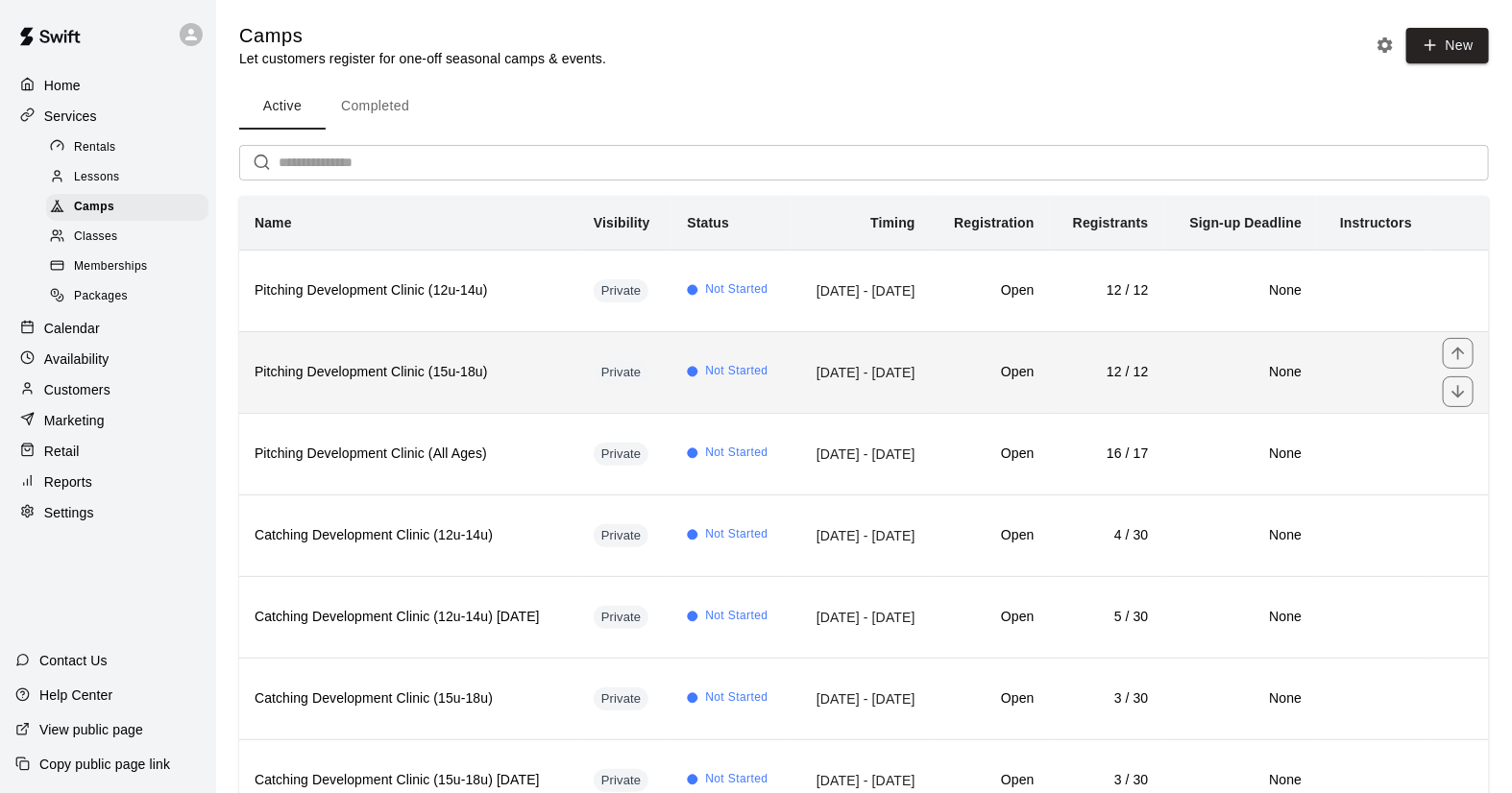
click at [482, 413] on th "Pitching Development Clinic (15u-18u)" at bounding box center [409, 372] width 339 height 82
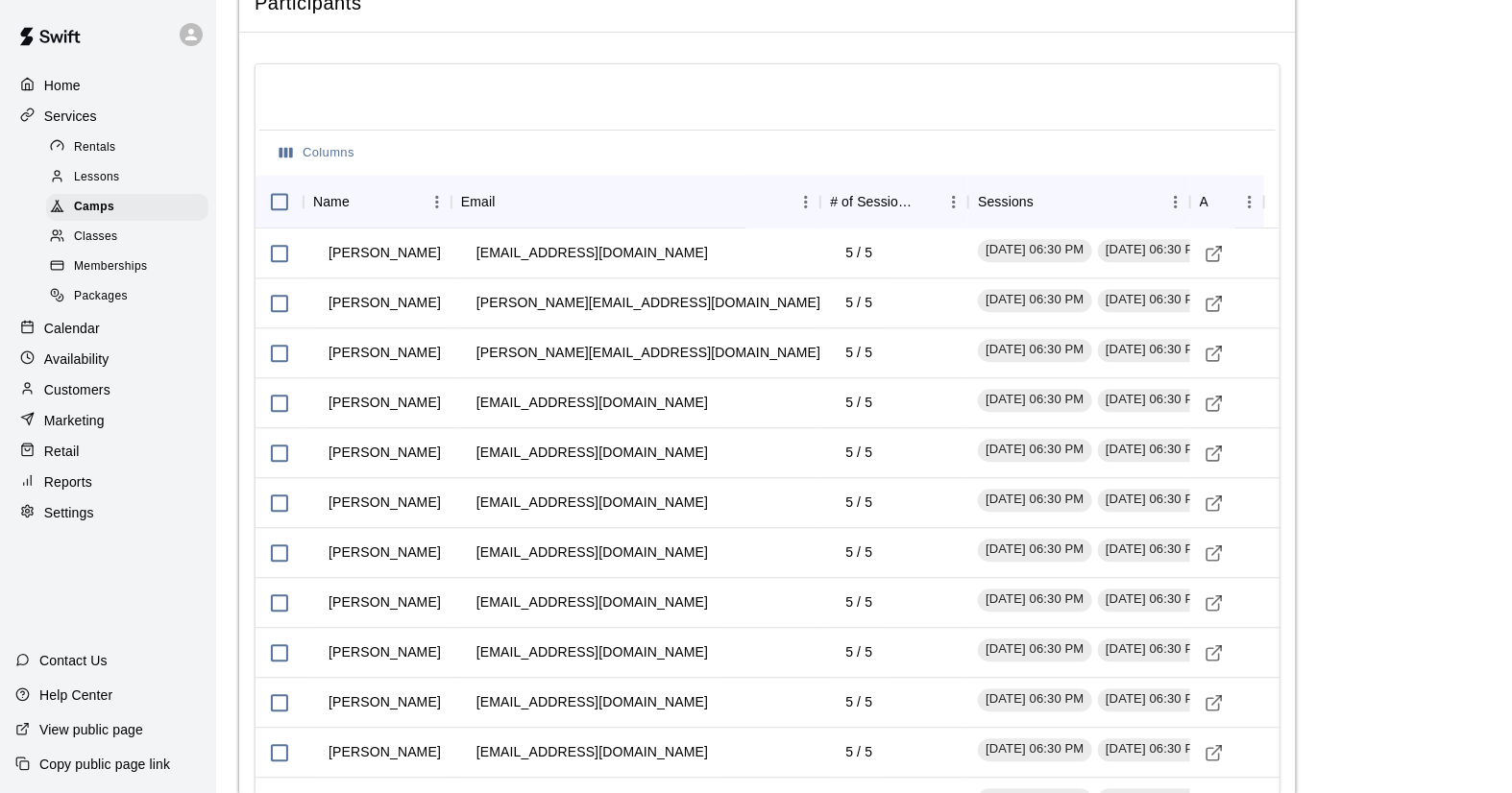
scroll to position [1921, 0]
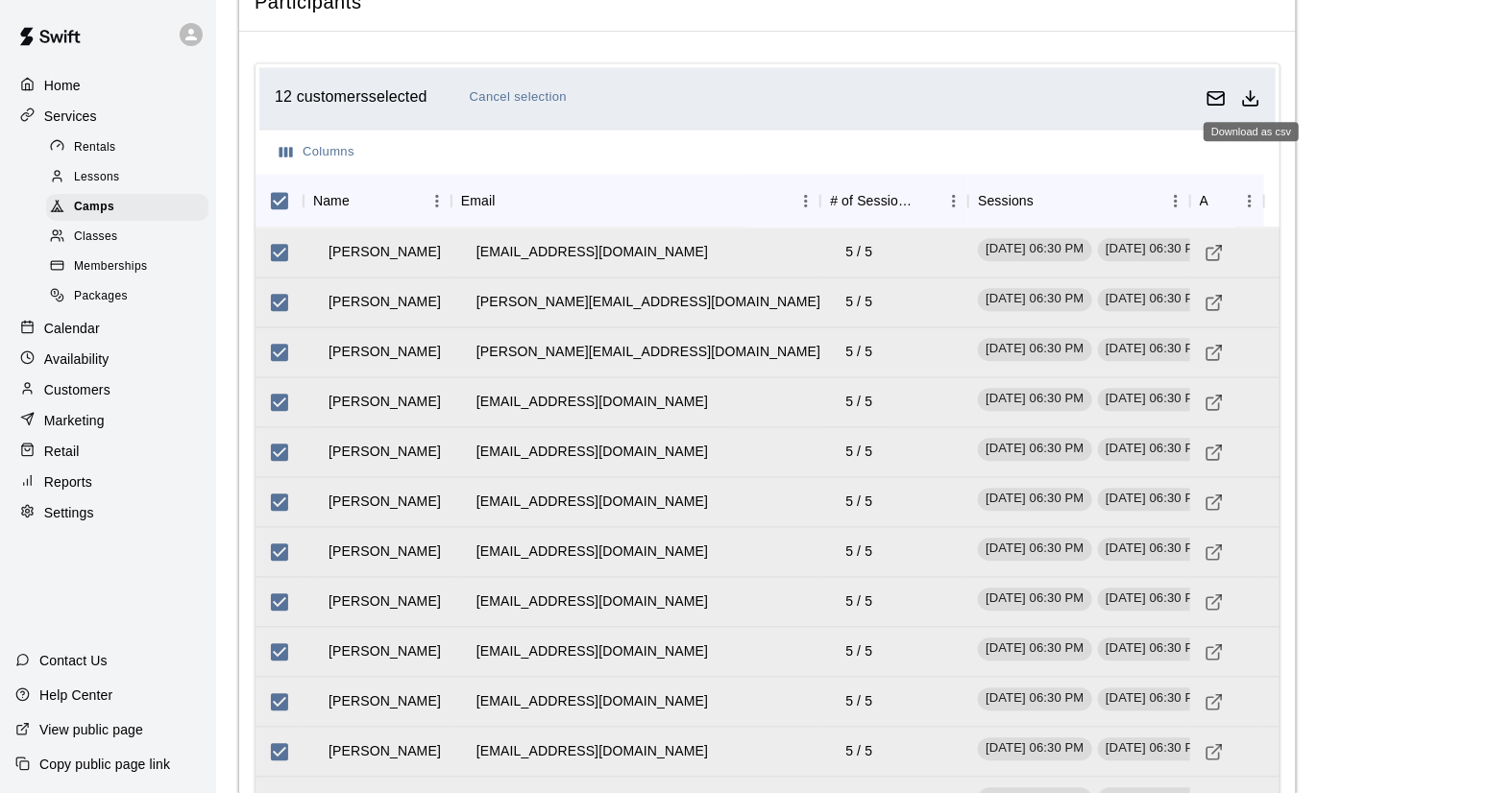
click at [1245, 88] on icon "Download as csv" at bounding box center [1251, 98] width 19 height 19
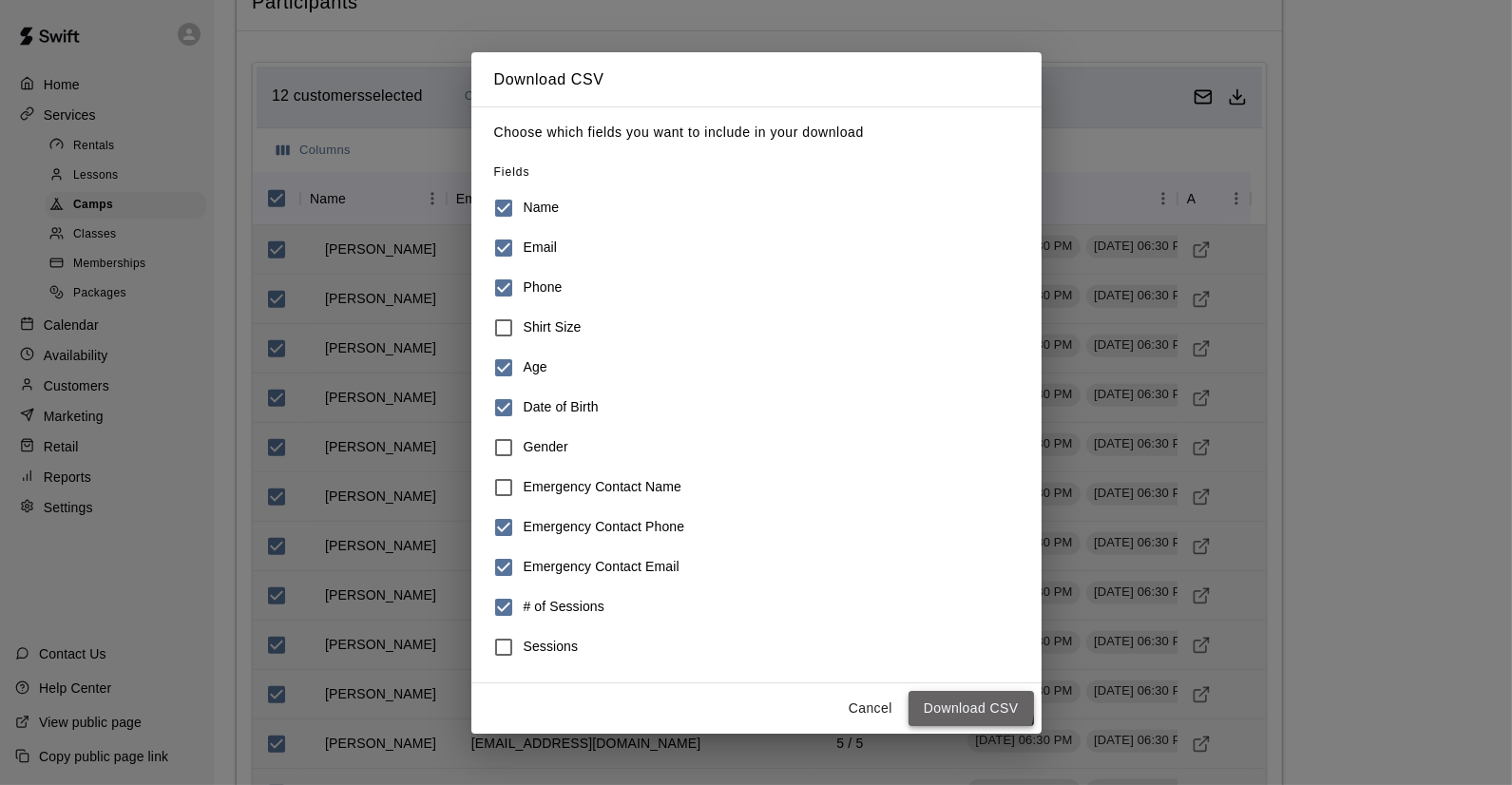
click at [937, 700] on button "Download CSV" at bounding box center [971, 708] width 126 height 35
click at [957, 708] on button "Download CSV" at bounding box center [971, 708] width 126 height 35
drag, startPoint x: 1493, startPoint y: 153, endPoint x: 1464, endPoint y: 152, distance: 29.0
click at [1493, 153] on div "Download CSV Choose which fields you want to include in your download Fields Na…" at bounding box center [756, 392] width 1512 height 785
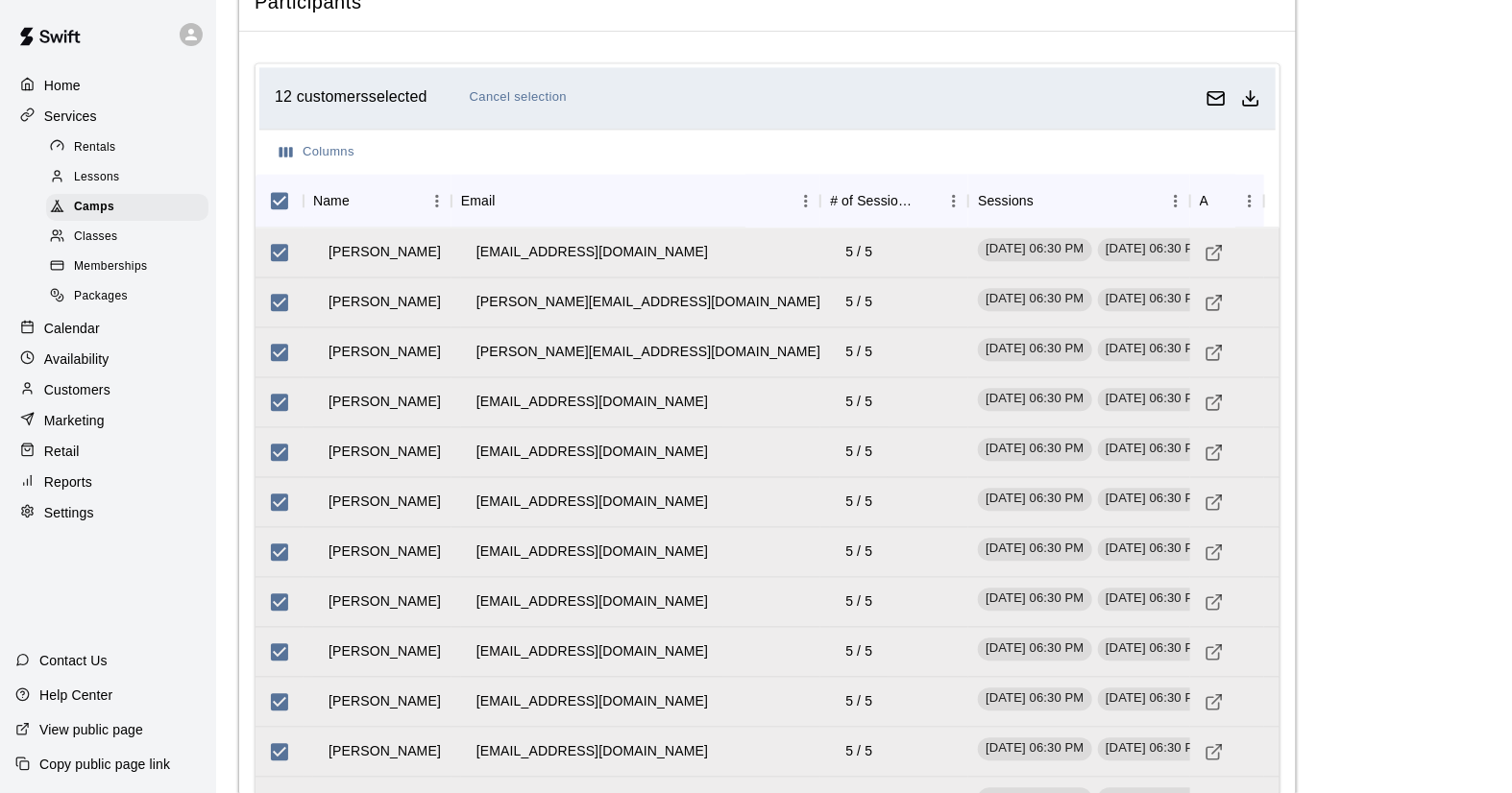
click at [73, 116] on p "Services" at bounding box center [70, 116] width 53 height 19
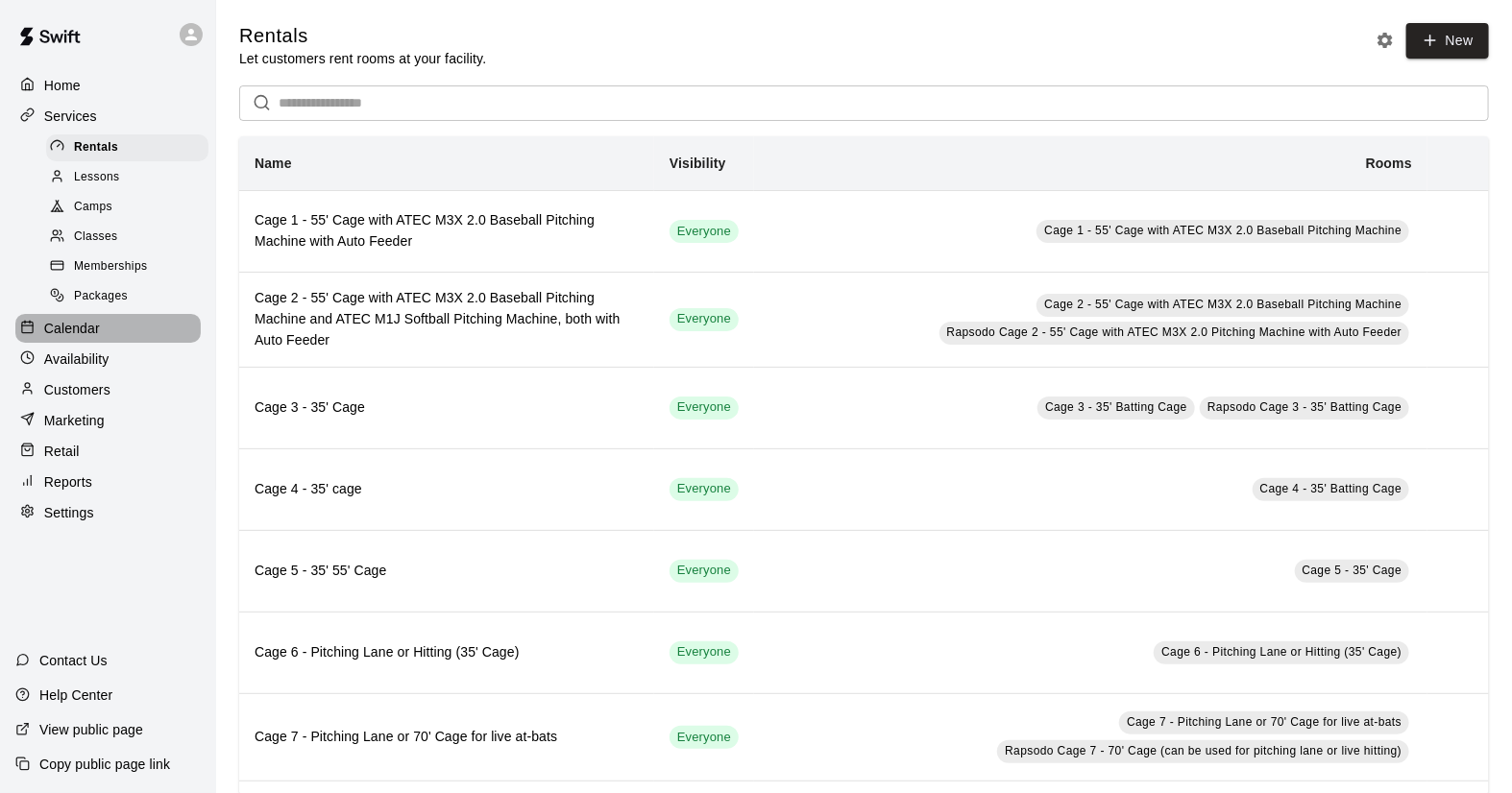
click at [46, 338] on p "Calendar" at bounding box center [72, 329] width 56 height 19
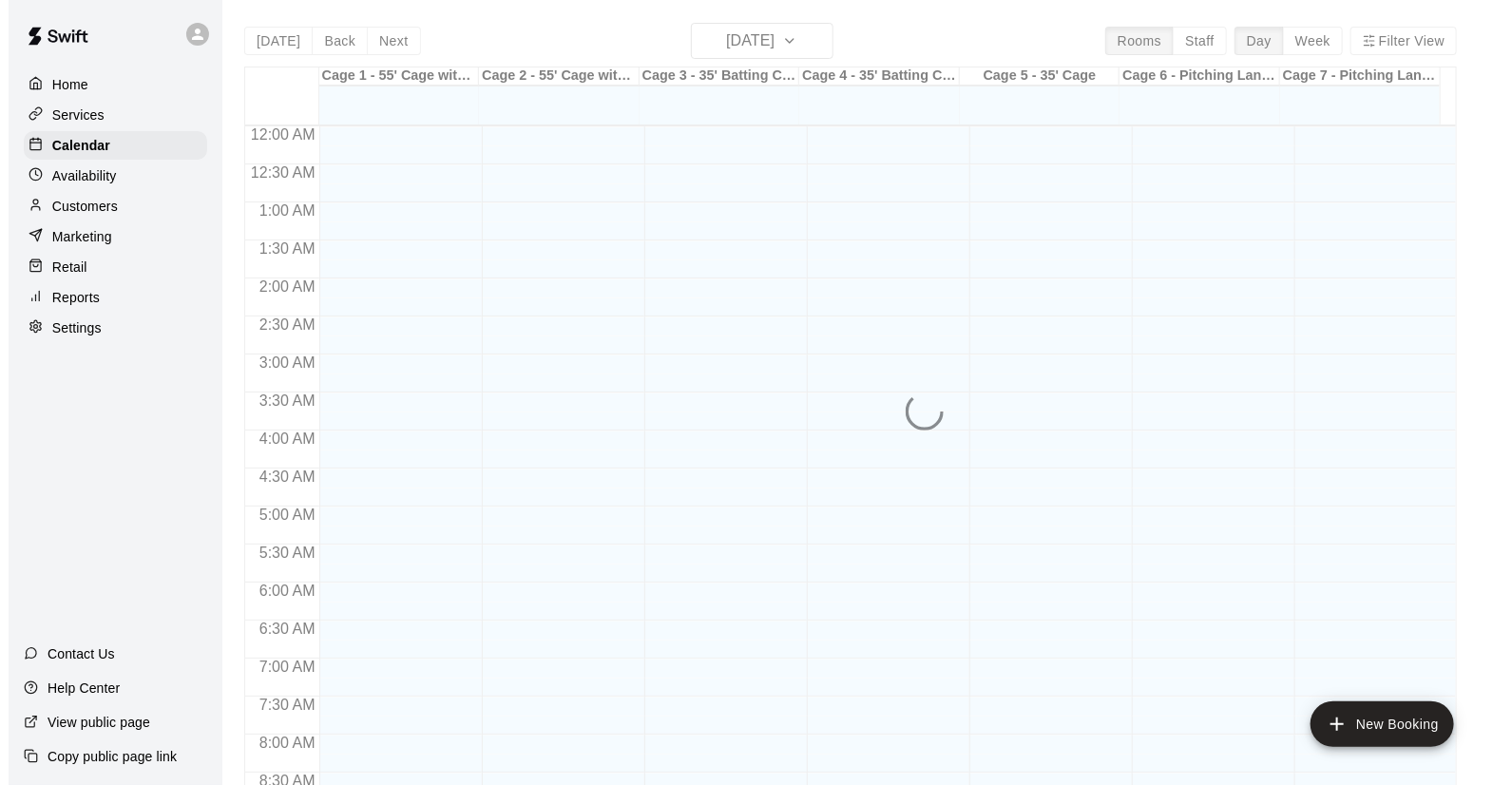
scroll to position [1086, 0]
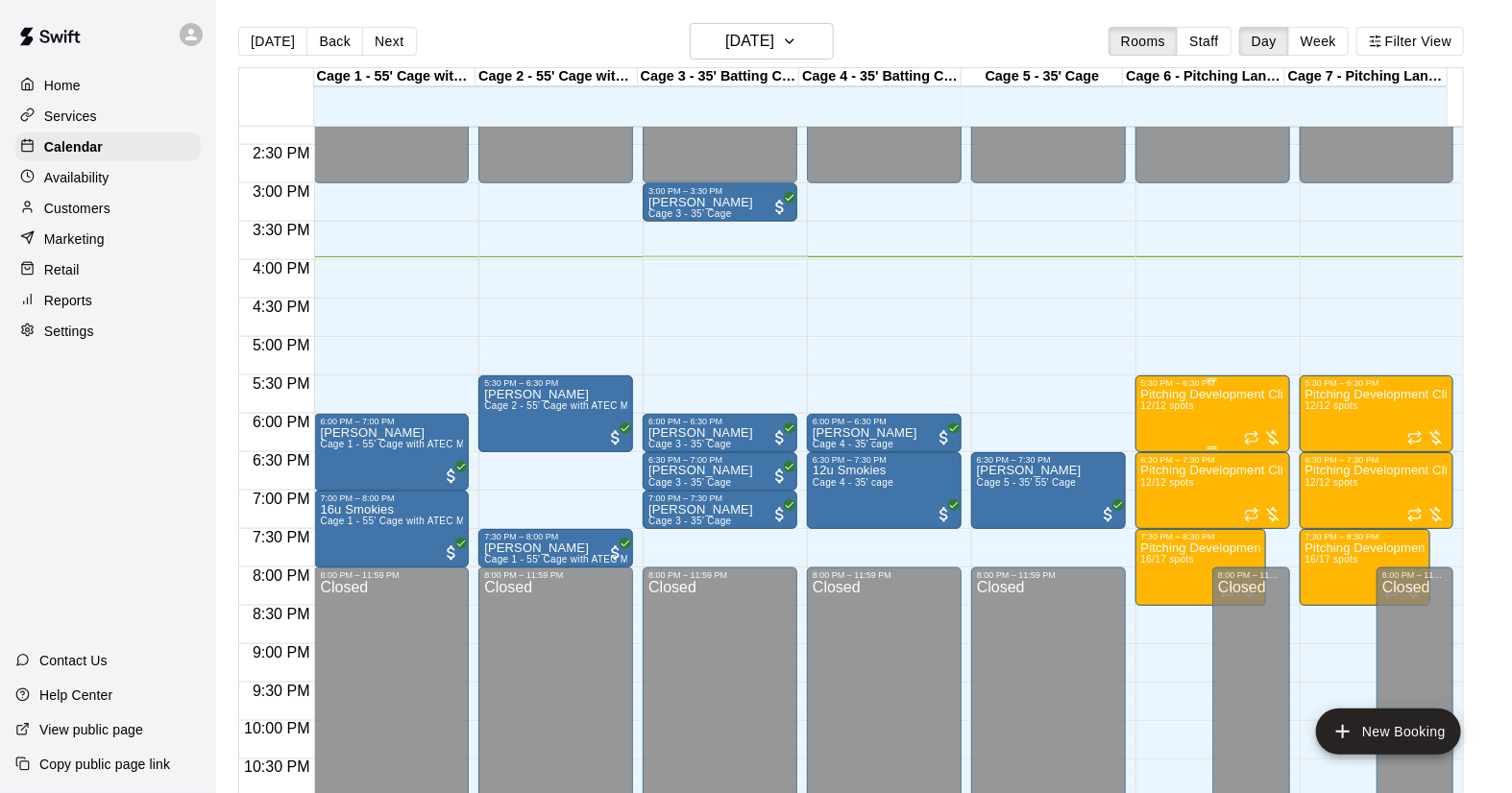
click at [1178, 395] on p "Pitching Development Clinic (12u-14u) 5:30-6:30" at bounding box center [1212, 395] width 143 height 0
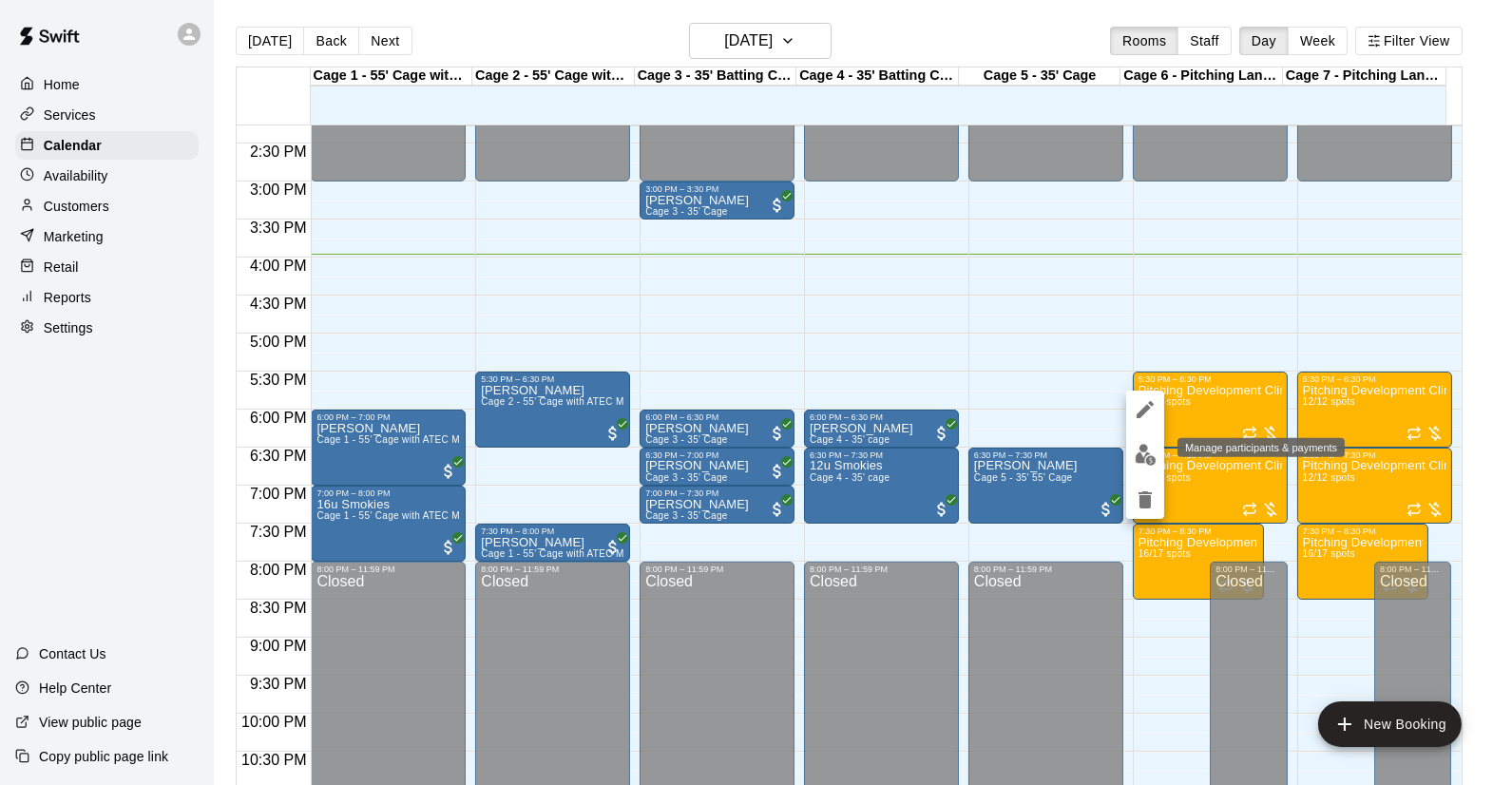
click at [1142, 448] on img "edit" at bounding box center [1145, 455] width 22 height 22
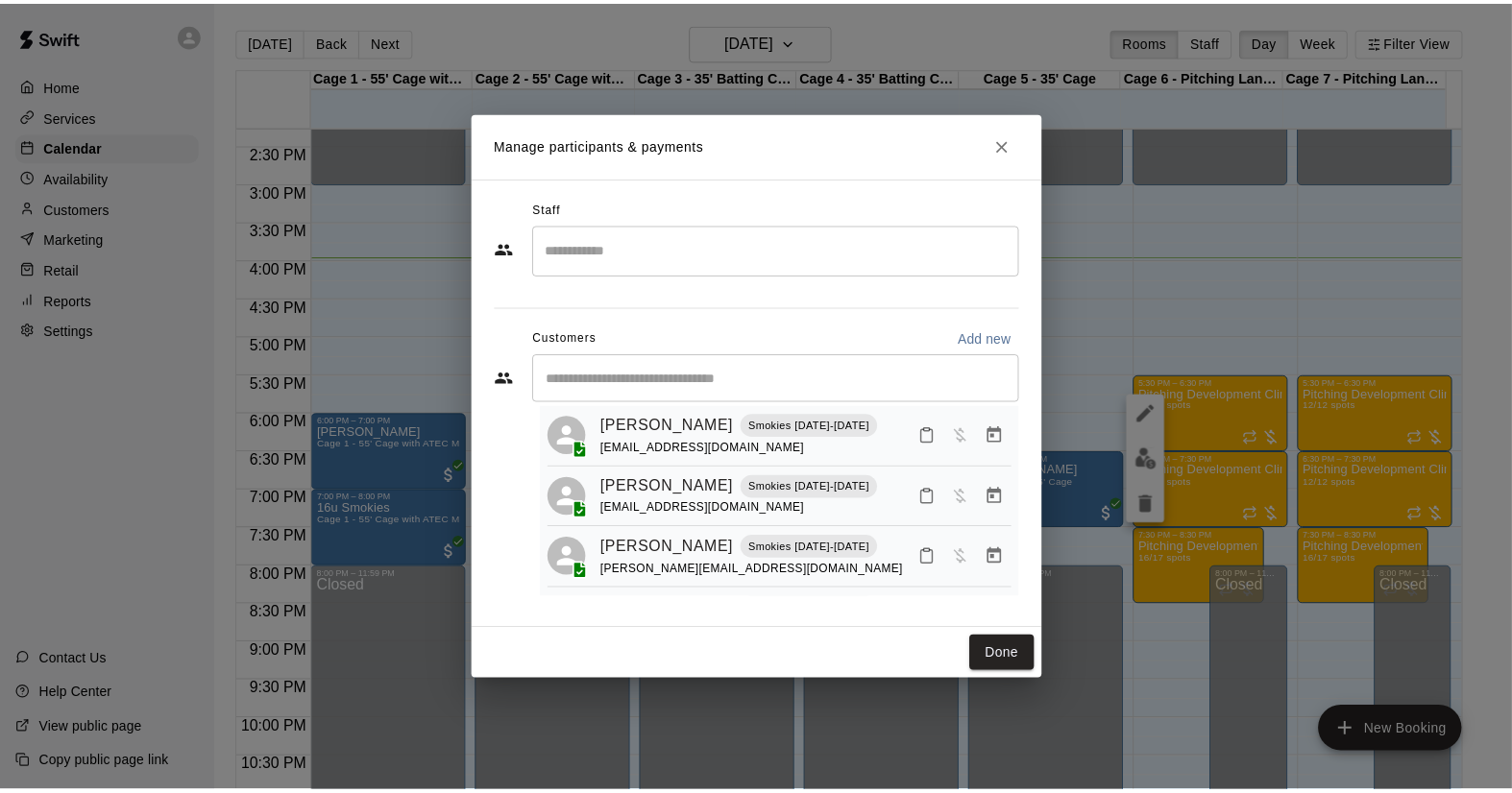
scroll to position [0, 0]
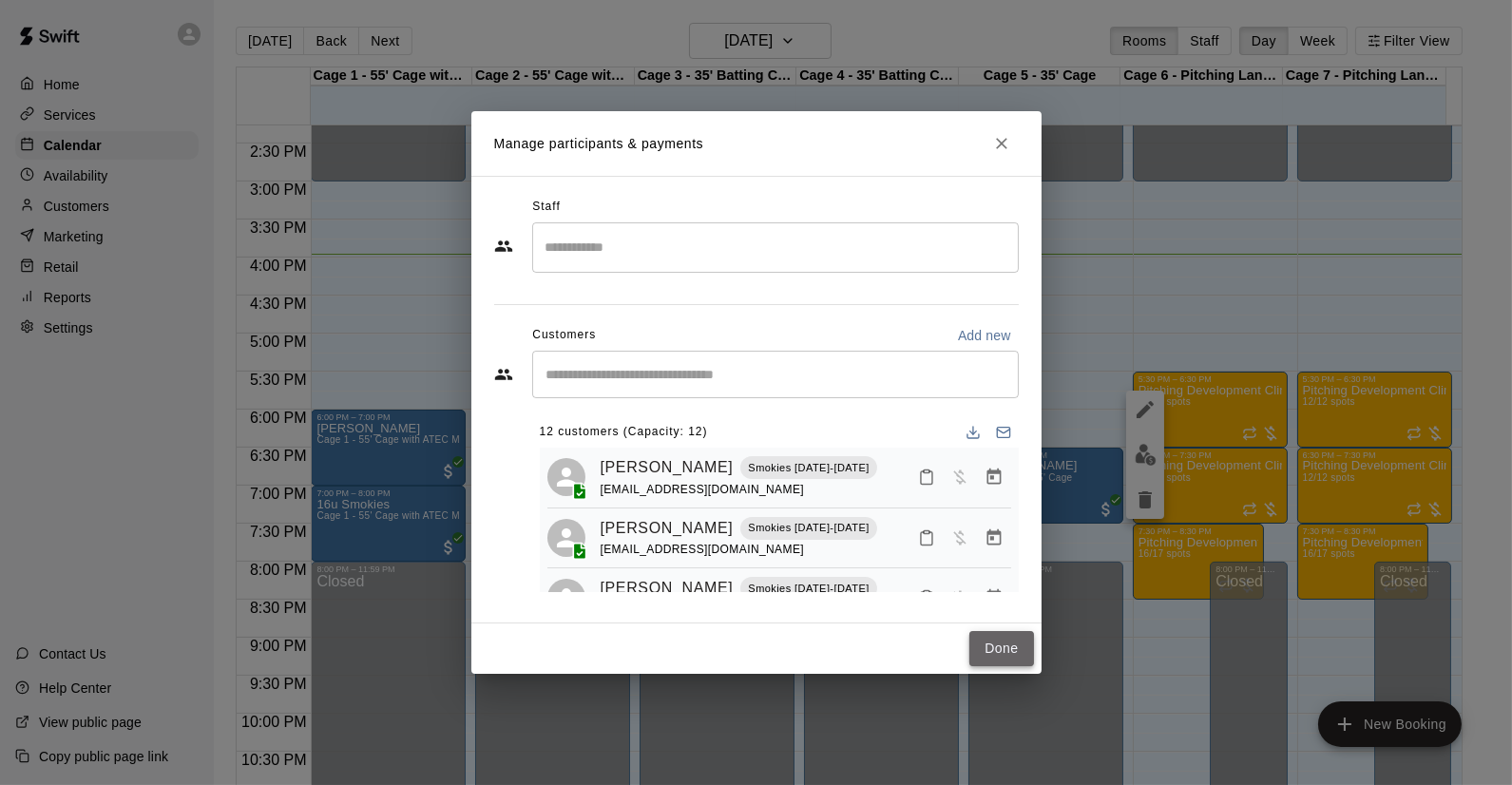
click at [996, 639] on button "Done" at bounding box center [1000, 649] width 64 height 35
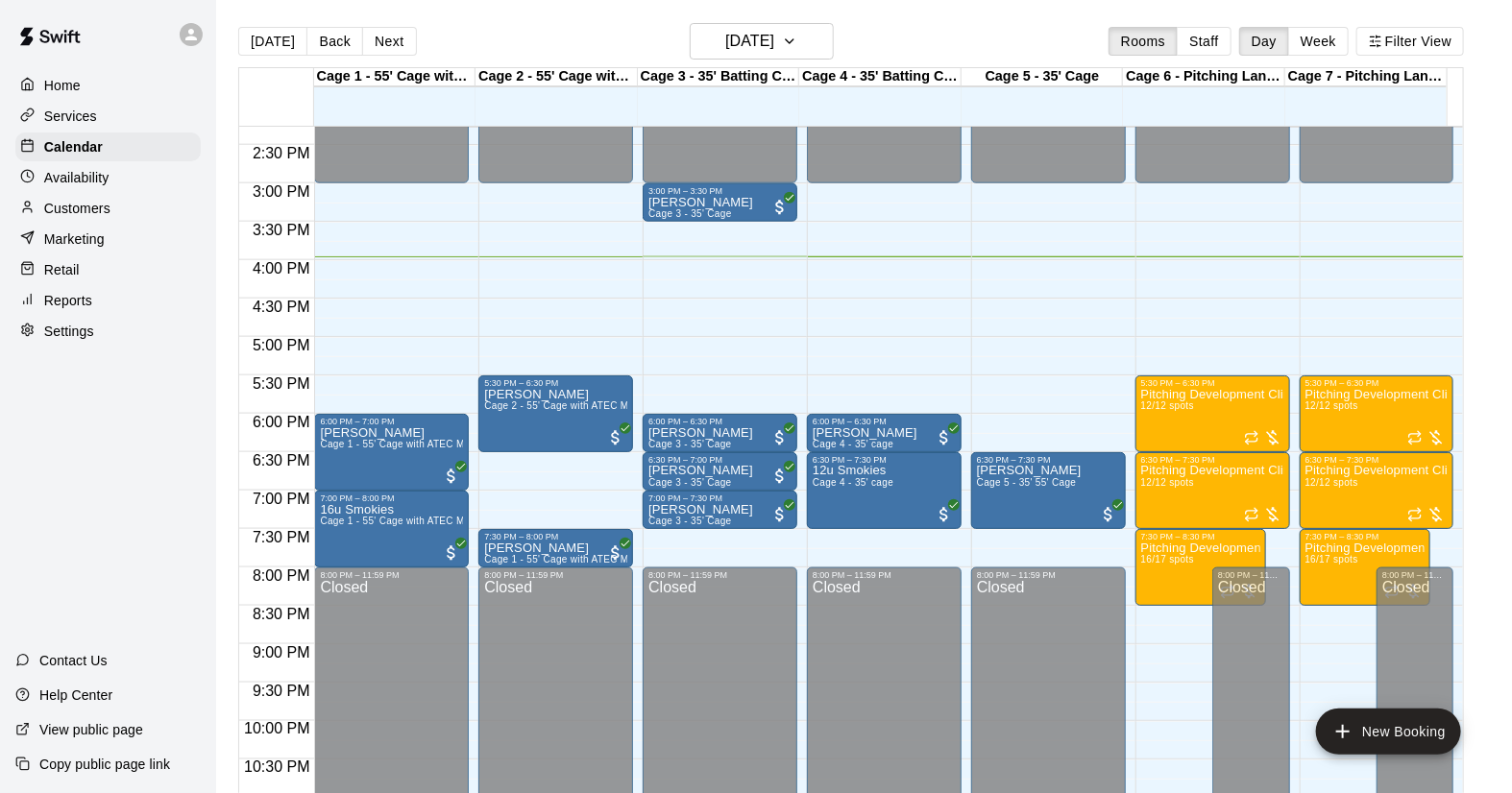
click at [65, 111] on p "Services" at bounding box center [70, 116] width 53 height 19
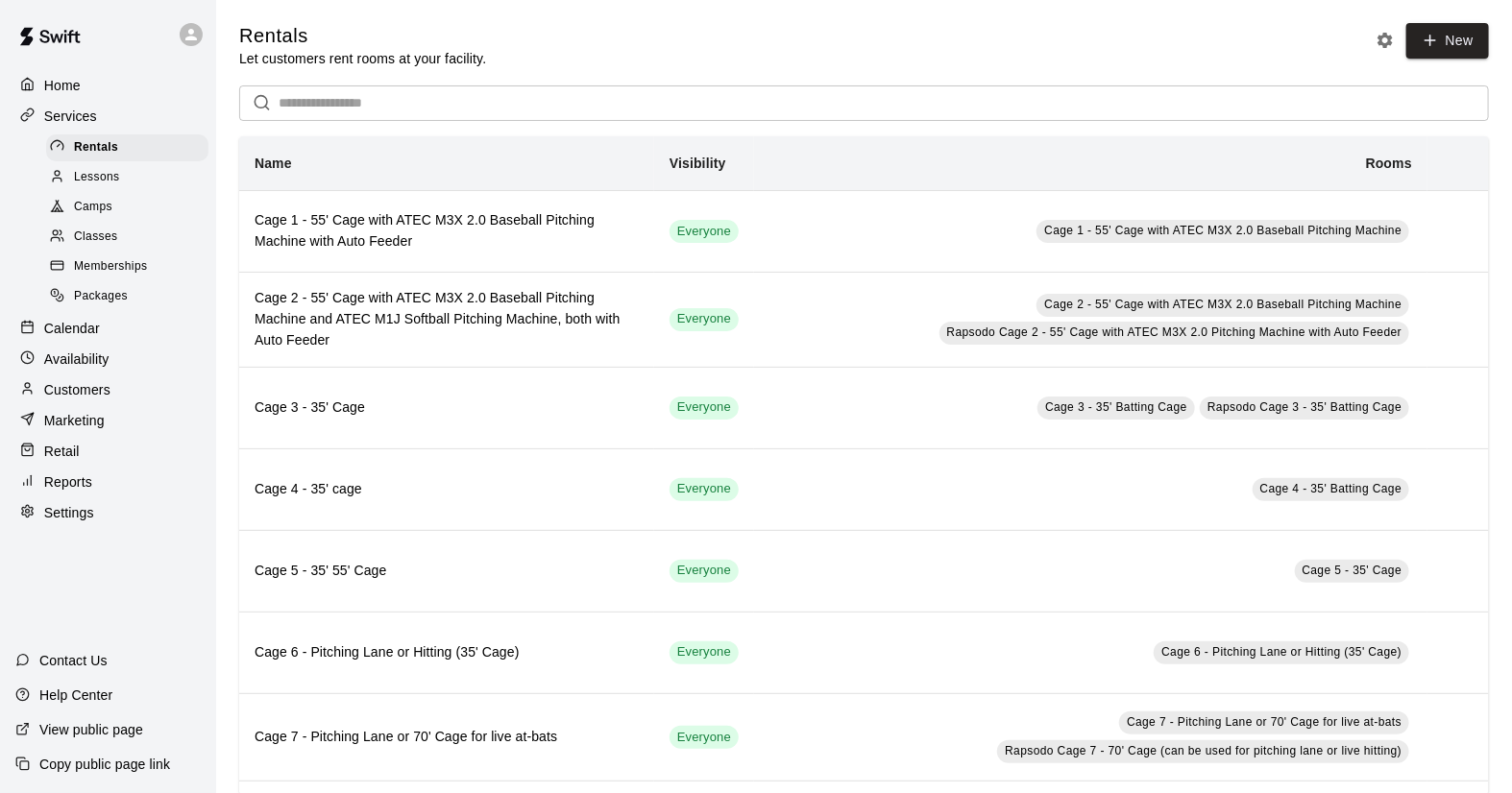
click at [96, 217] on span "Camps" at bounding box center [93, 208] width 38 height 19
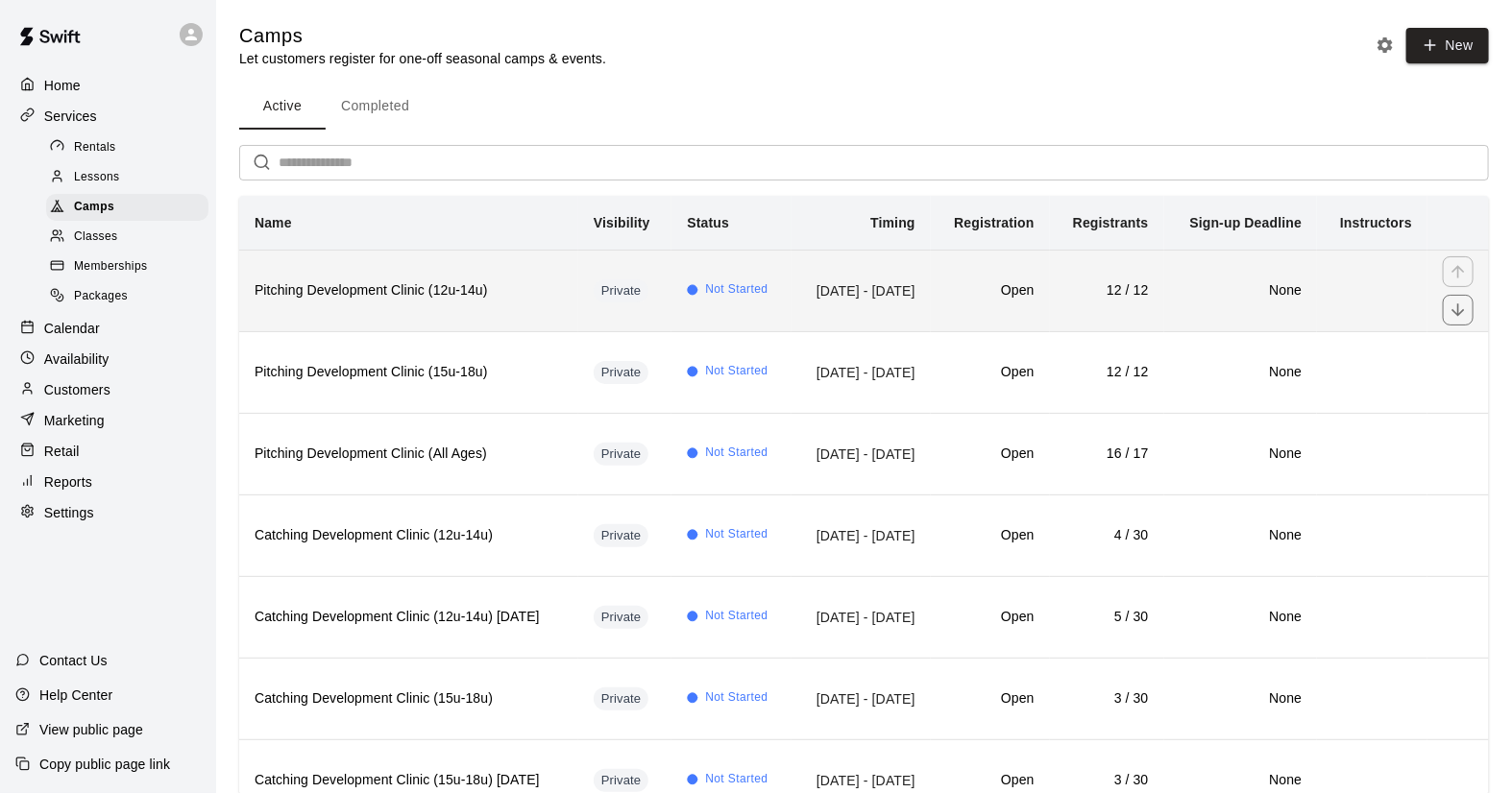
click at [446, 302] on h6 "Pitching Development Clinic (12u-14u)" at bounding box center [409, 291] width 309 height 21
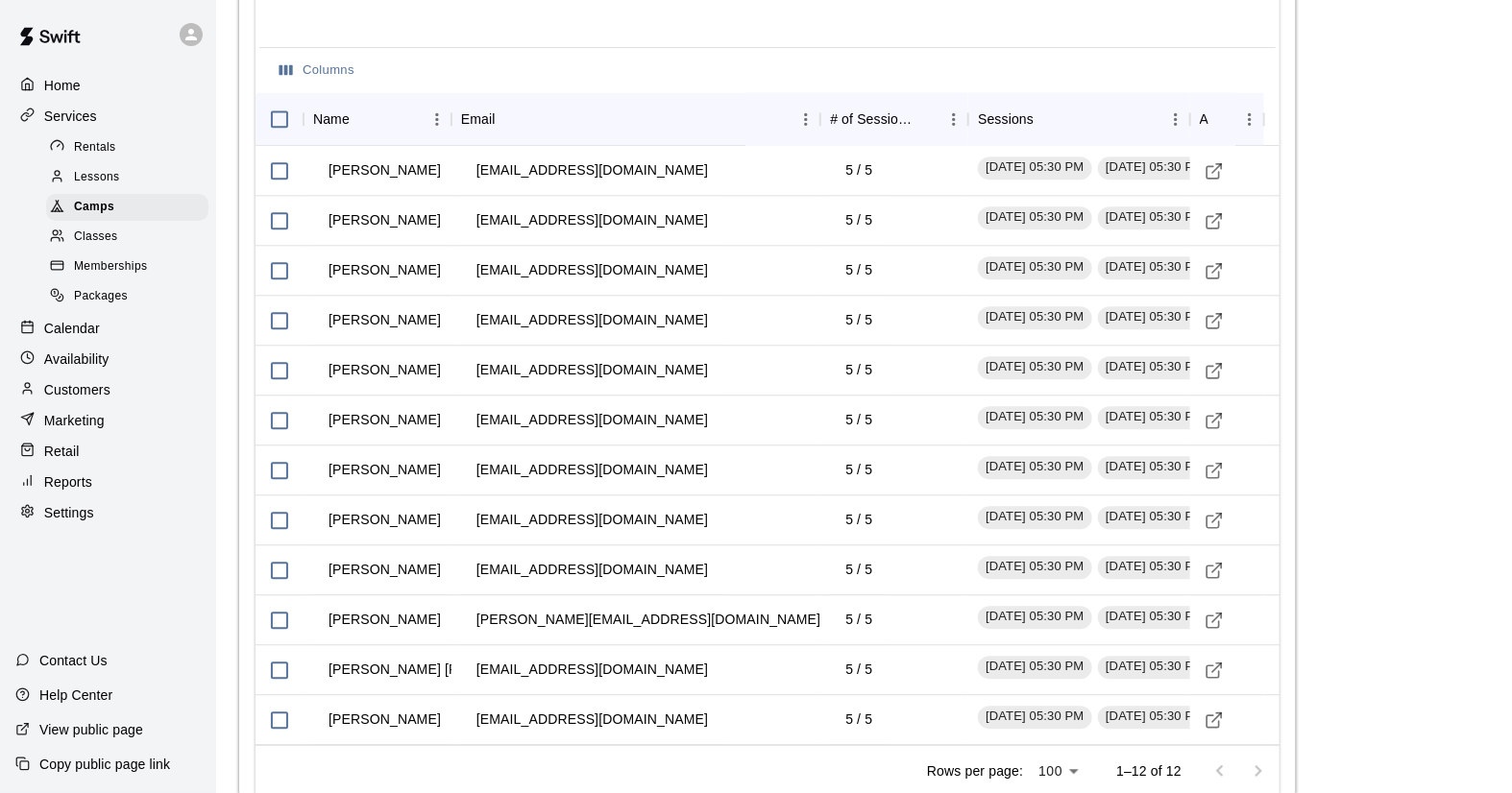
scroll to position [2060, 0]
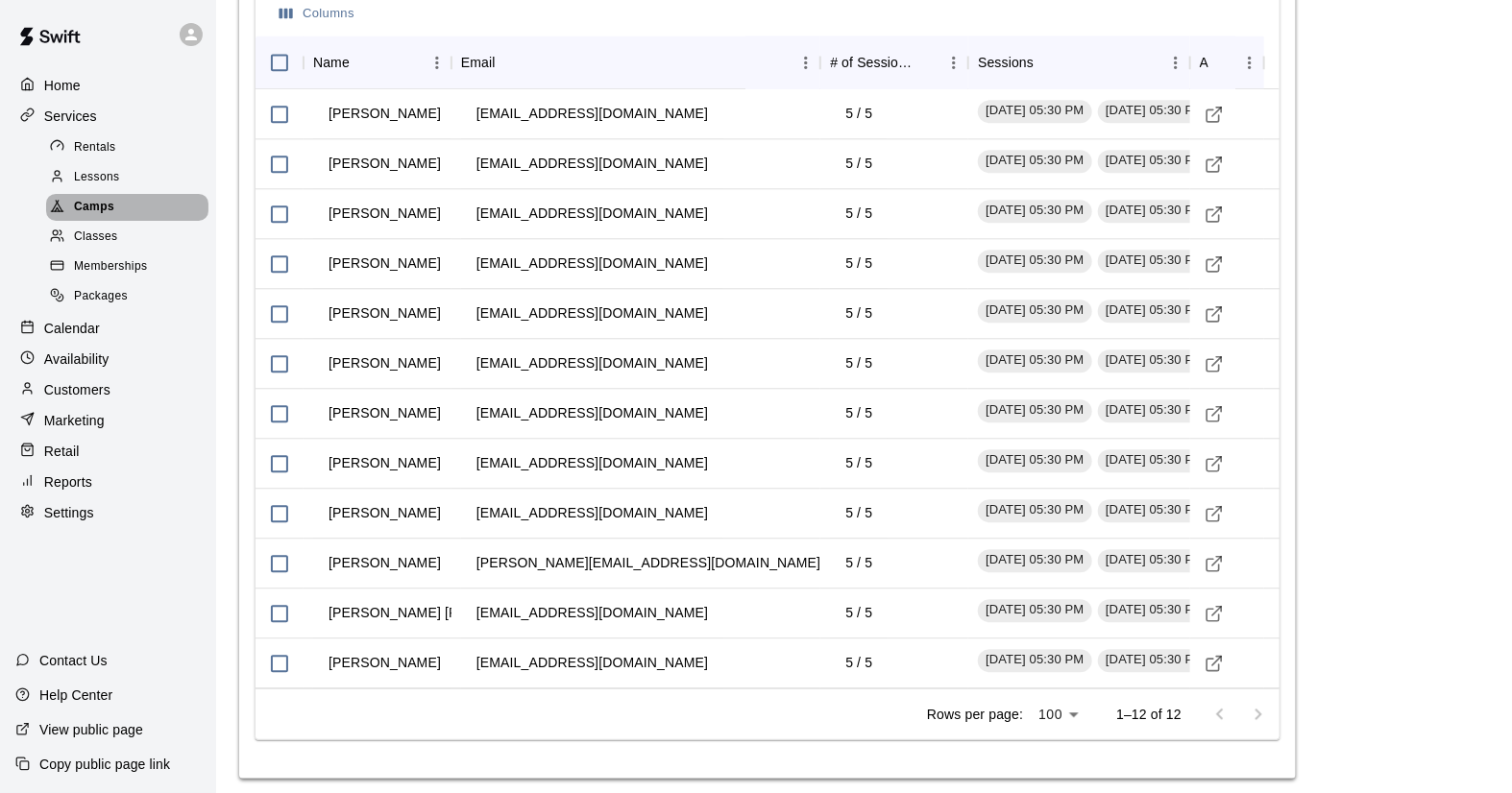
click at [86, 217] on span "Camps" at bounding box center [94, 208] width 40 height 19
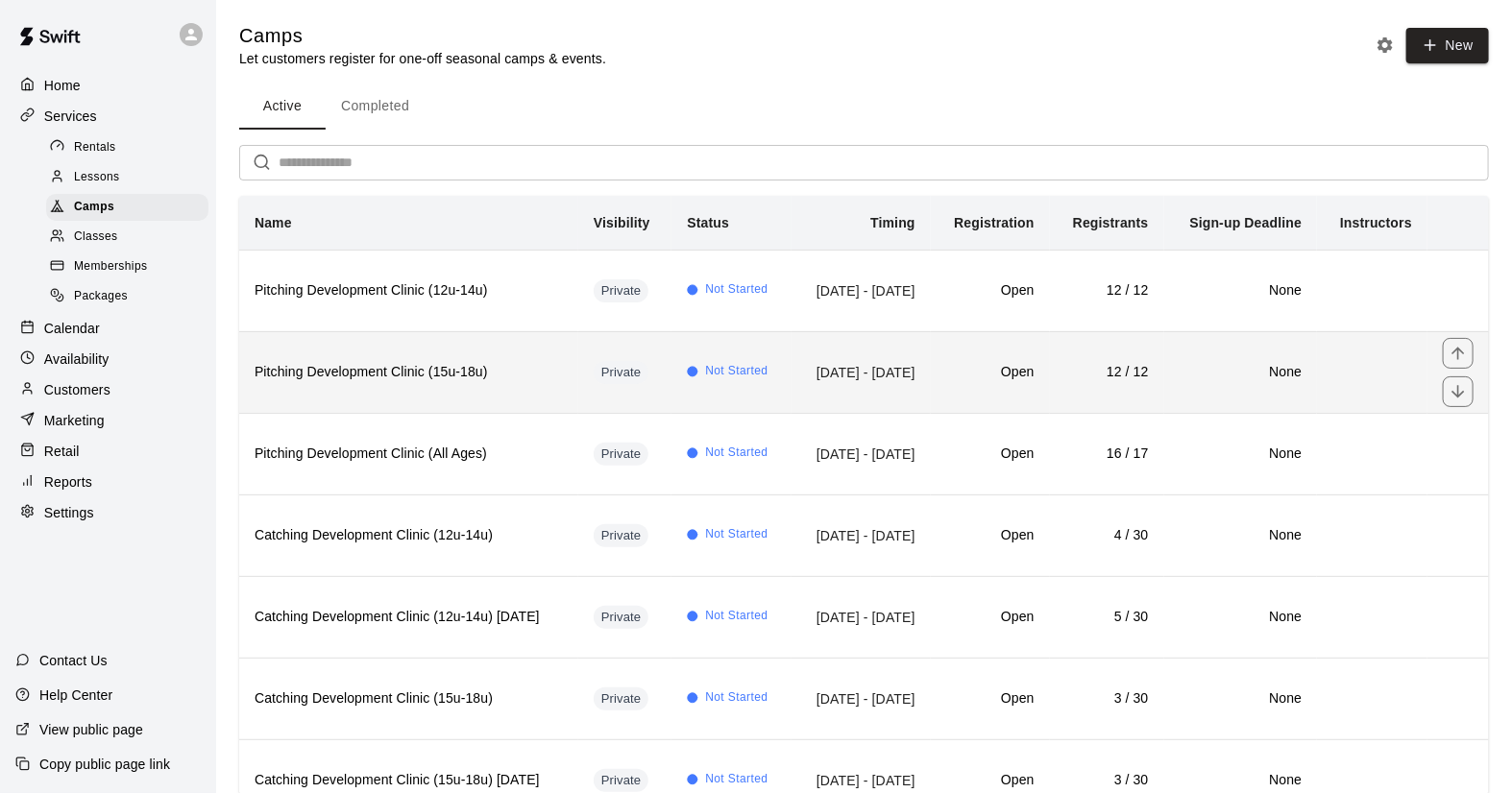
click at [448, 384] on h6 "Pitching Development Clinic (15u-18u)" at bounding box center [409, 373] width 309 height 21
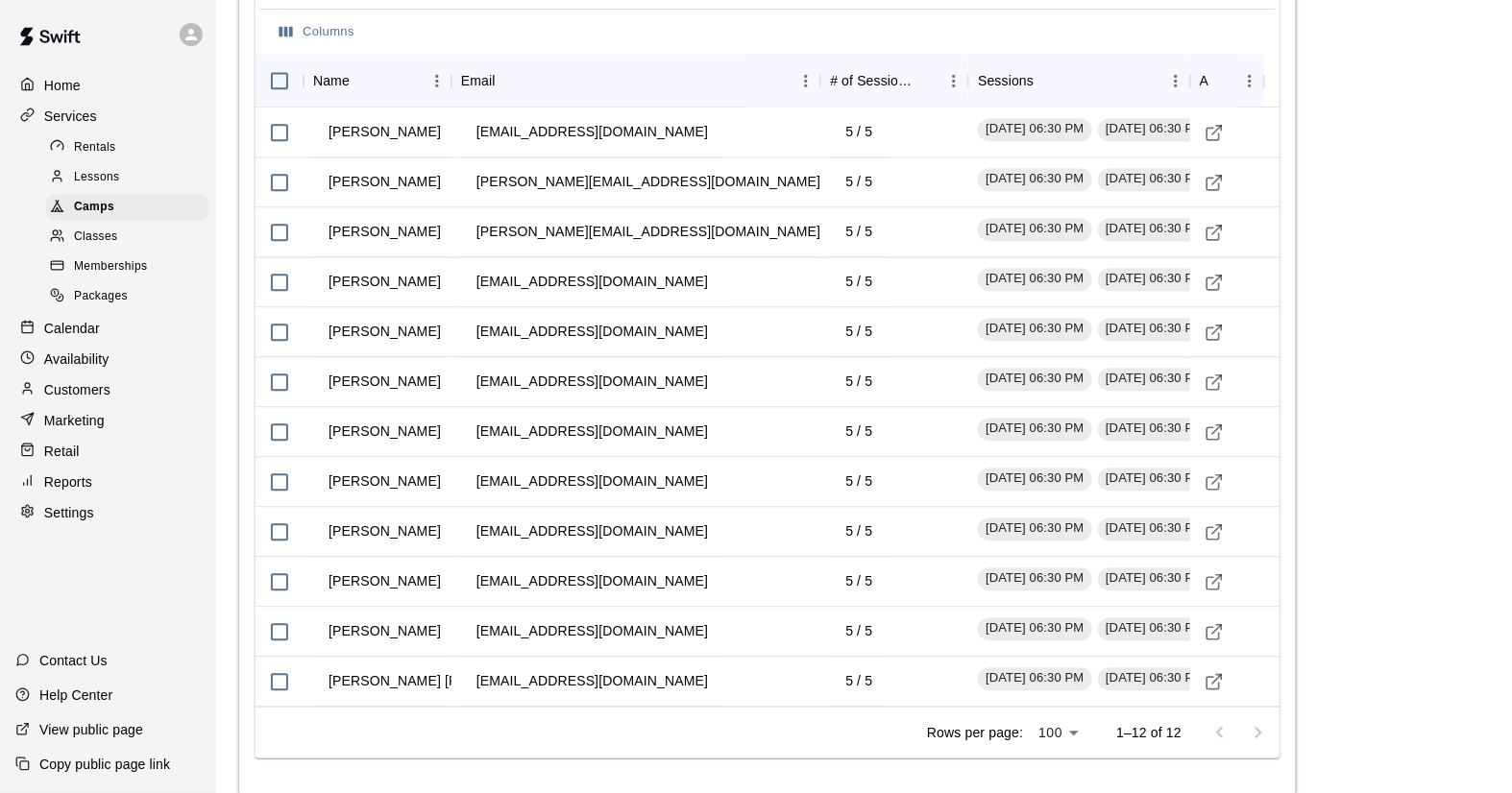
scroll to position [2060, 0]
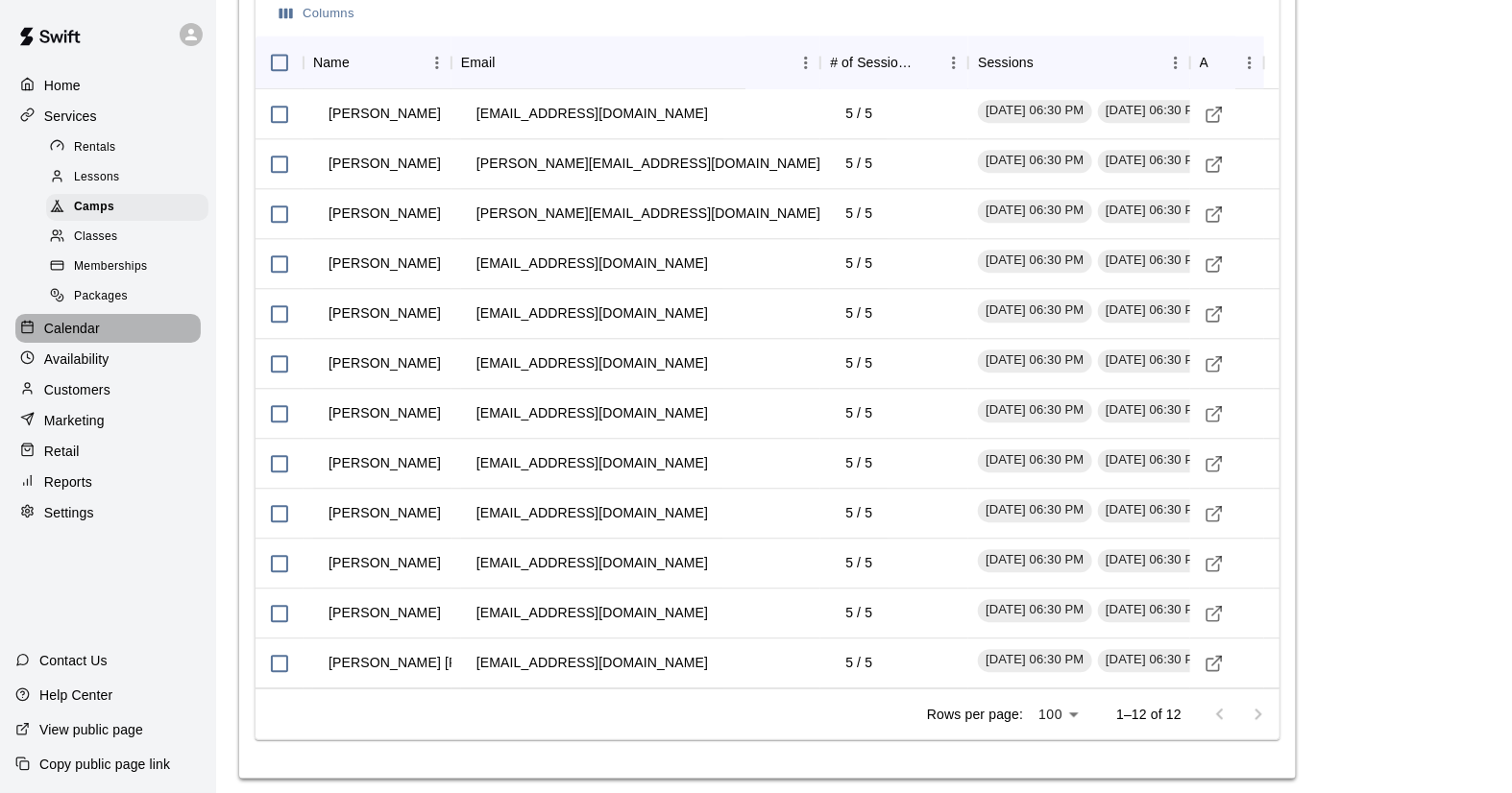
click at [60, 338] on p "Calendar" at bounding box center [72, 329] width 56 height 19
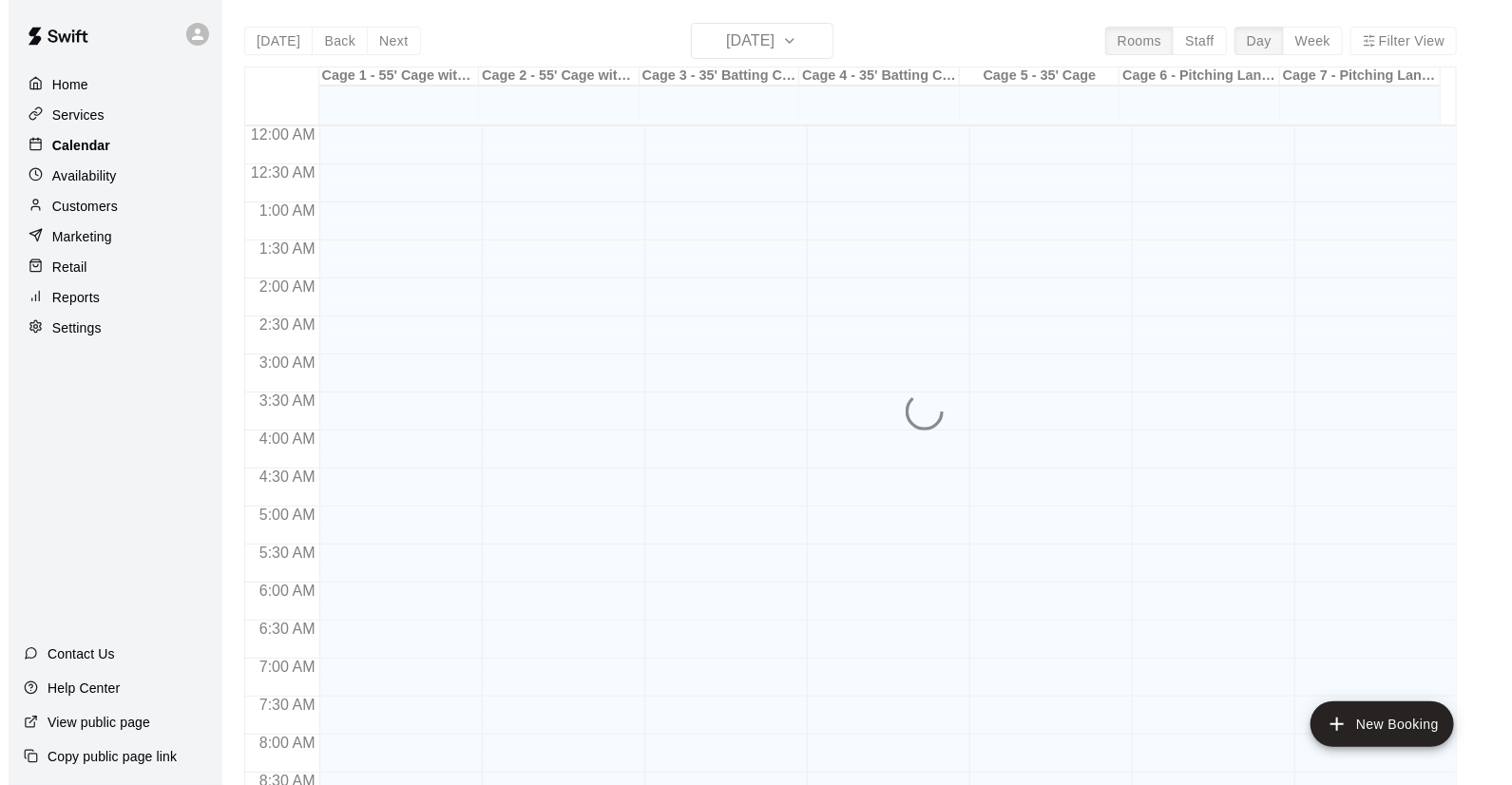
scroll to position [1086, 0]
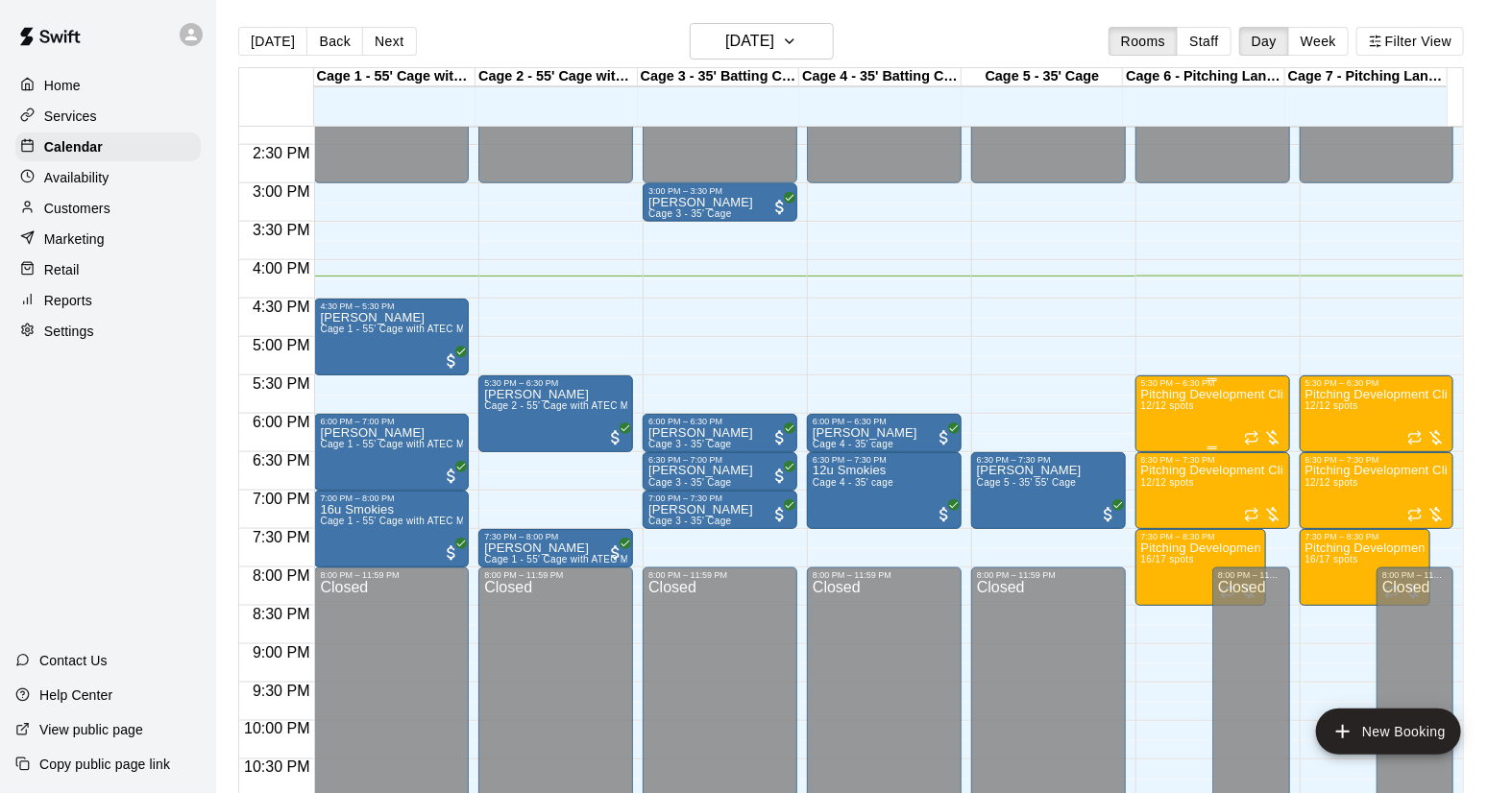
click at [1221, 395] on p "Pitching Development Clinic (12u-14u) 5:30-6:30" at bounding box center [1212, 395] width 143 height 0
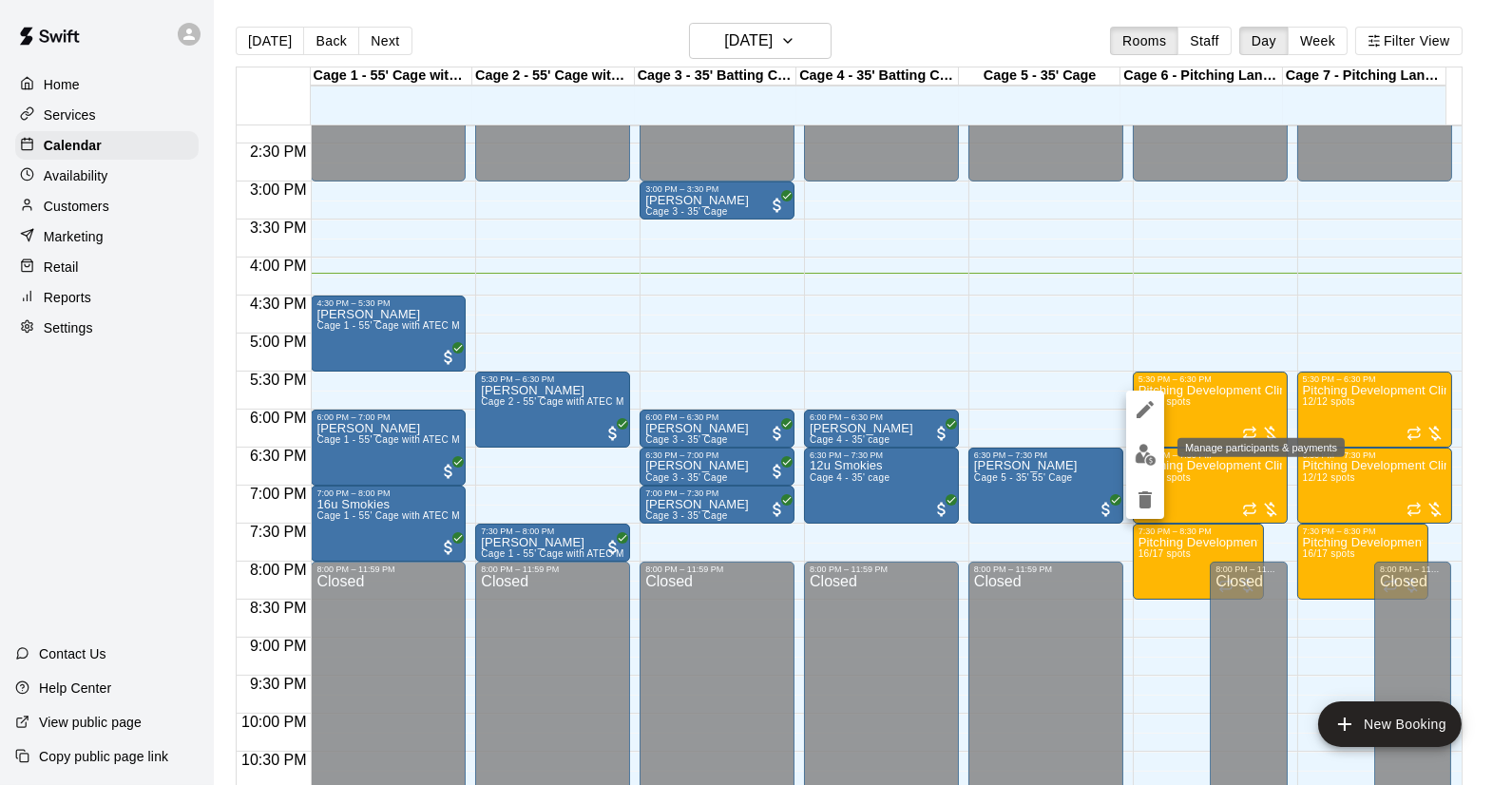
click at [1148, 454] on img "edit" at bounding box center [1145, 455] width 22 height 22
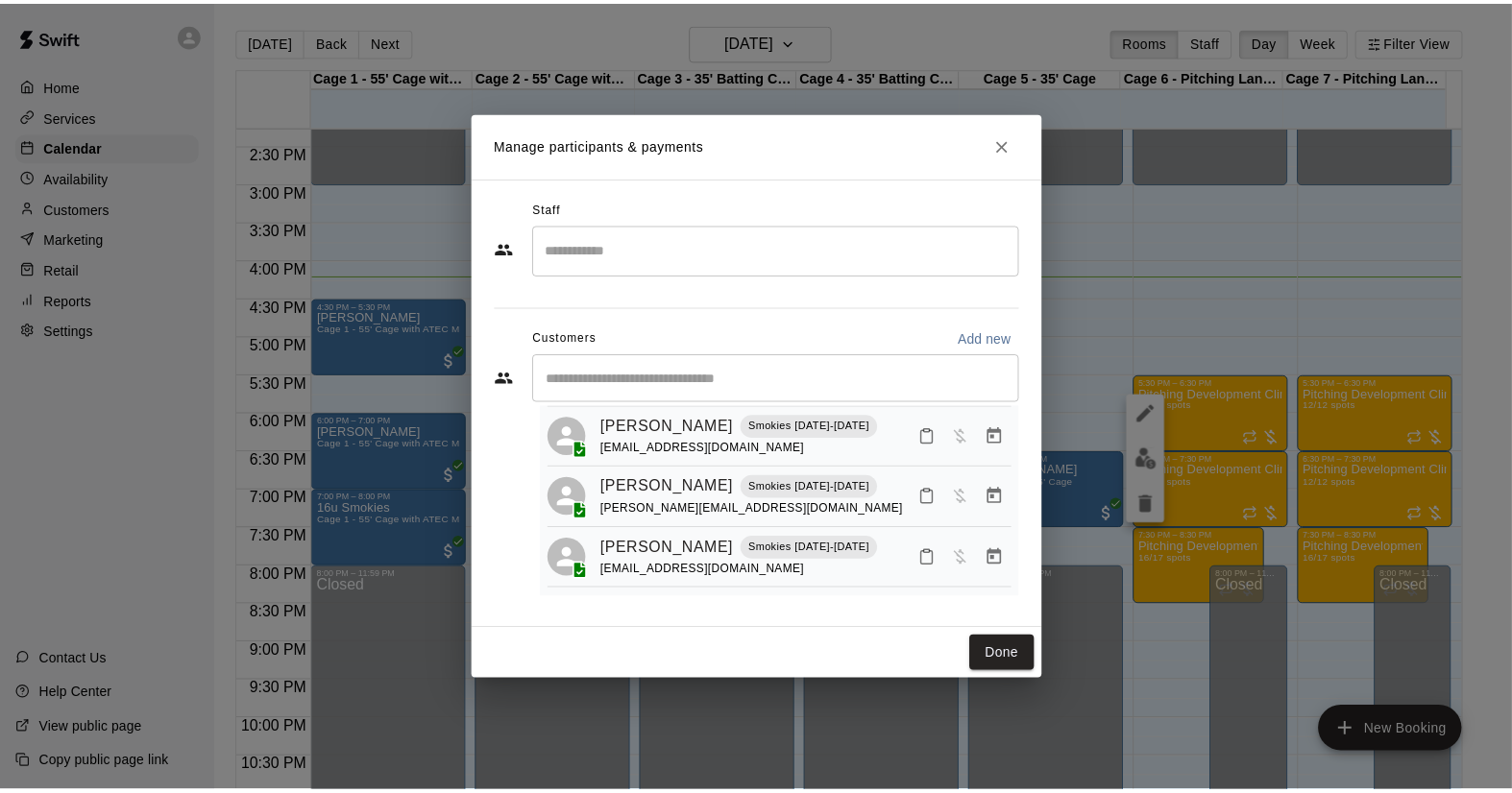
scroll to position [107, 0]
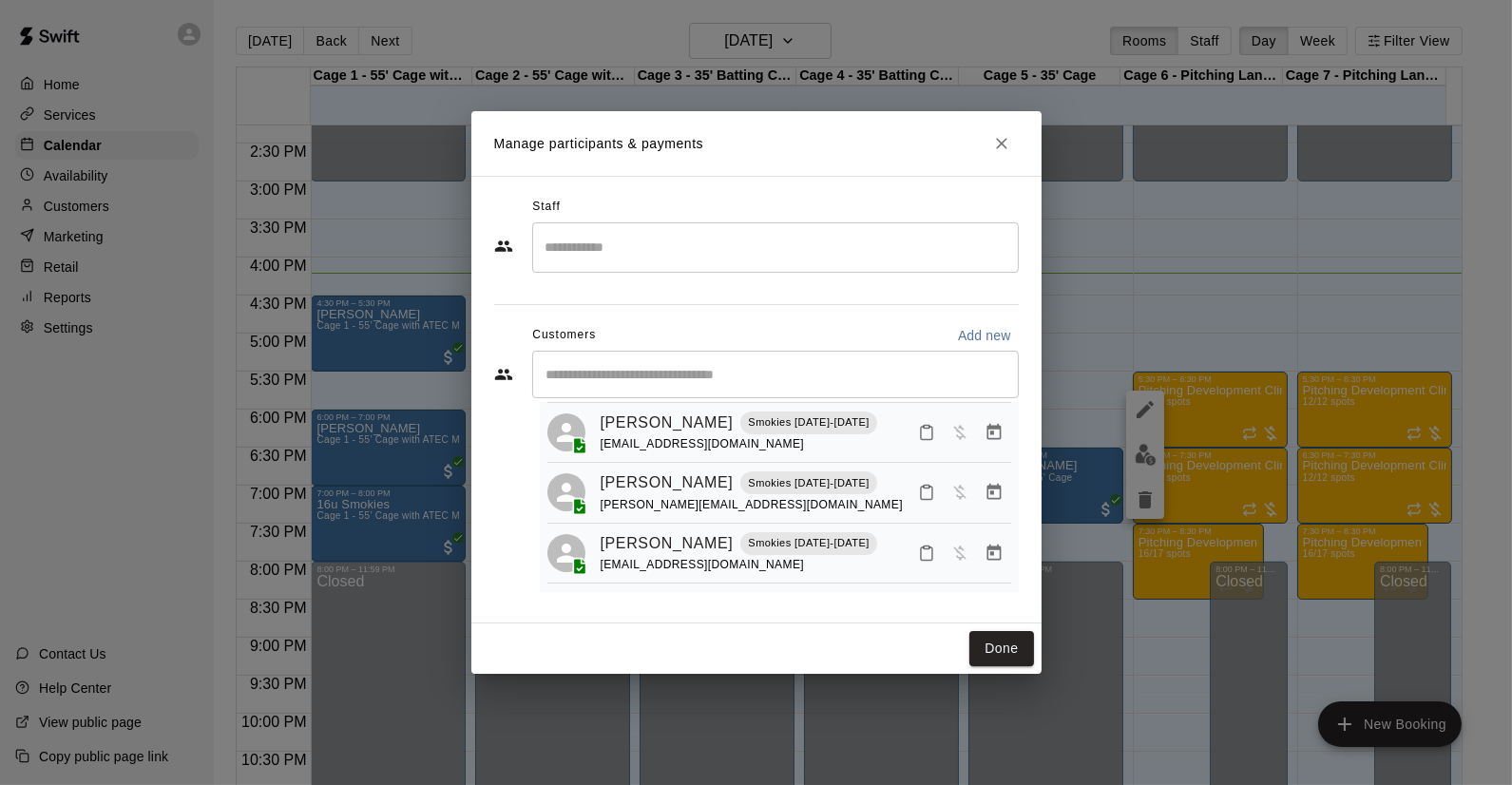
drag, startPoint x: 1012, startPoint y: 644, endPoint x: 1042, endPoint y: 631, distance: 32.7
click at [1012, 644] on button "Done" at bounding box center [1000, 649] width 64 height 35
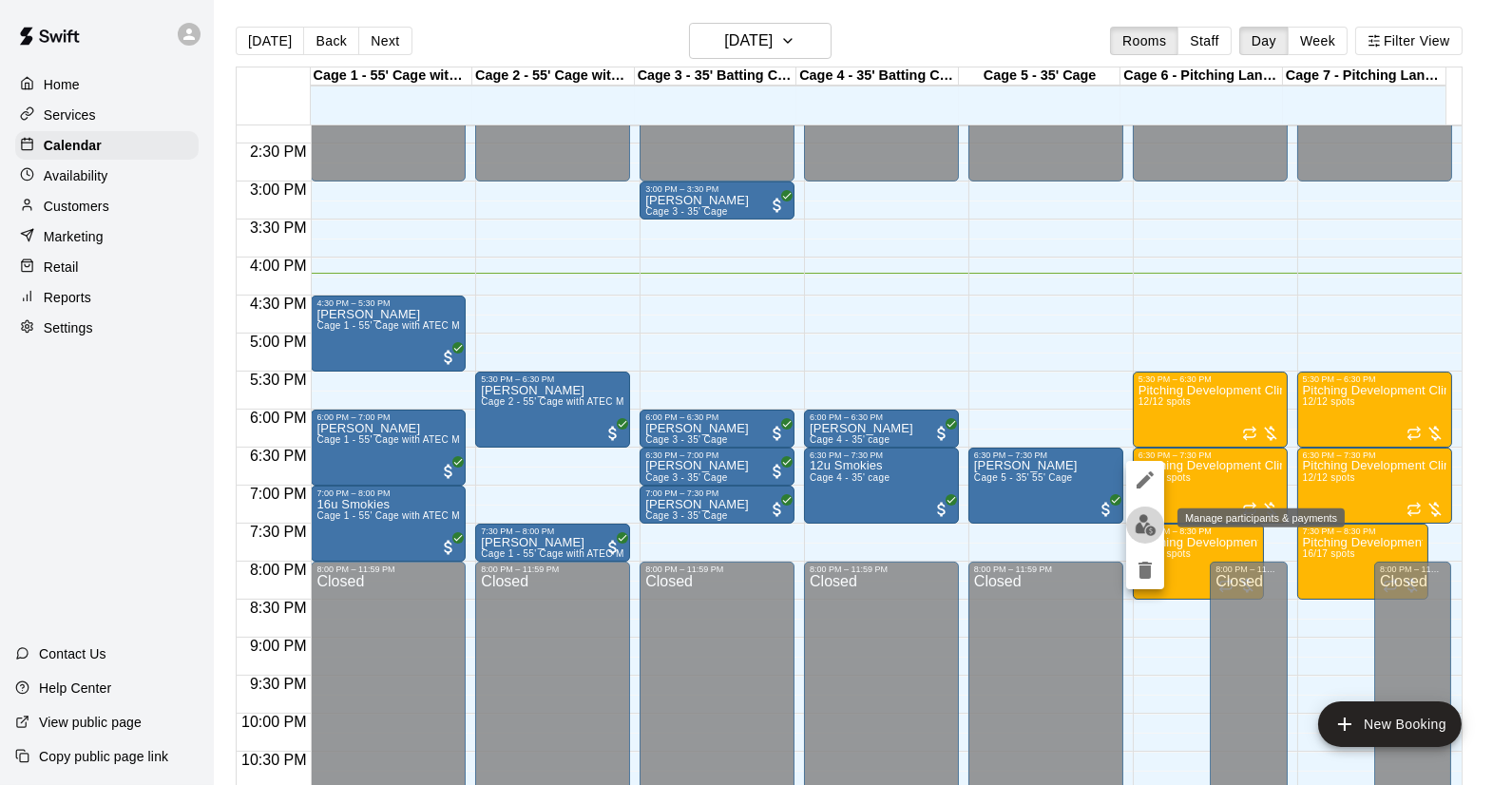
click at [1143, 524] on img "edit" at bounding box center [1145, 525] width 22 height 22
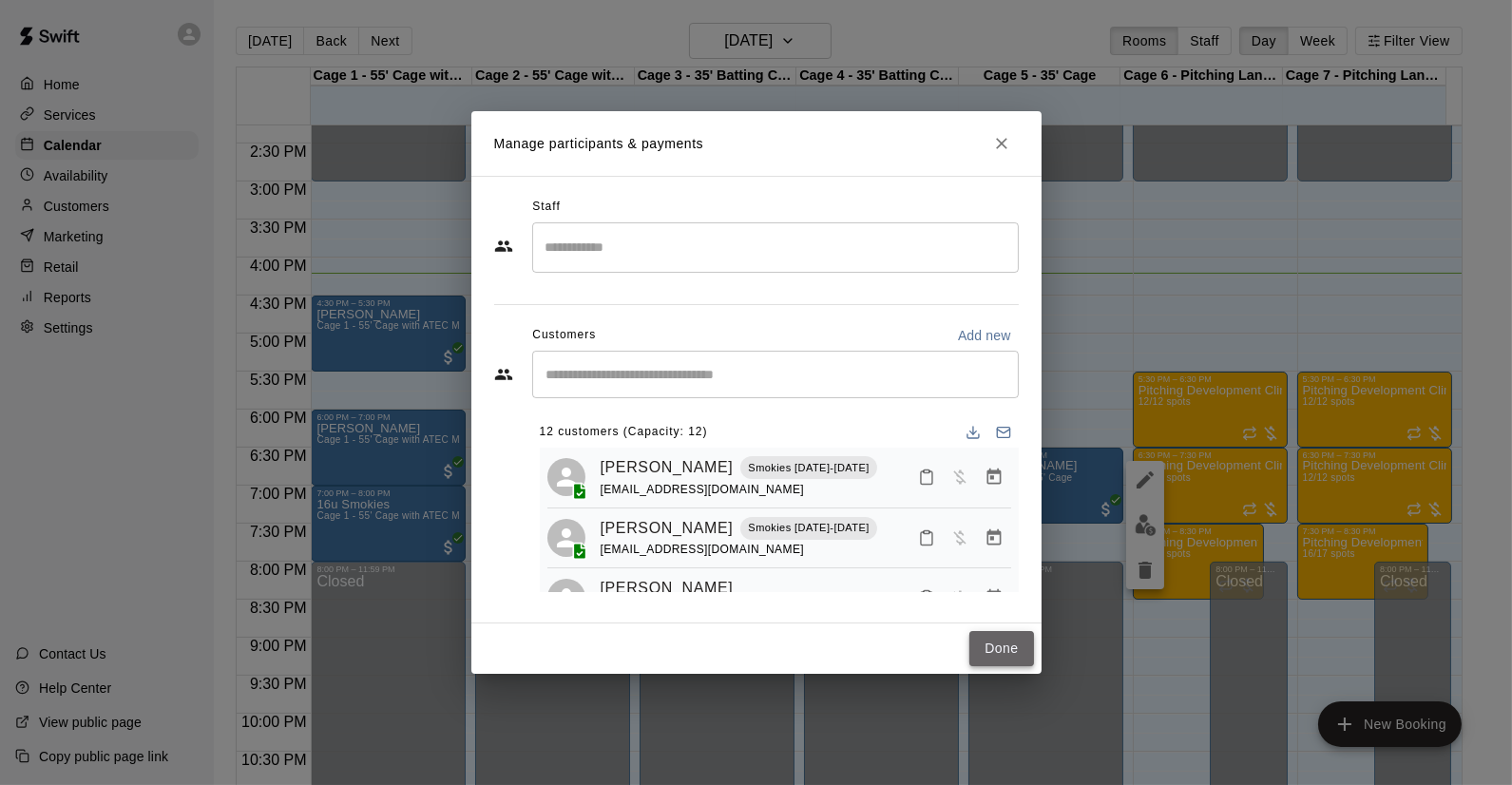
click at [989, 642] on button "Done" at bounding box center [1000, 649] width 64 height 35
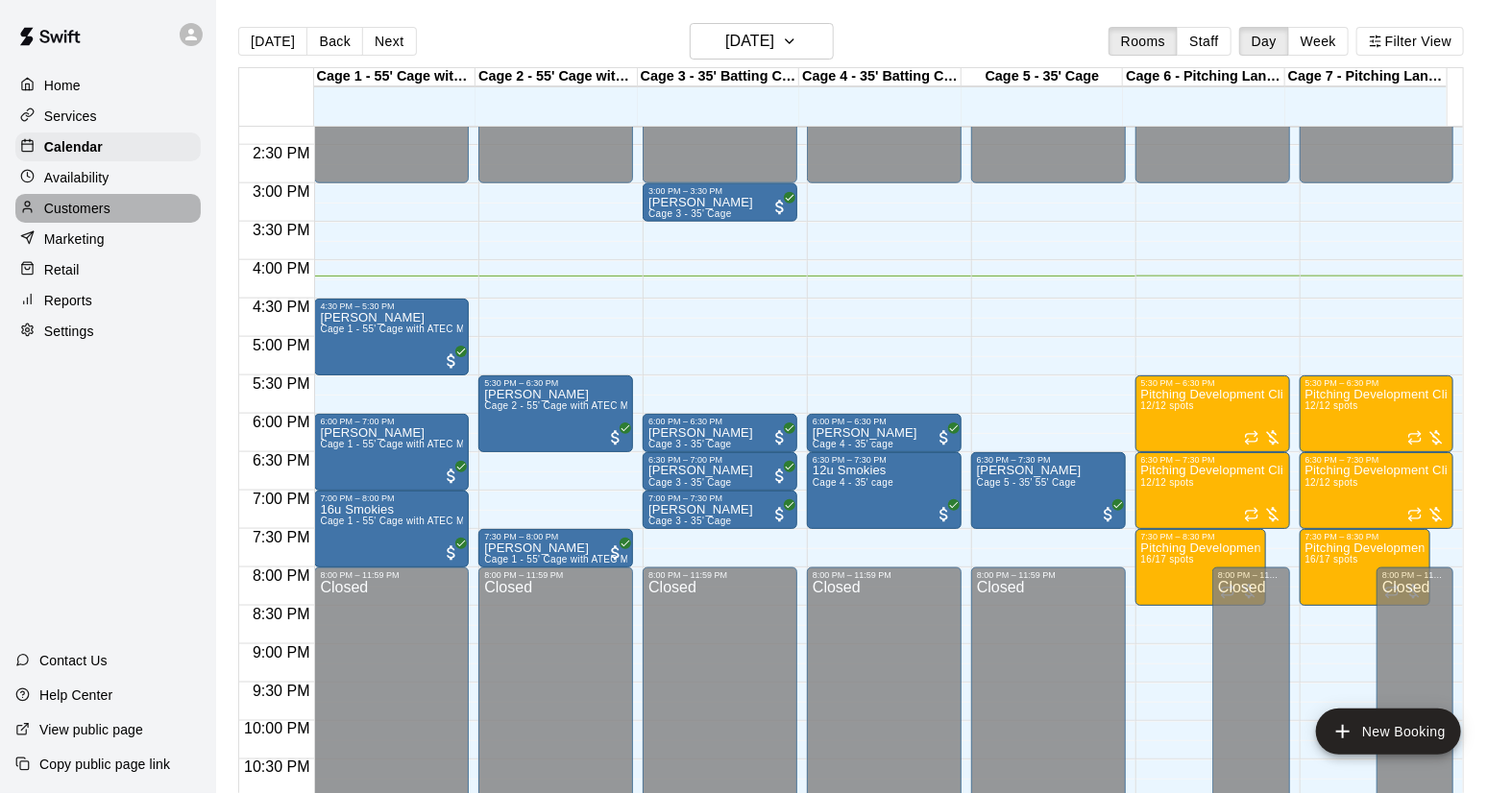
click at [92, 203] on p "Customers" at bounding box center [77, 209] width 66 height 19
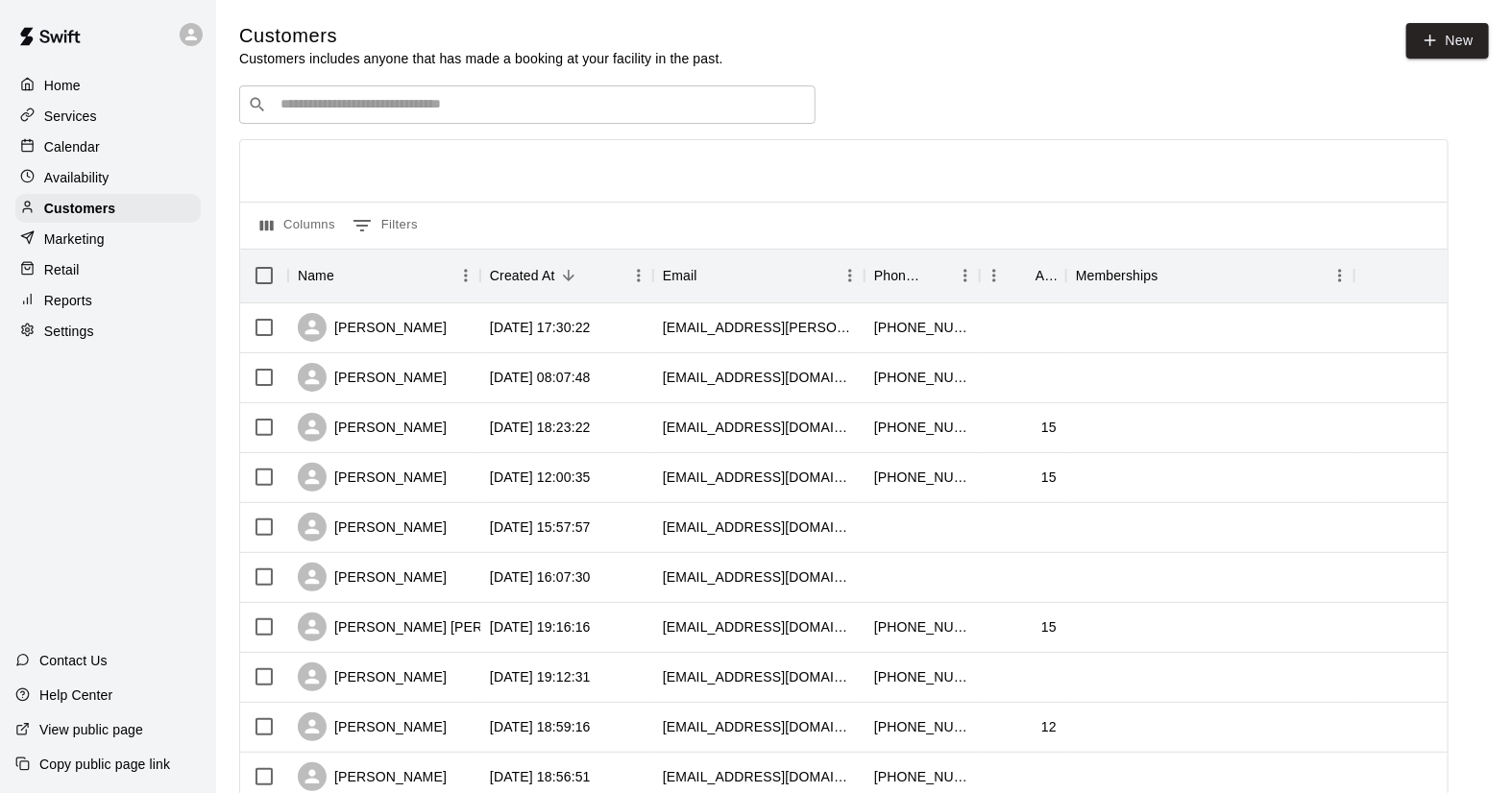
click at [370, 117] on div "​ ​" at bounding box center [528, 105] width 577 height 38
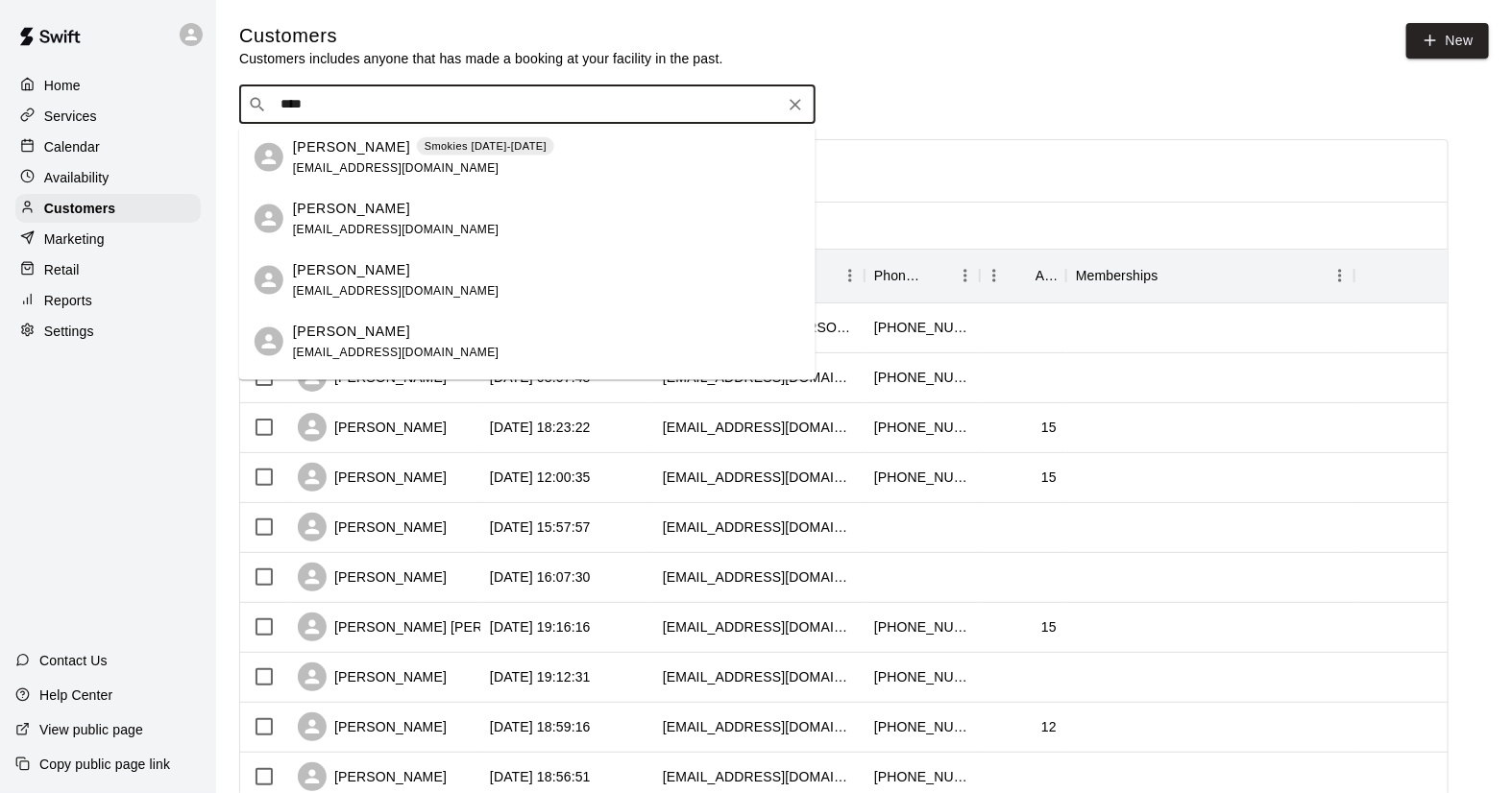
type input "****"
click at [1052, 115] on div "​ **** ​" at bounding box center [844, 105] width 1209 height 38
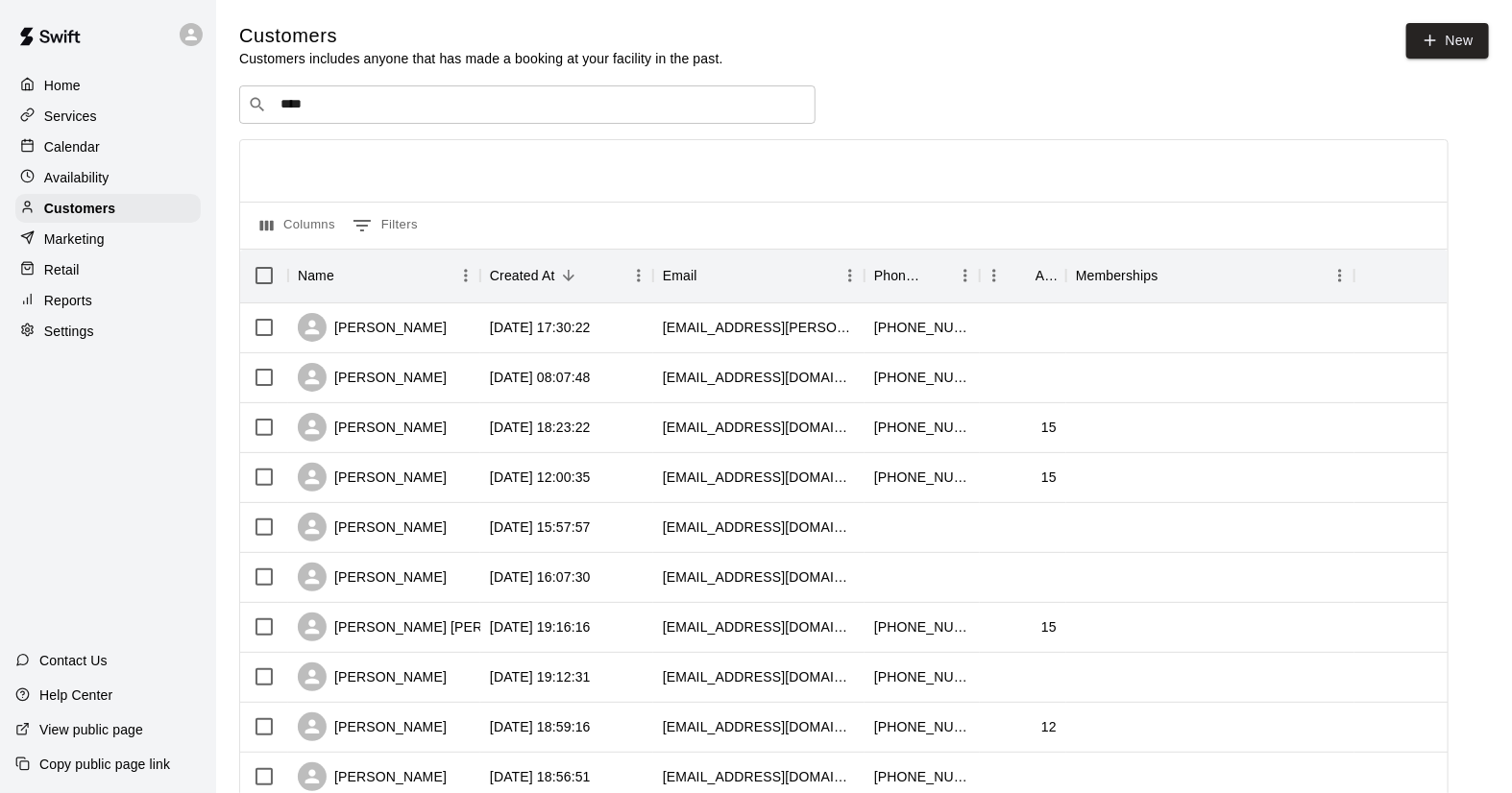
click at [88, 157] on p "Calendar" at bounding box center [72, 147] width 56 height 19
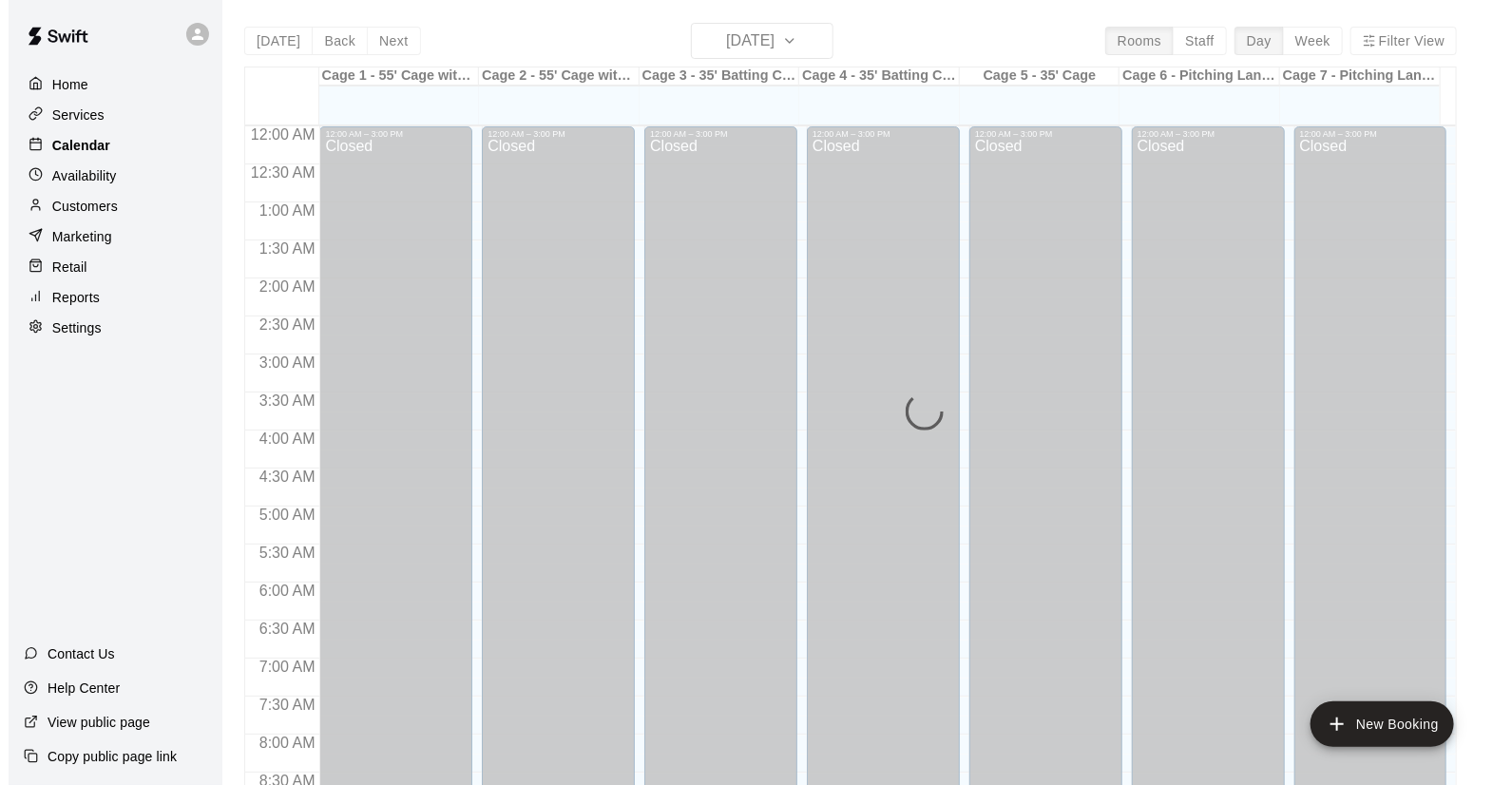
scroll to position [1086, 0]
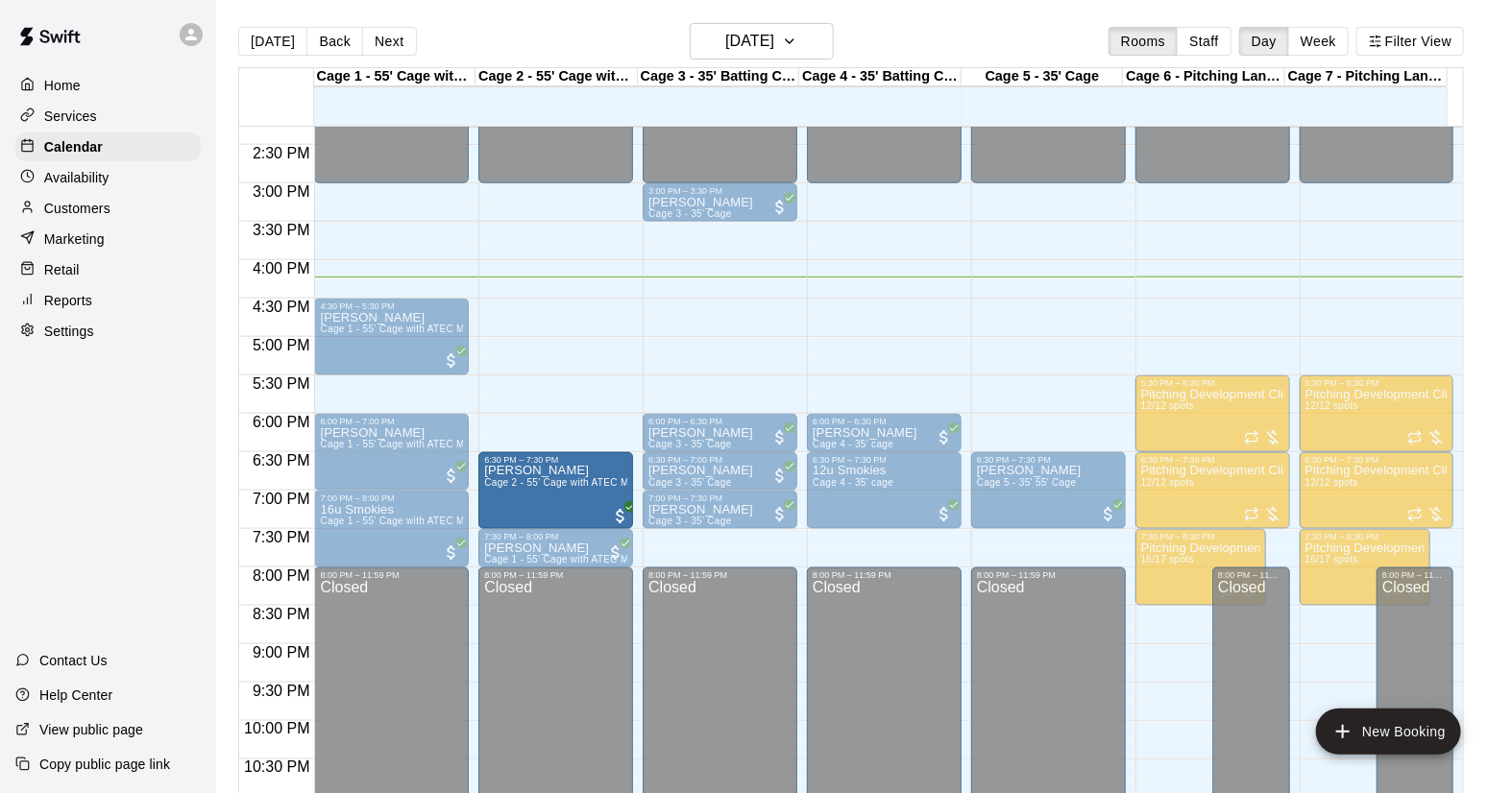
drag, startPoint x: 534, startPoint y: 409, endPoint x: 526, endPoint y: 490, distance: 81.4
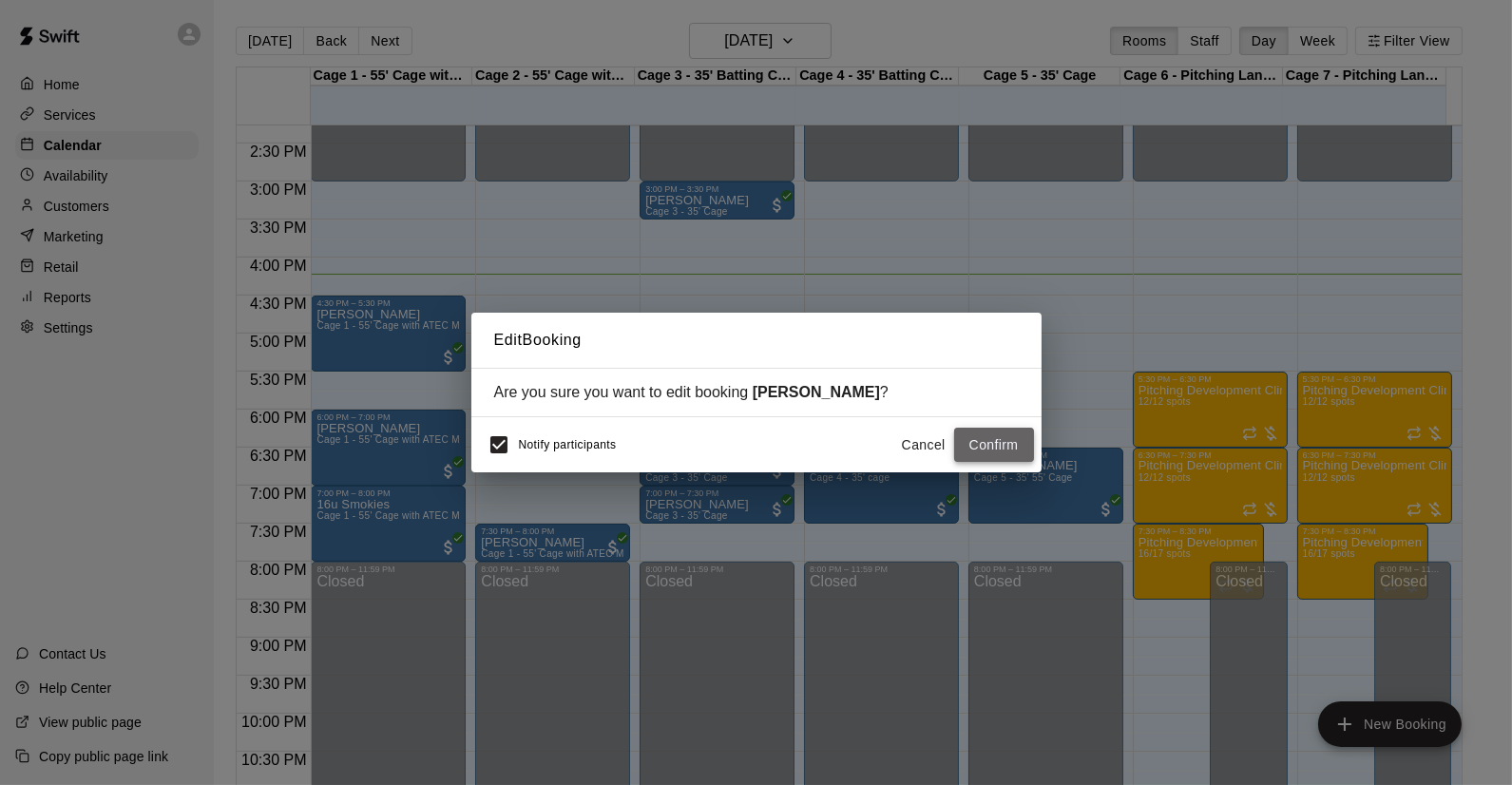
click at [969, 440] on button "Confirm" at bounding box center [994, 445] width 80 height 35
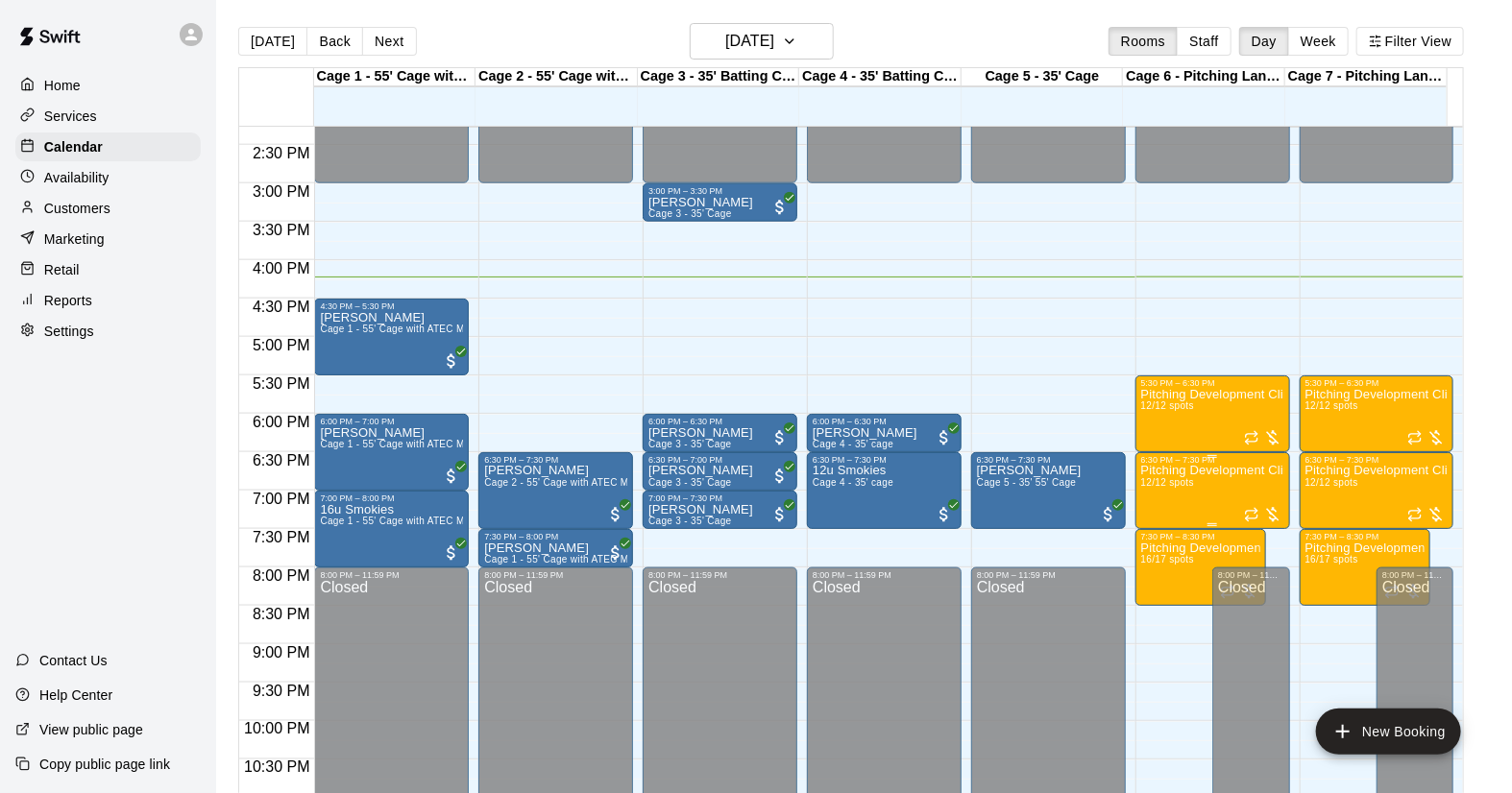
click at [1193, 461] on div "6:30 PM – 7:30 PM" at bounding box center [1212, 460] width 143 height 10
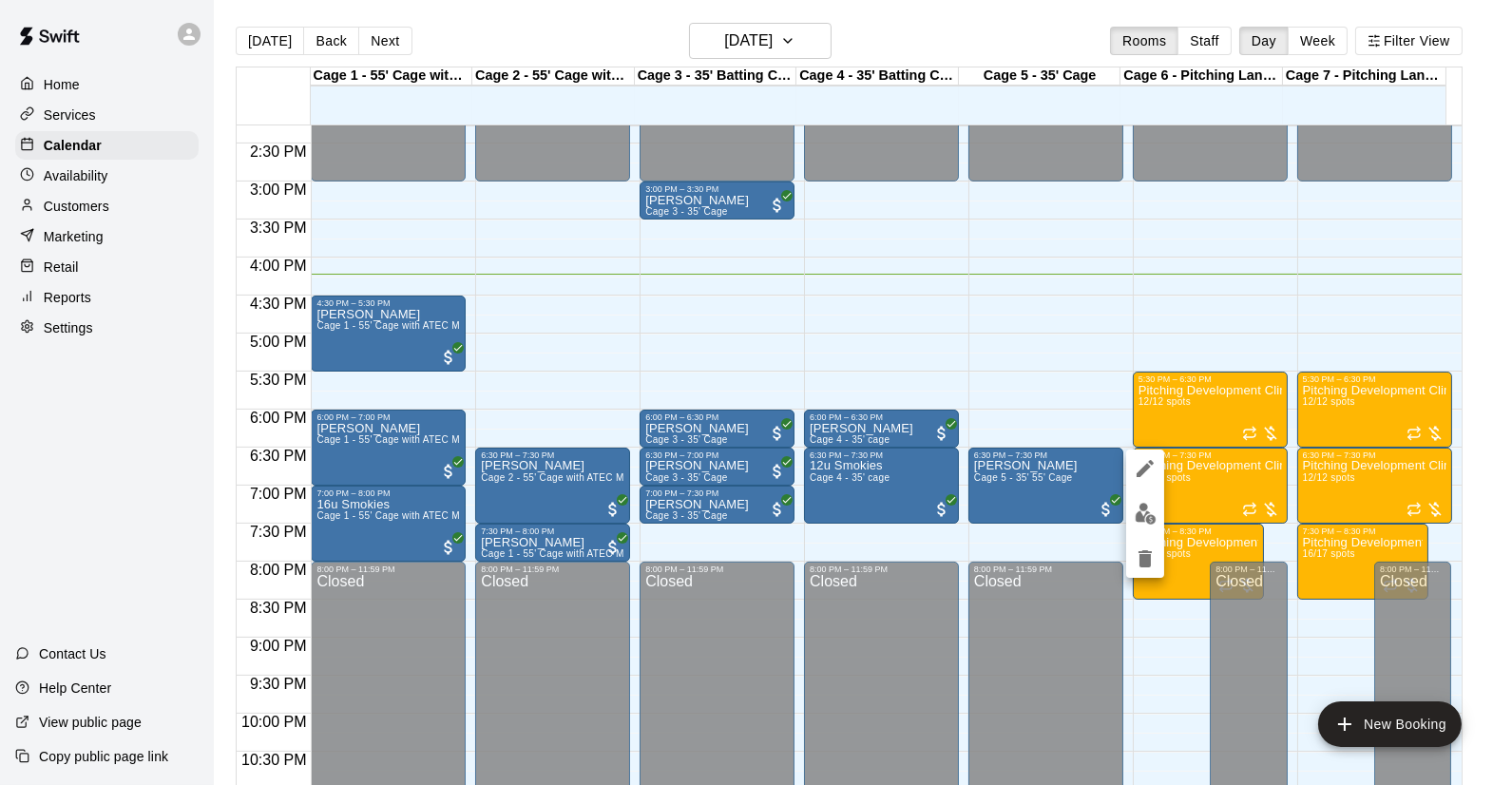
click at [1146, 526] on button "edit" at bounding box center [1145, 514] width 38 height 37
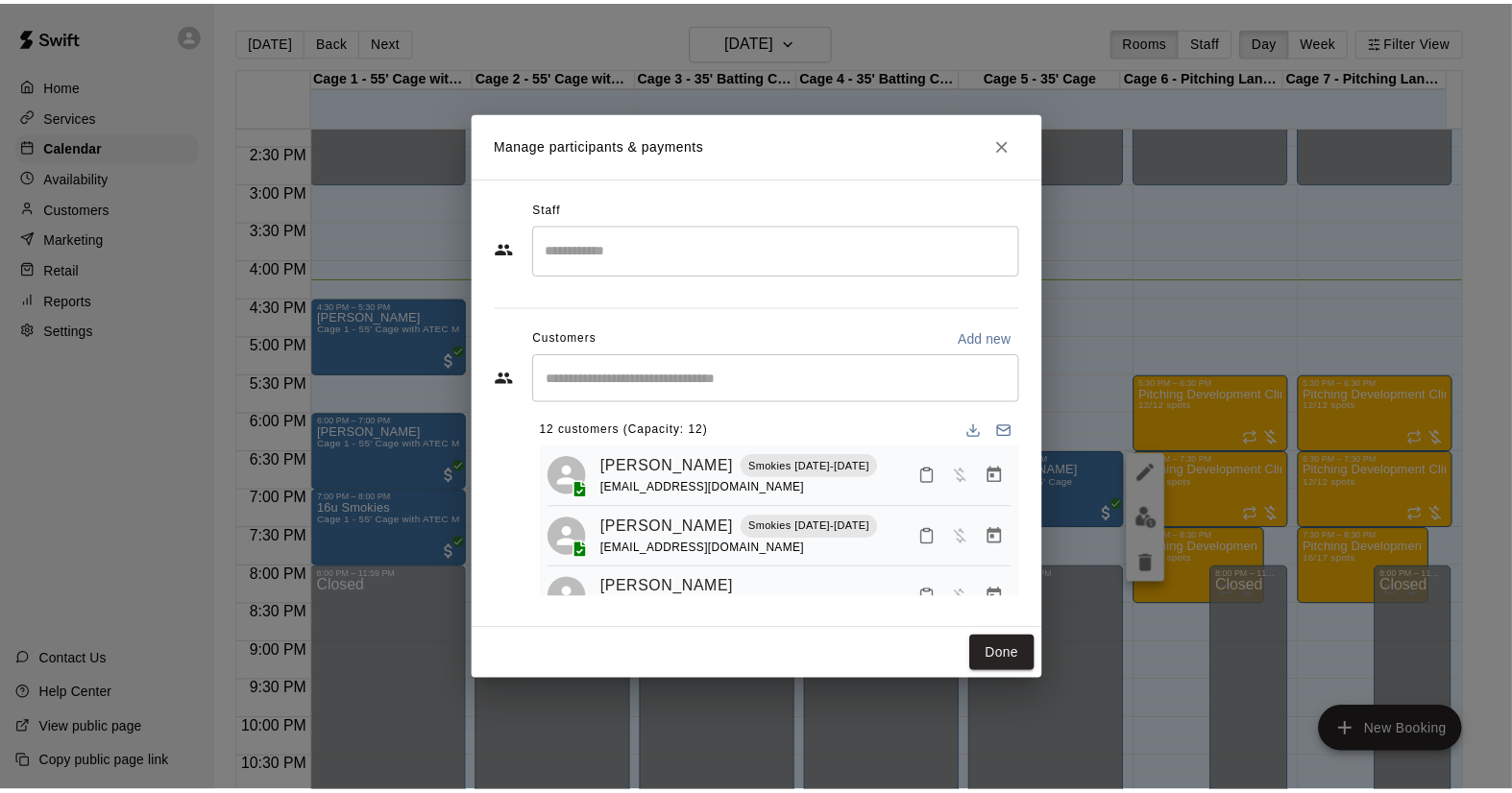
scroll to position [0, 0]
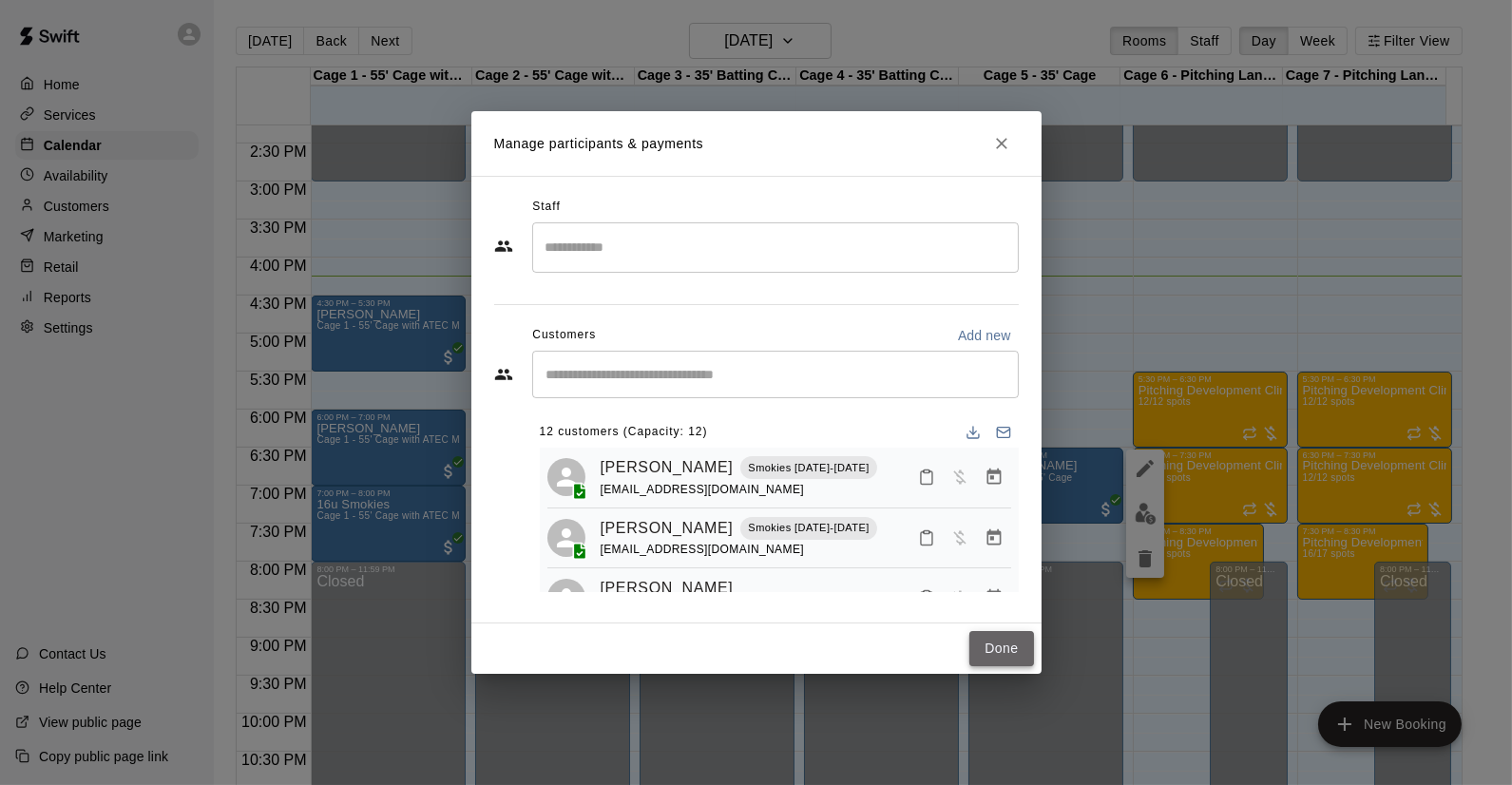
click at [1008, 642] on button "Done" at bounding box center [1000, 649] width 64 height 35
